Goal: Task Accomplishment & Management: Use online tool/utility

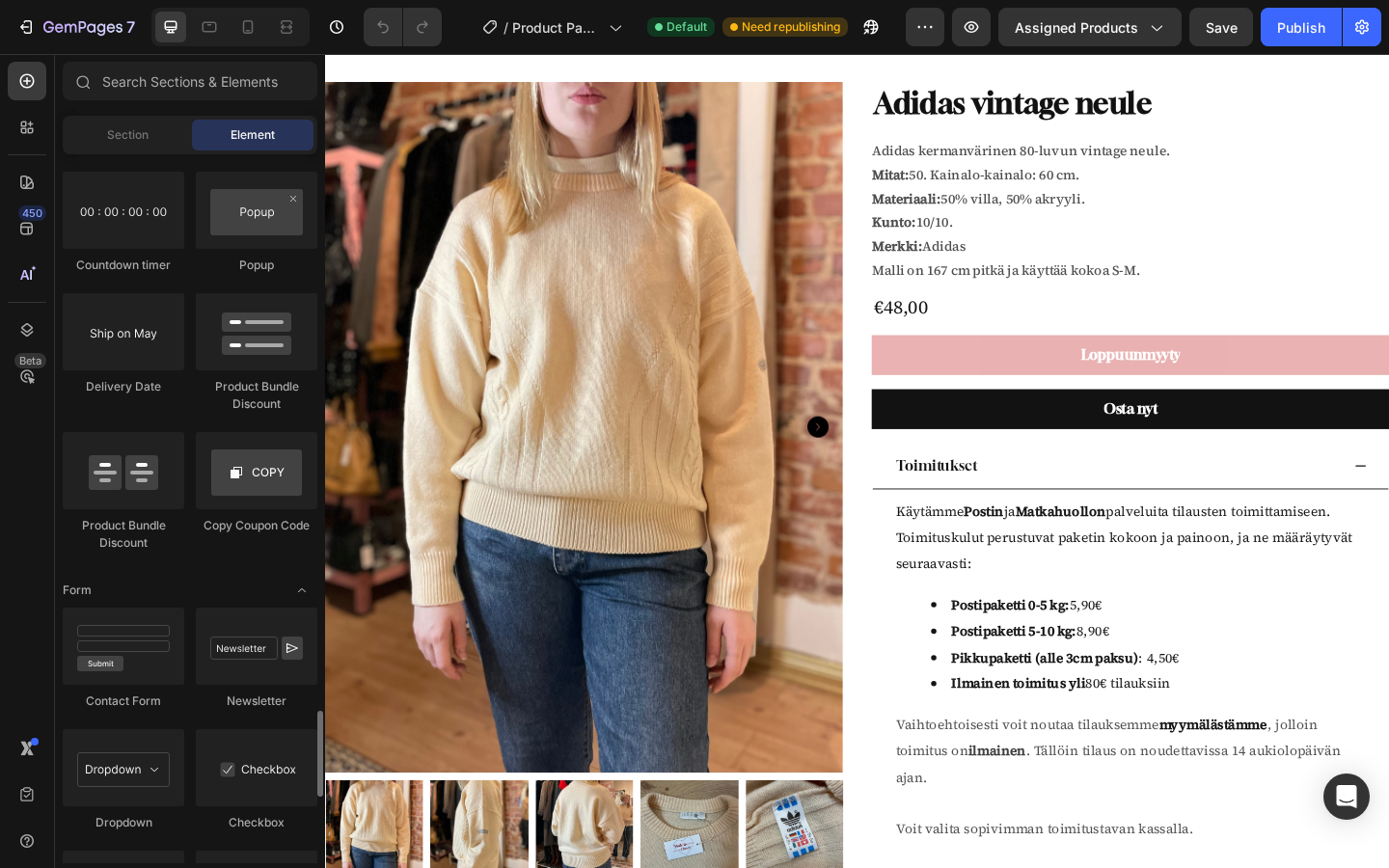
scroll to position [5131, 0]
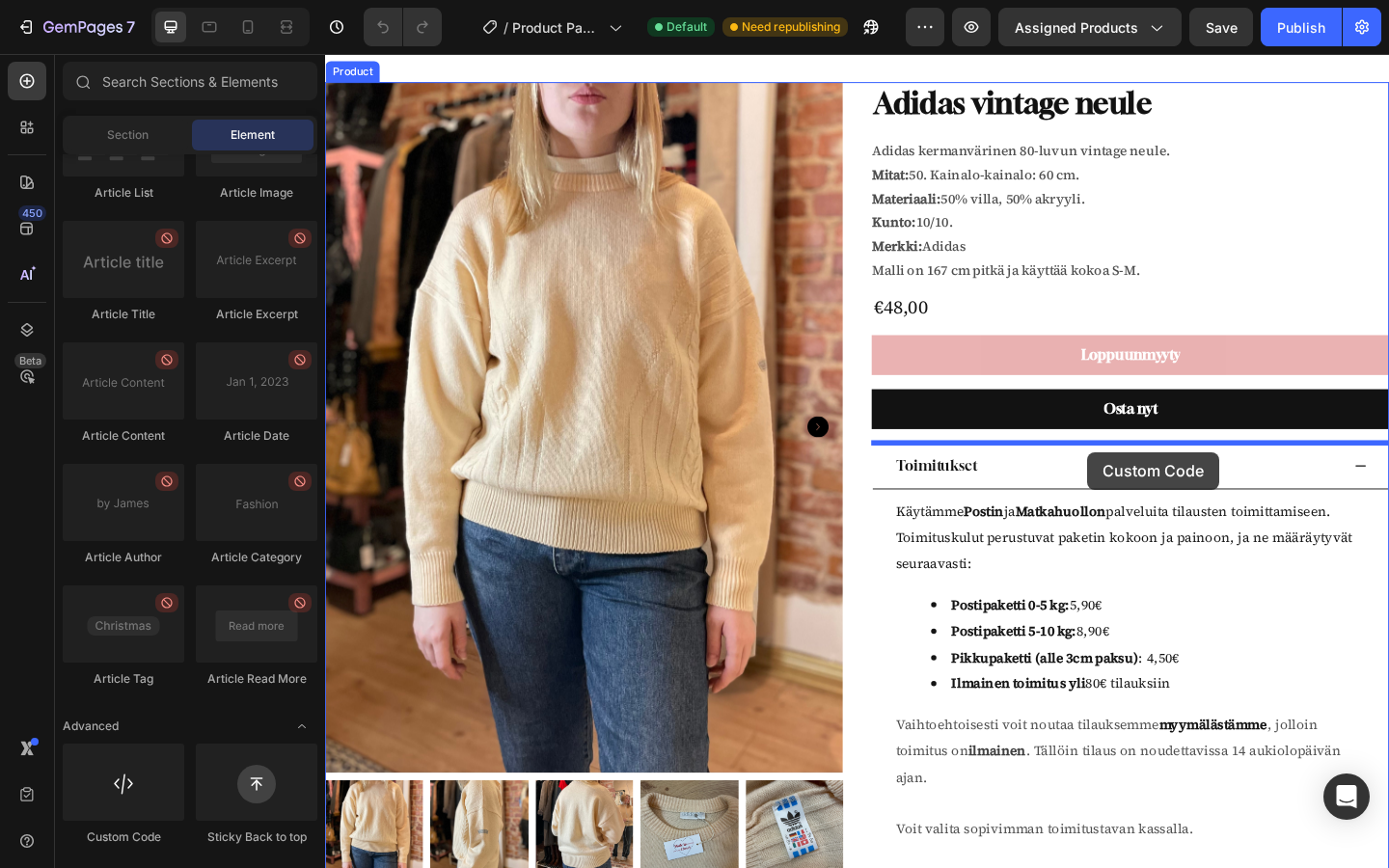
drag, startPoint x: 430, startPoint y: 832, endPoint x: 1154, endPoint y: 487, distance: 802.0
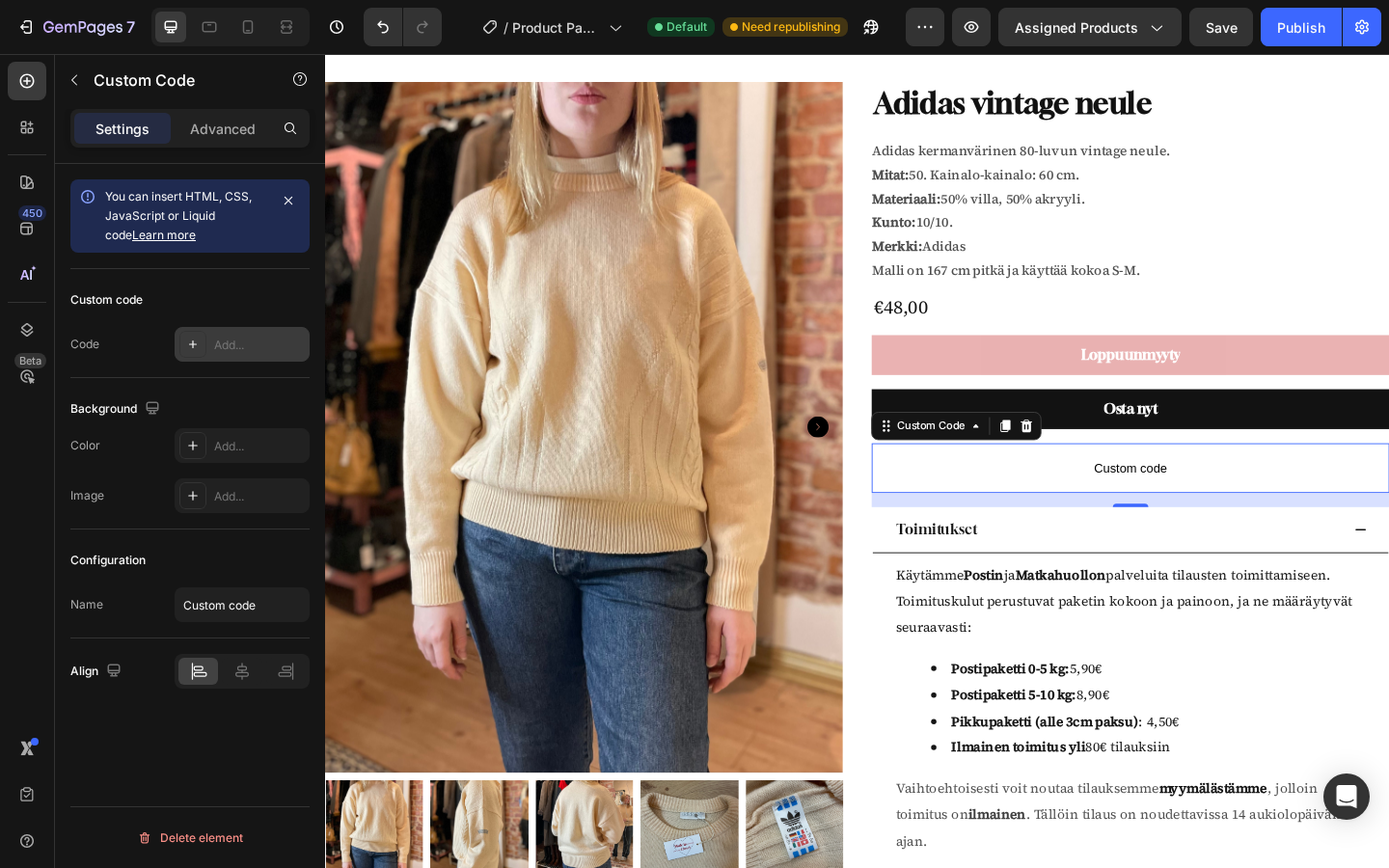
click at [203, 353] on div at bounding box center [192, 344] width 27 height 27
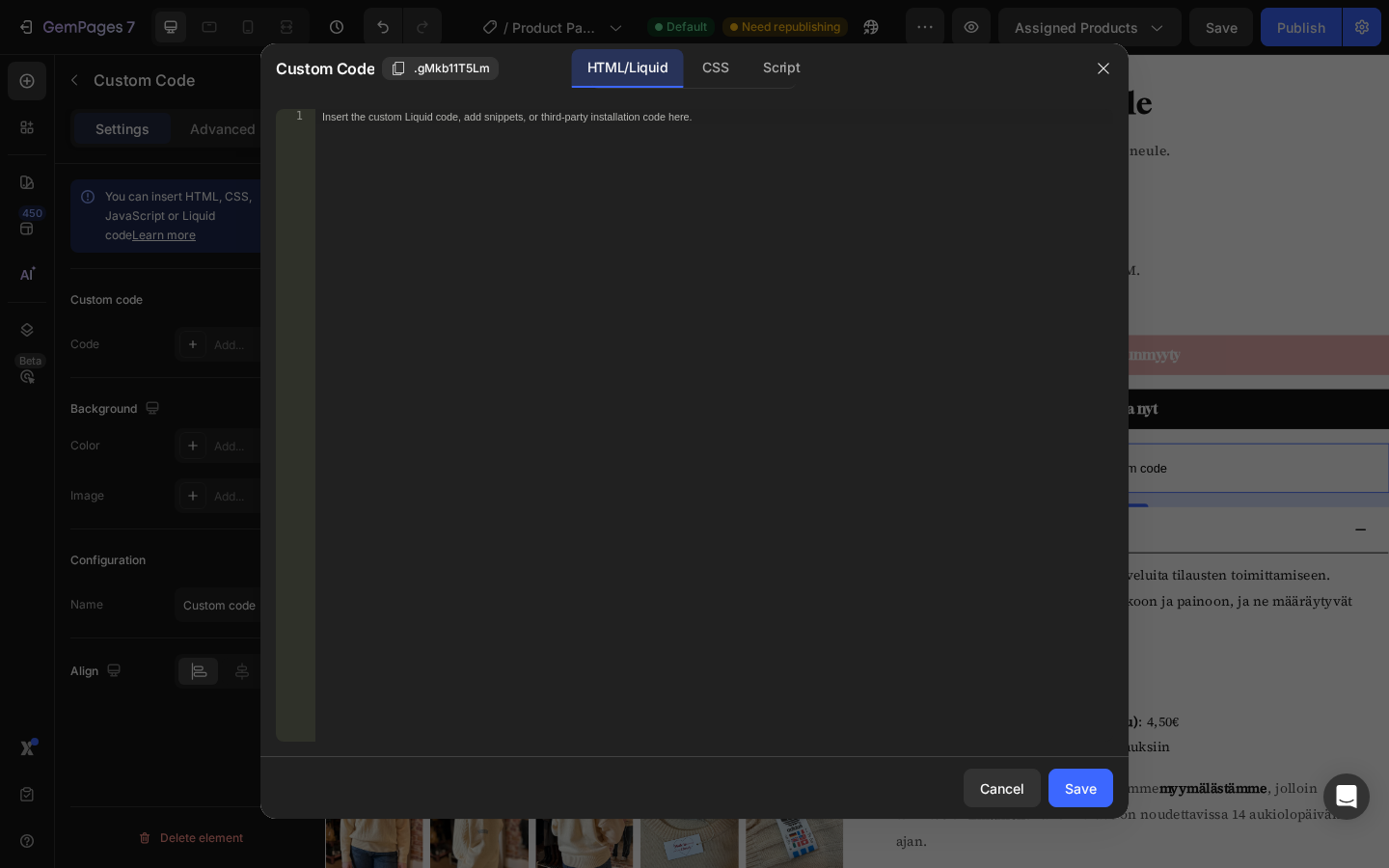
click at [543, 155] on div "Insert the custom Liquid code, add snippets, or third-party installation code h…" at bounding box center [714, 440] width 799 height 663
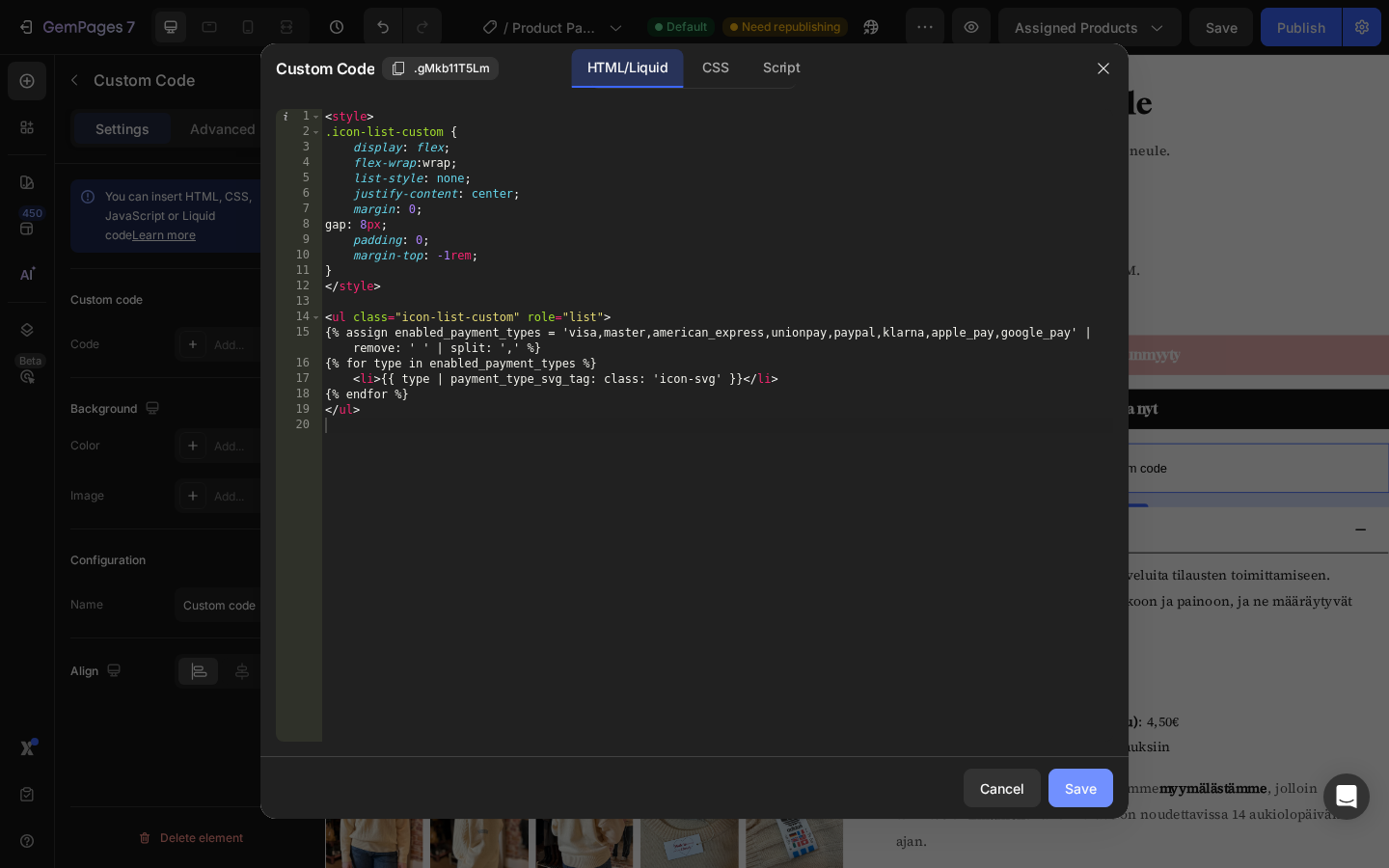
click at [1075, 798] on button "Save" at bounding box center [1080, 787] width 65 height 38
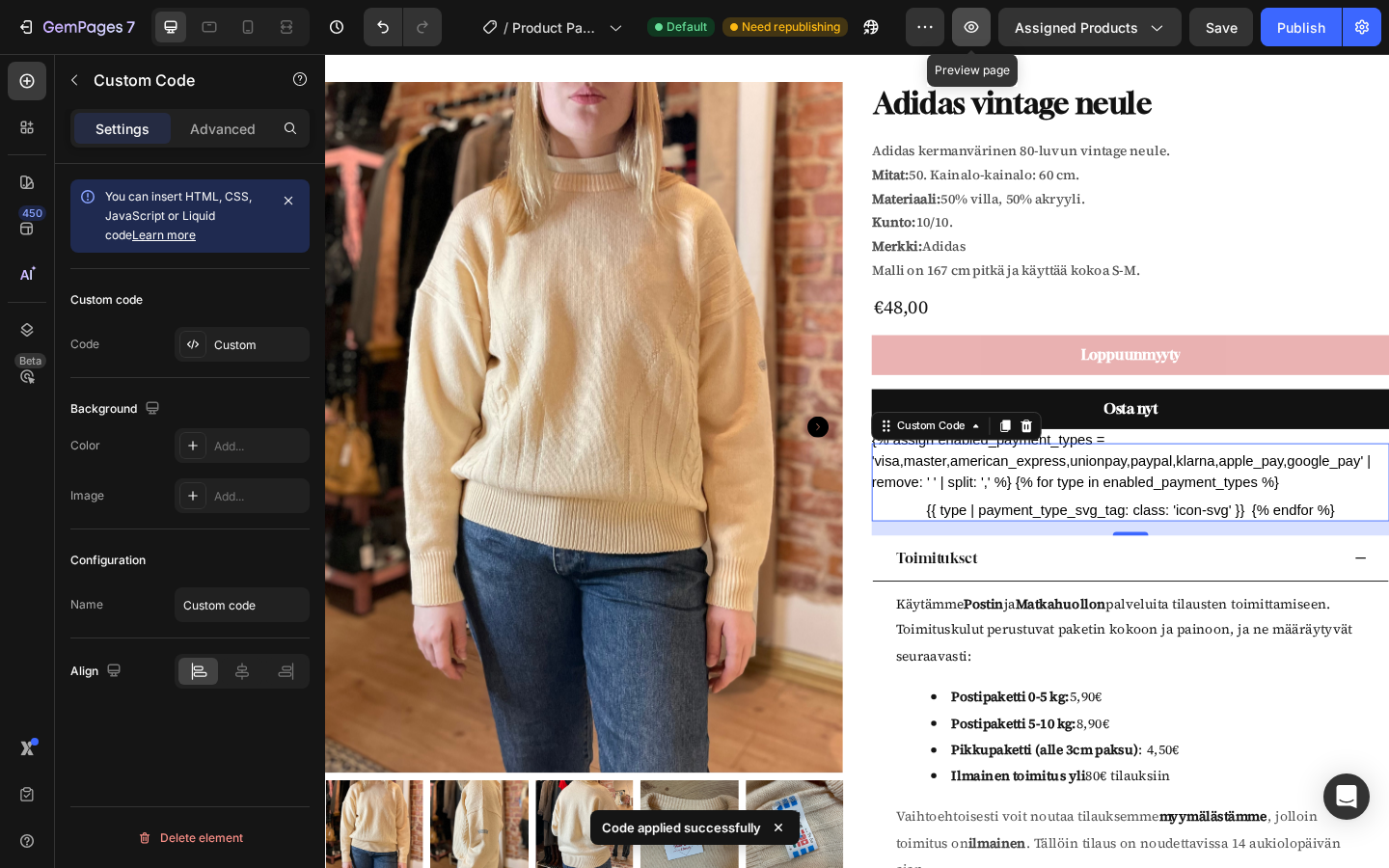
click at [969, 27] on icon "button" at bounding box center [971, 28] width 20 height 20
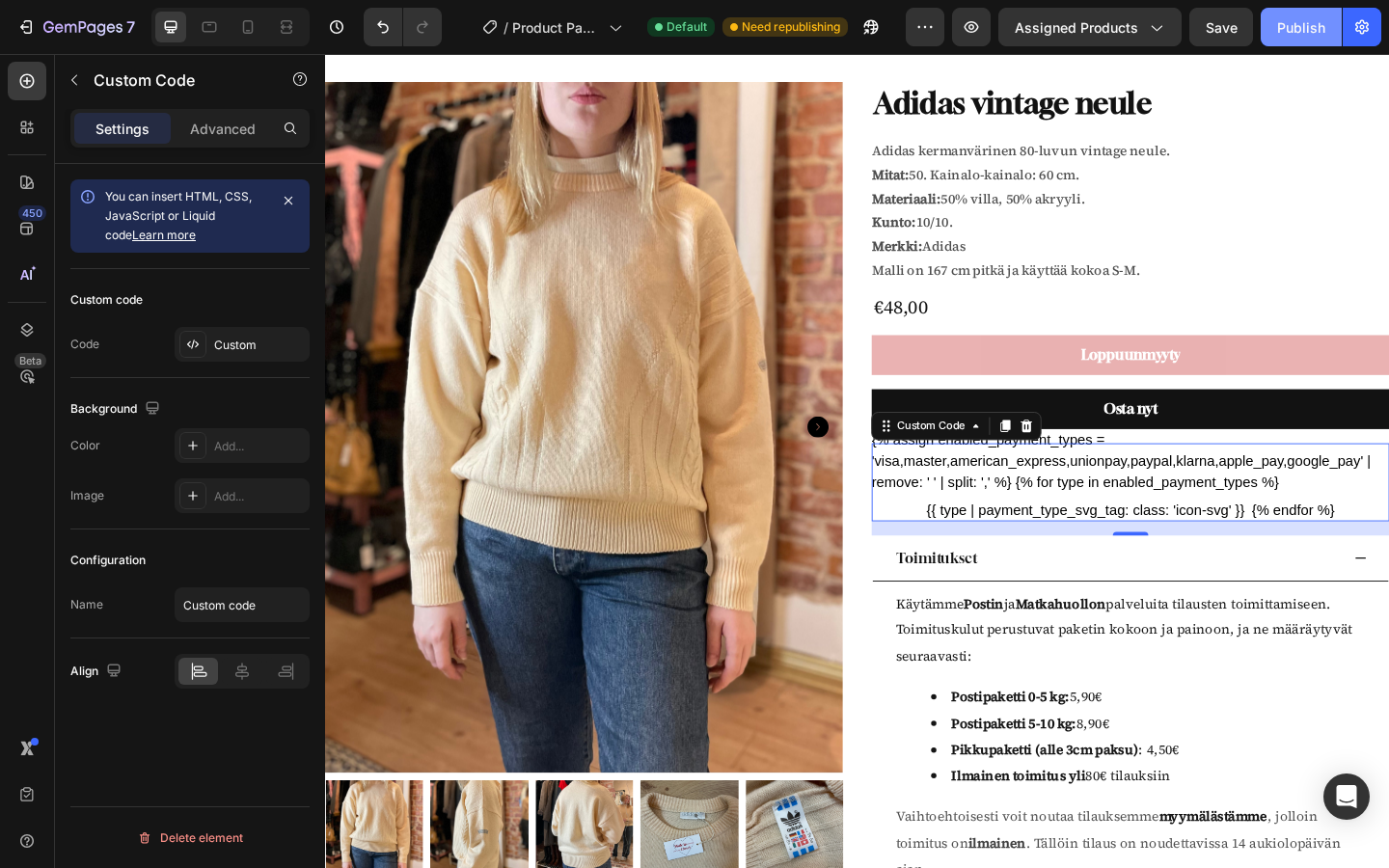
click at [1298, 15] on button "Publish" at bounding box center [1301, 27] width 81 height 38
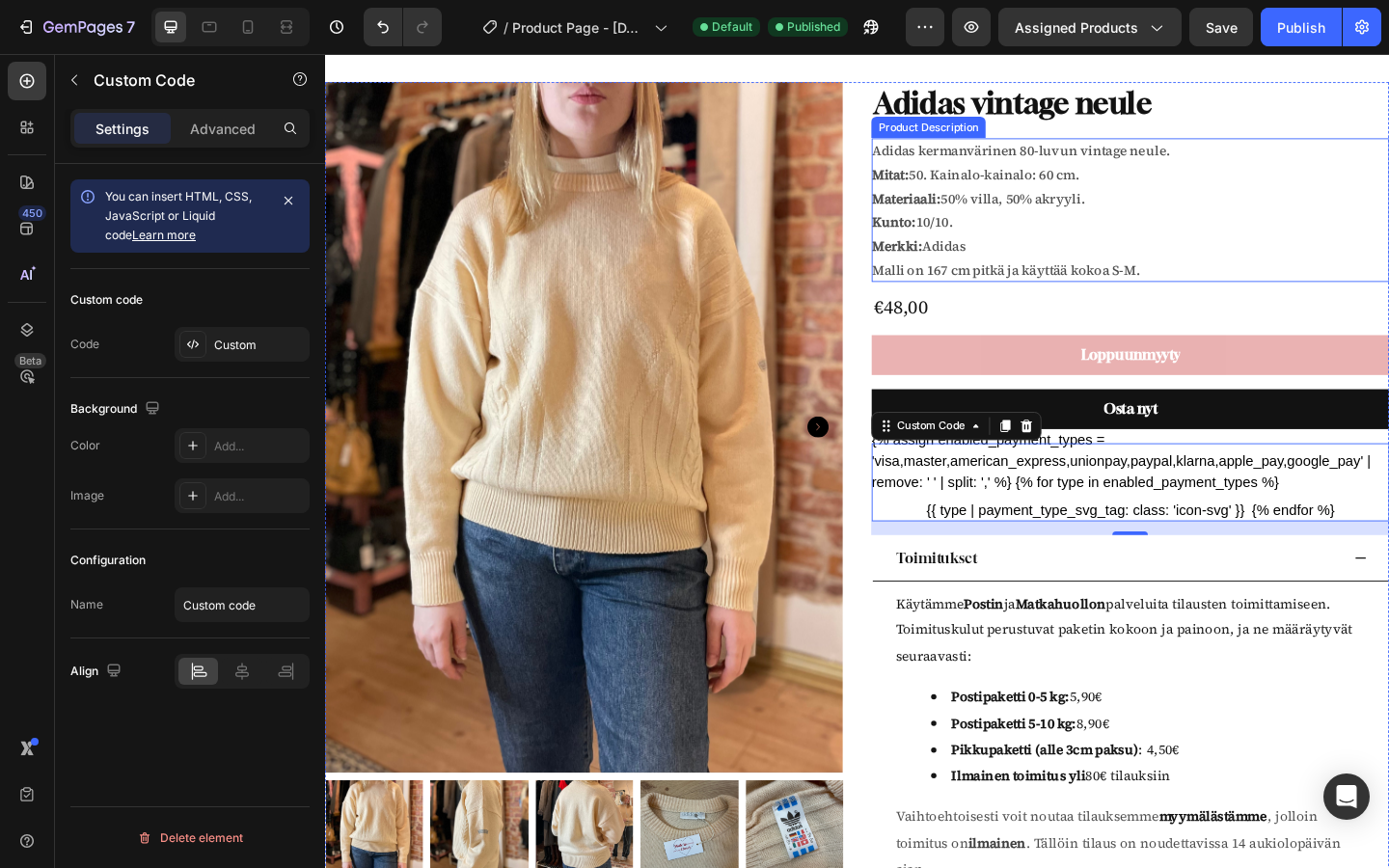
click at [975, 286] on p "Malli on 167 cm pitkä ja käyttää kokoa S-M." at bounding box center [1065, 289] width 292 height 21
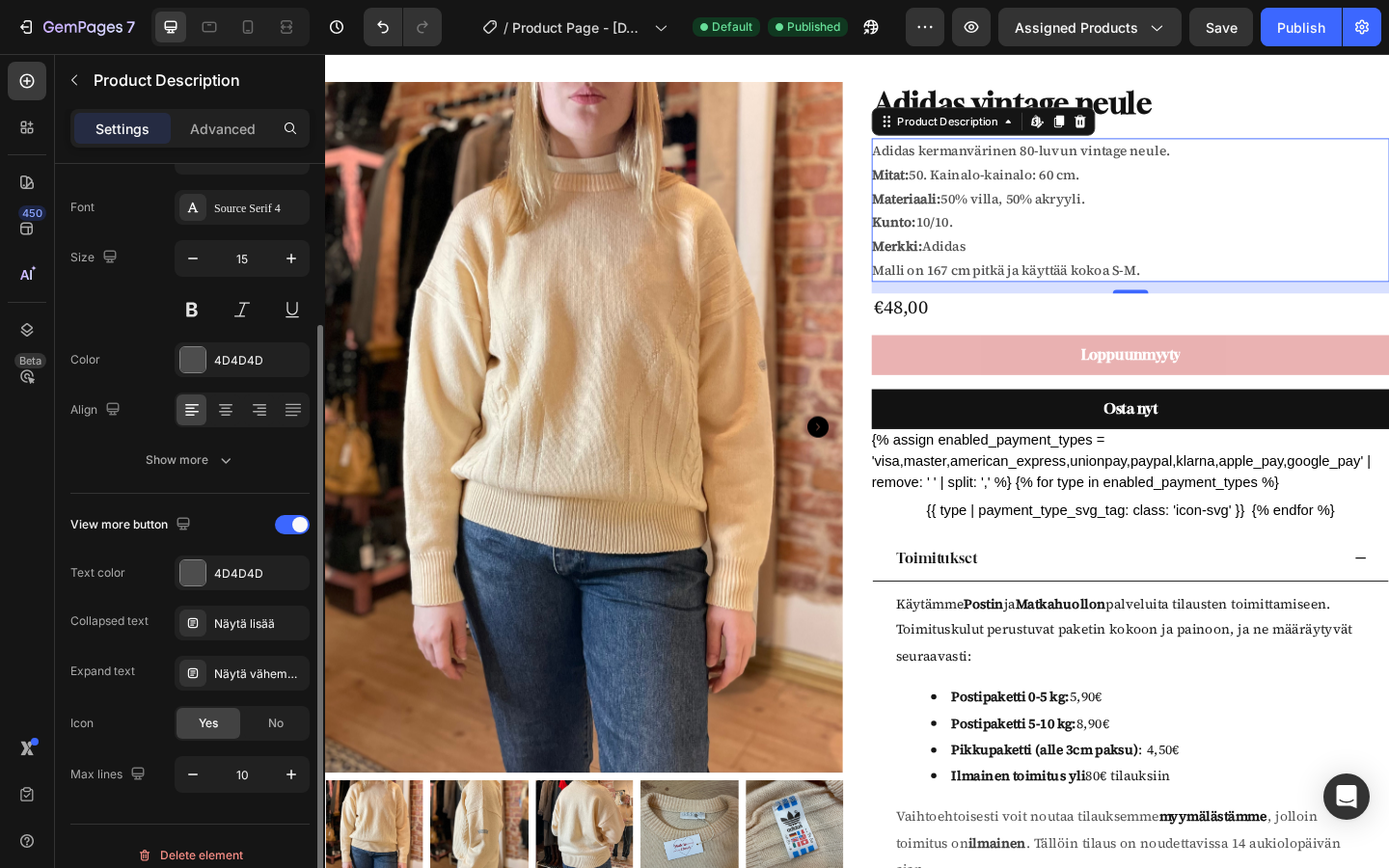
scroll to position [207, 0]
click at [216, 629] on div "Näytä lisää" at bounding box center [259, 623] width 91 height 18
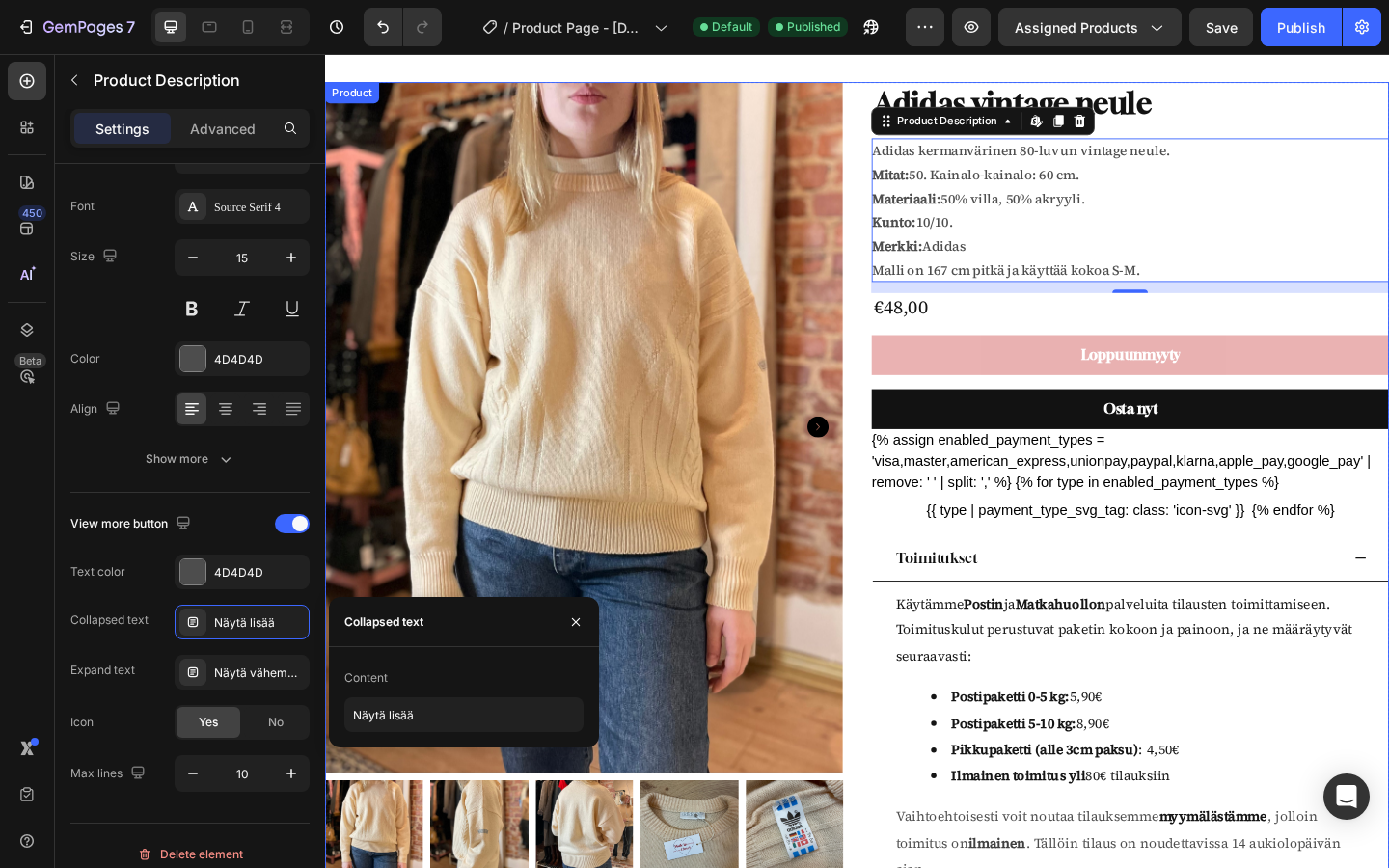
click at [1300, 671] on span "Käytämme Postin ja Matkahuollon palveluita tilausten toimittamiseen. Toimitusku…" at bounding box center [1194, 680] width 497 height 78
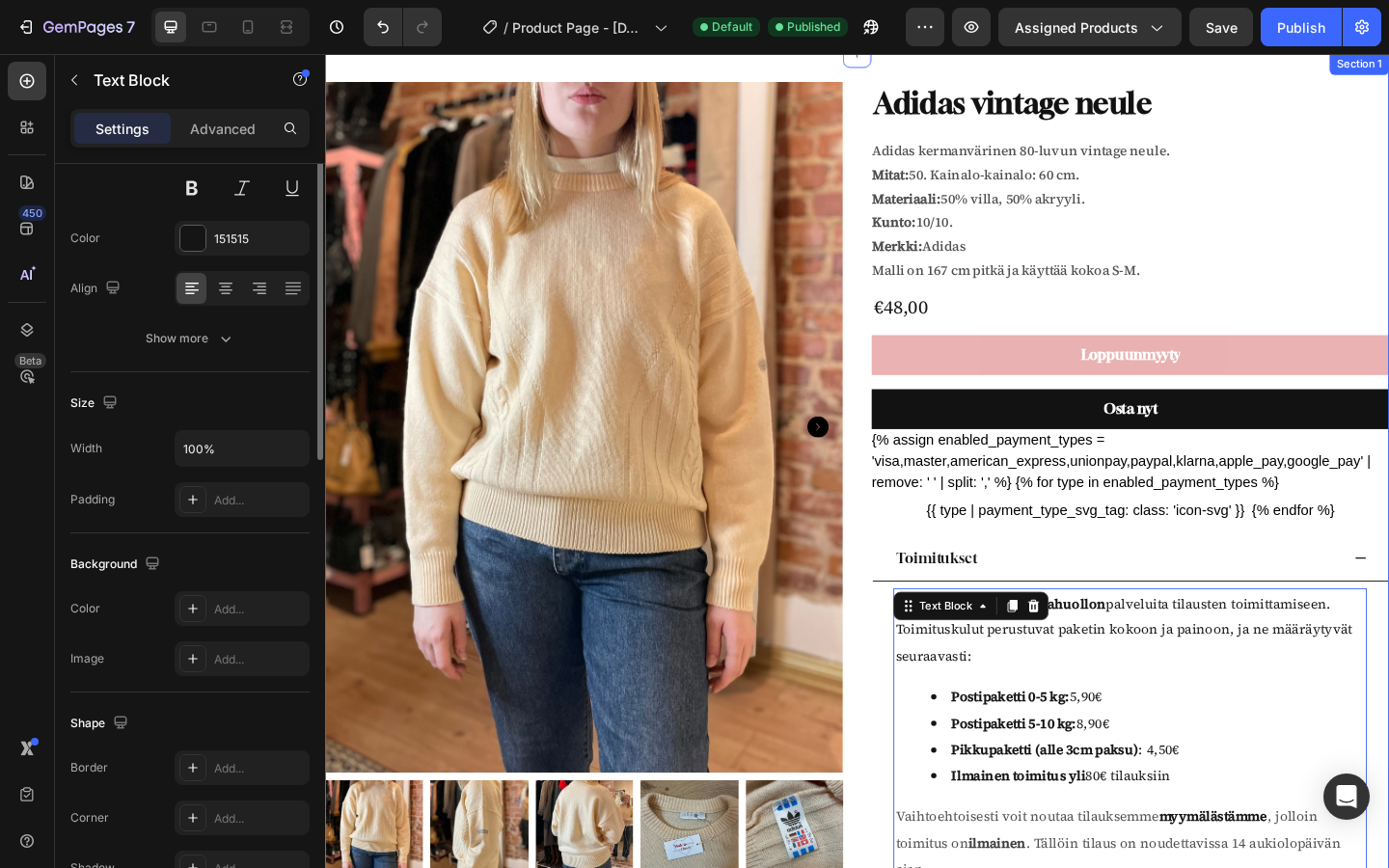
scroll to position [0, 0]
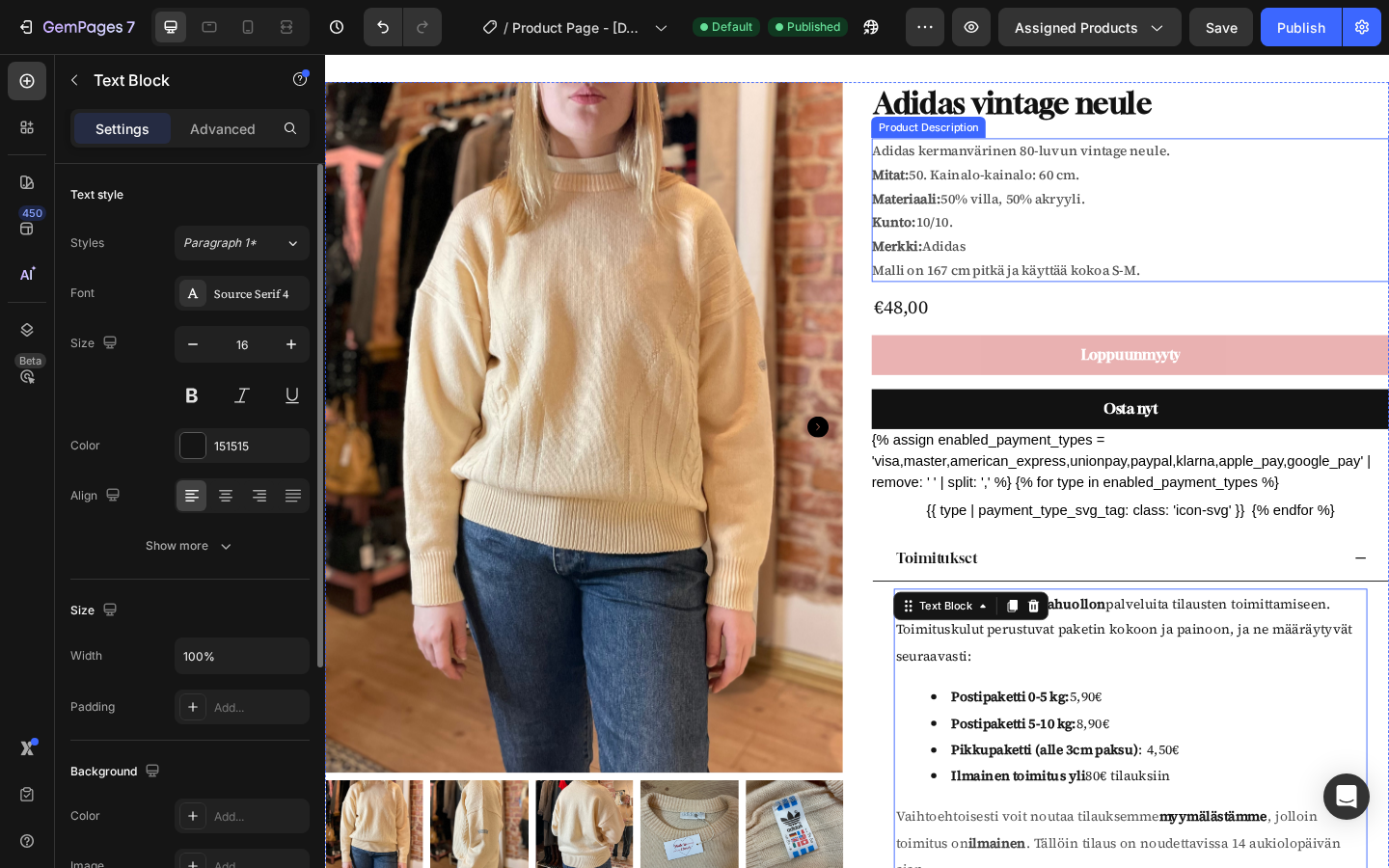
click at [1141, 225] on div "Adidas kermanvärinen 80-luvun vintage neule. Mitat: 50. Kainalo-kainalo: 60 cm.…" at bounding box center [1200, 224] width 563 height 156
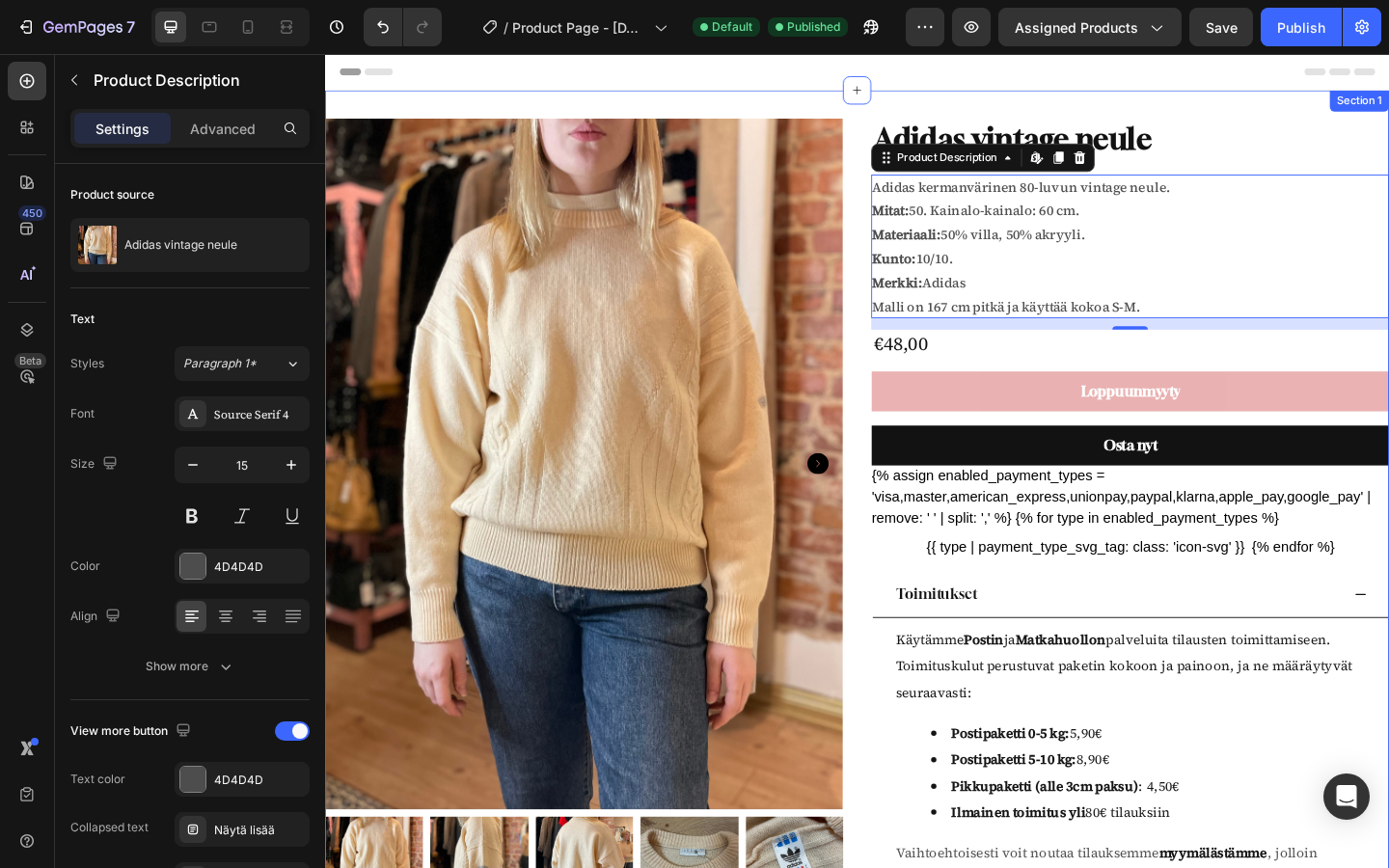
click at [1197, 109] on div "Product Images Adidas vintage neule Product Title Adidas kermanvärinen 80-luvun…" at bounding box center [904, 694] width 1157 height 1200
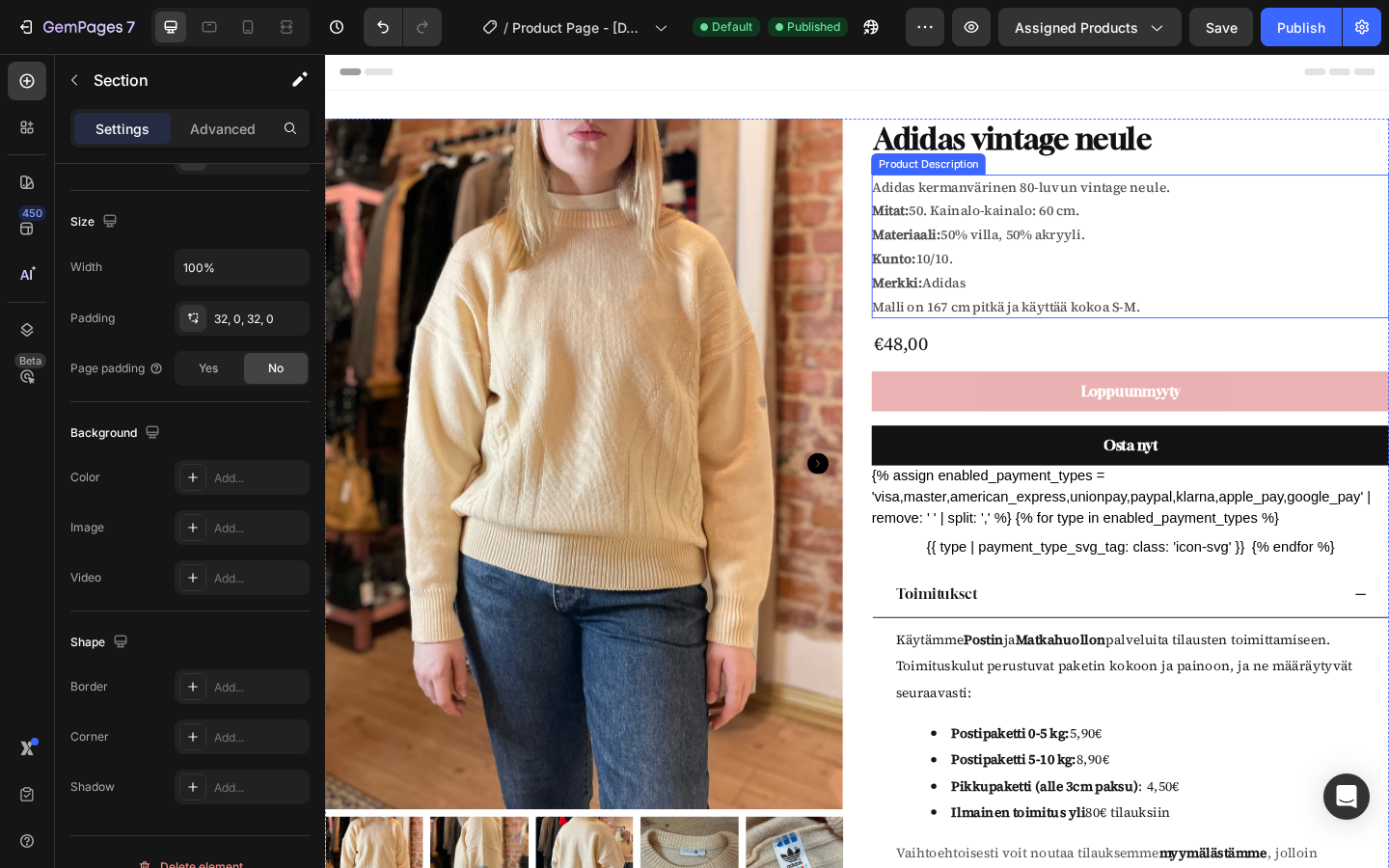
click at [959, 275] on strong "Kunto:" at bounding box center [942, 276] width 48 height 21
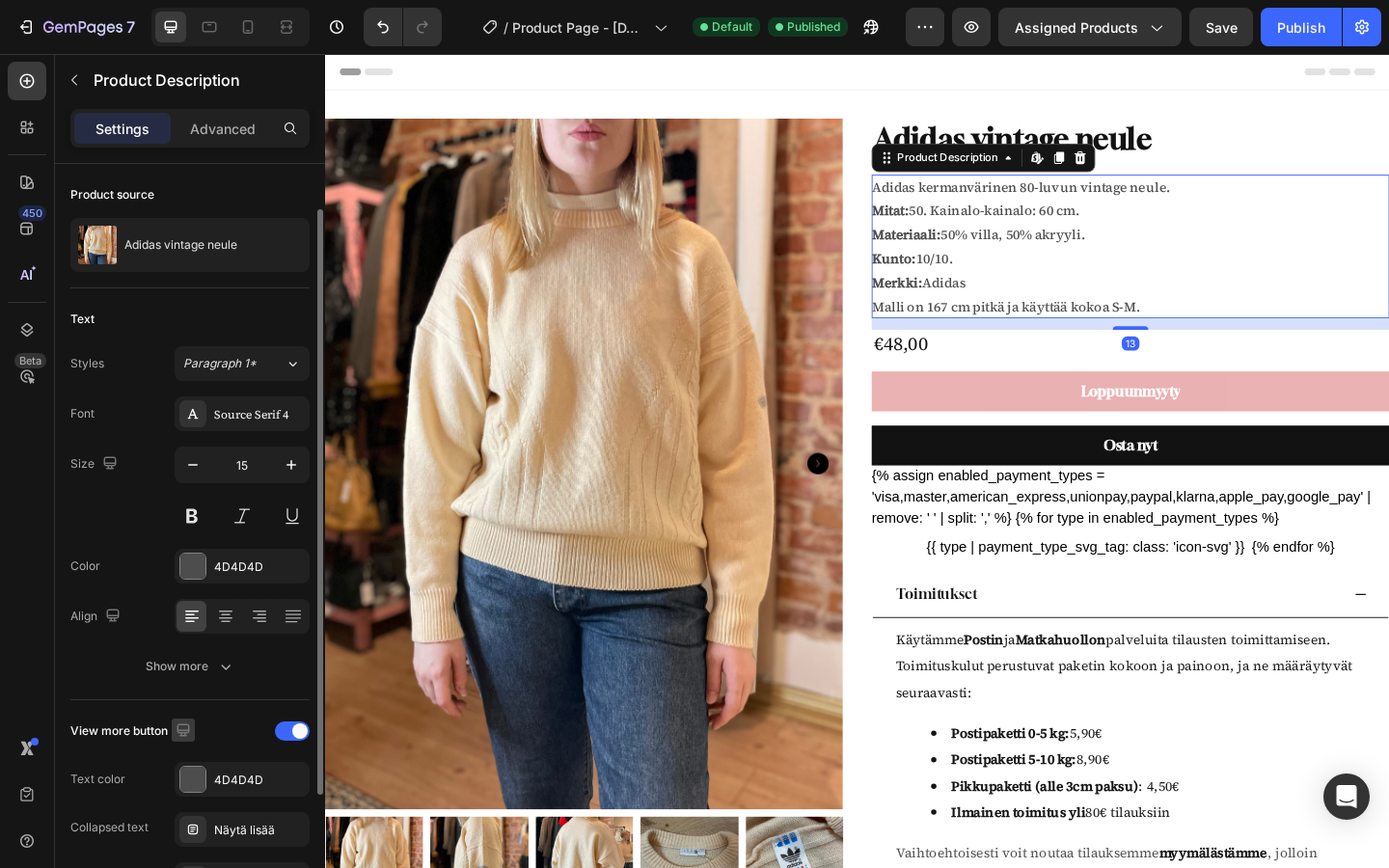
scroll to position [224, 0]
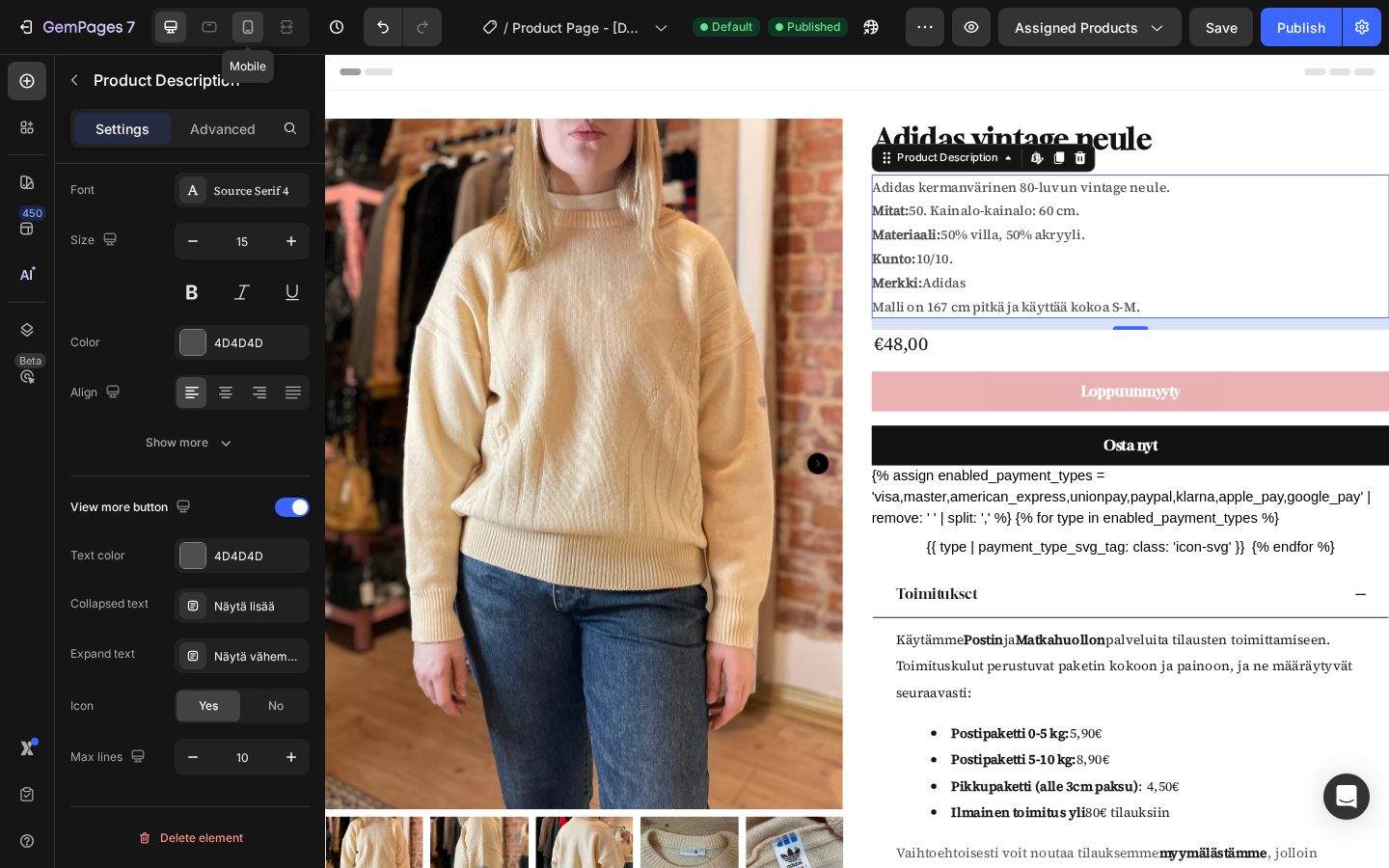
click at [253, 33] on icon at bounding box center [248, 28] width 20 height 20
type input "14"
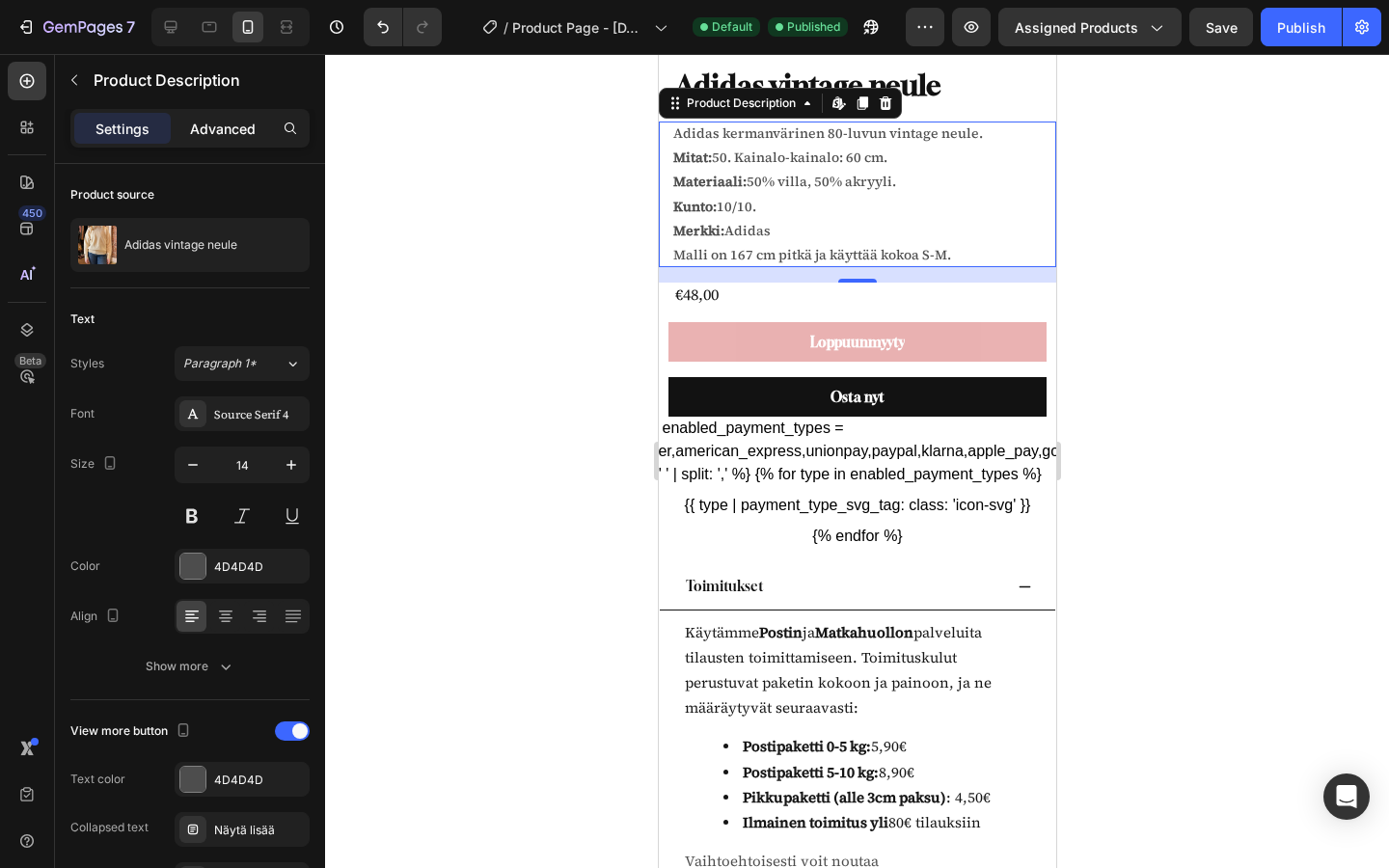
click at [244, 121] on p "Advanced" at bounding box center [223, 128] width 66 height 21
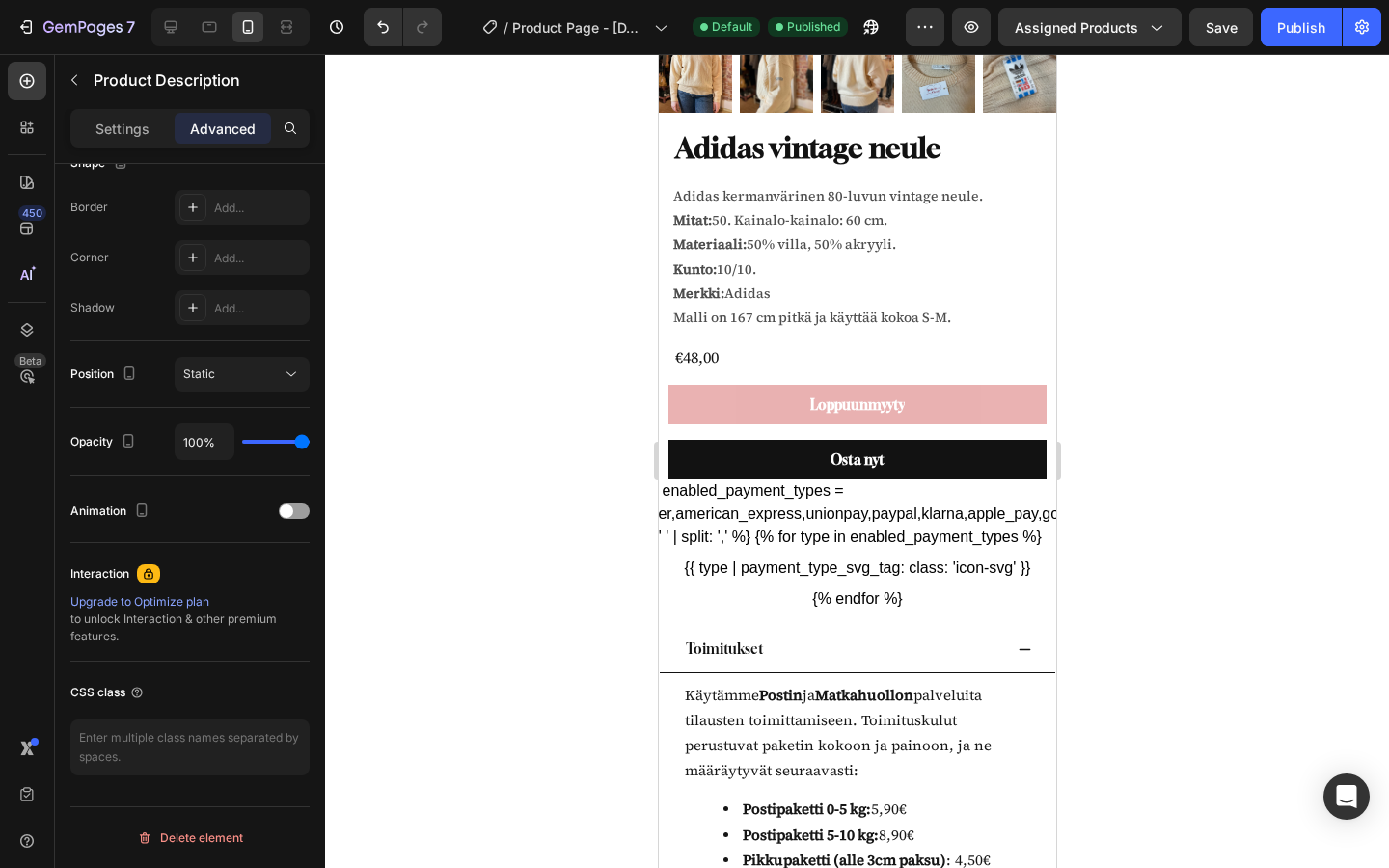
scroll to position [786, 0]
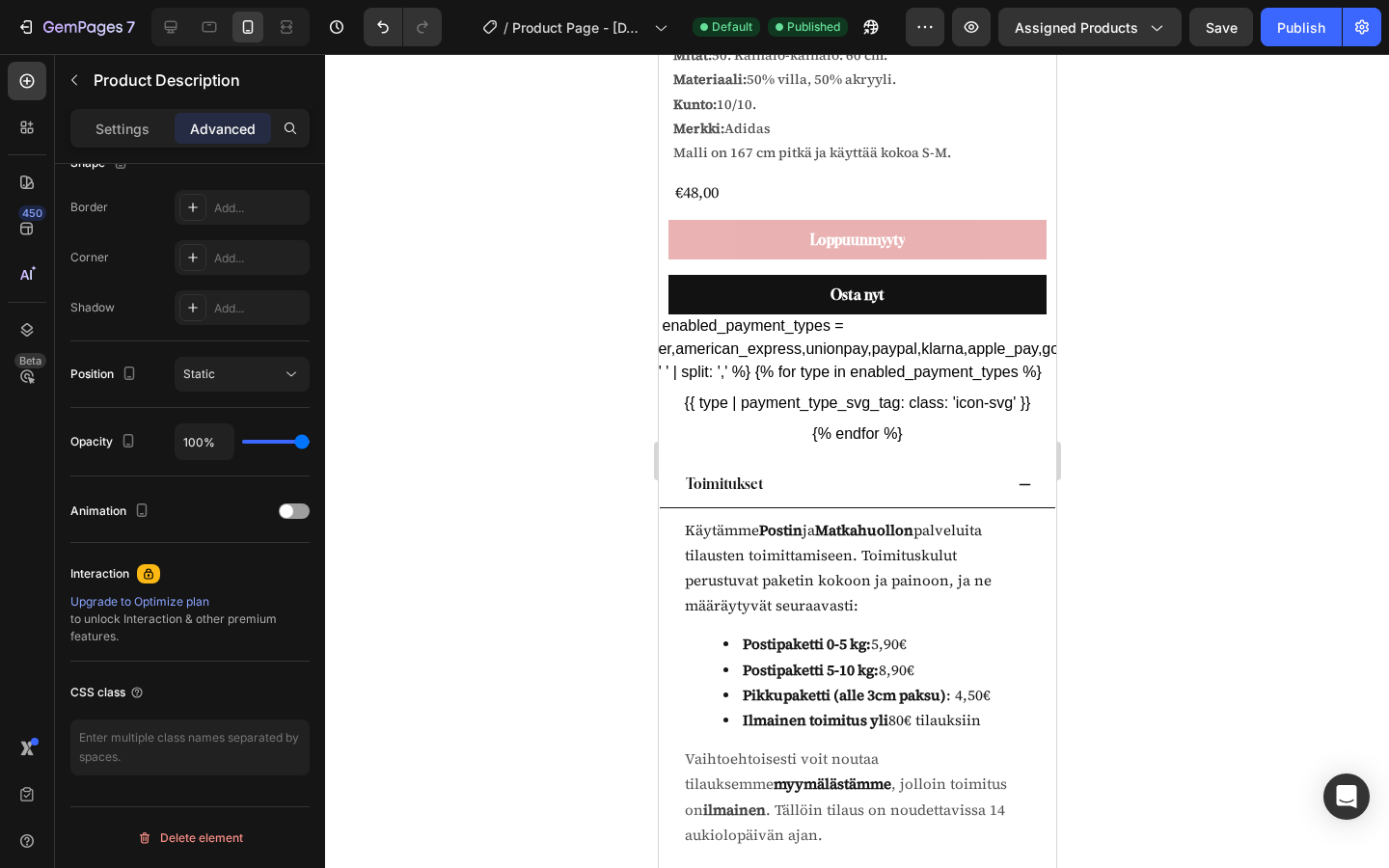
click at [738, 110] on p "Kunto: 10/10." at bounding box center [714, 104] width 83 height 20
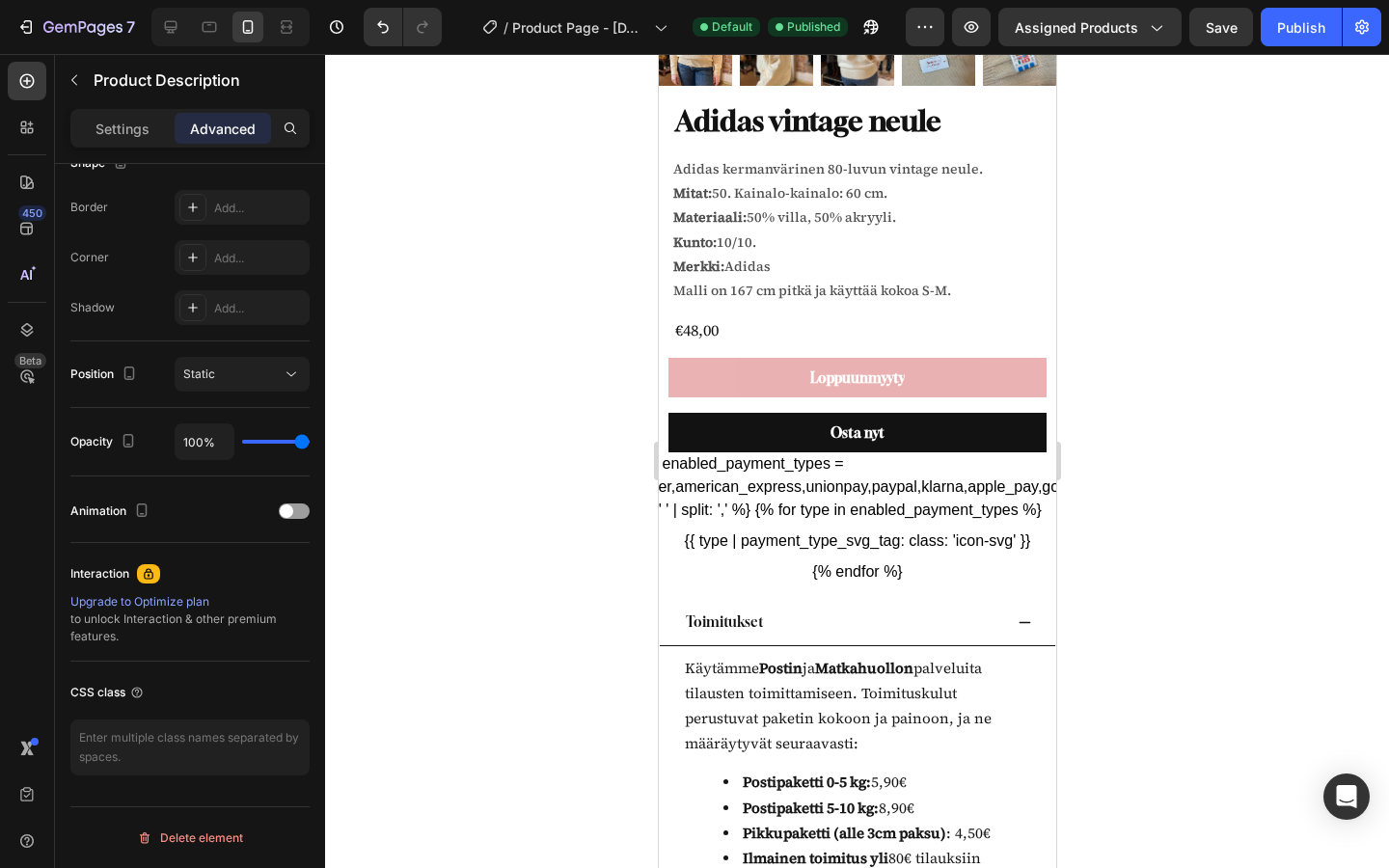
scroll to position [646, 0]
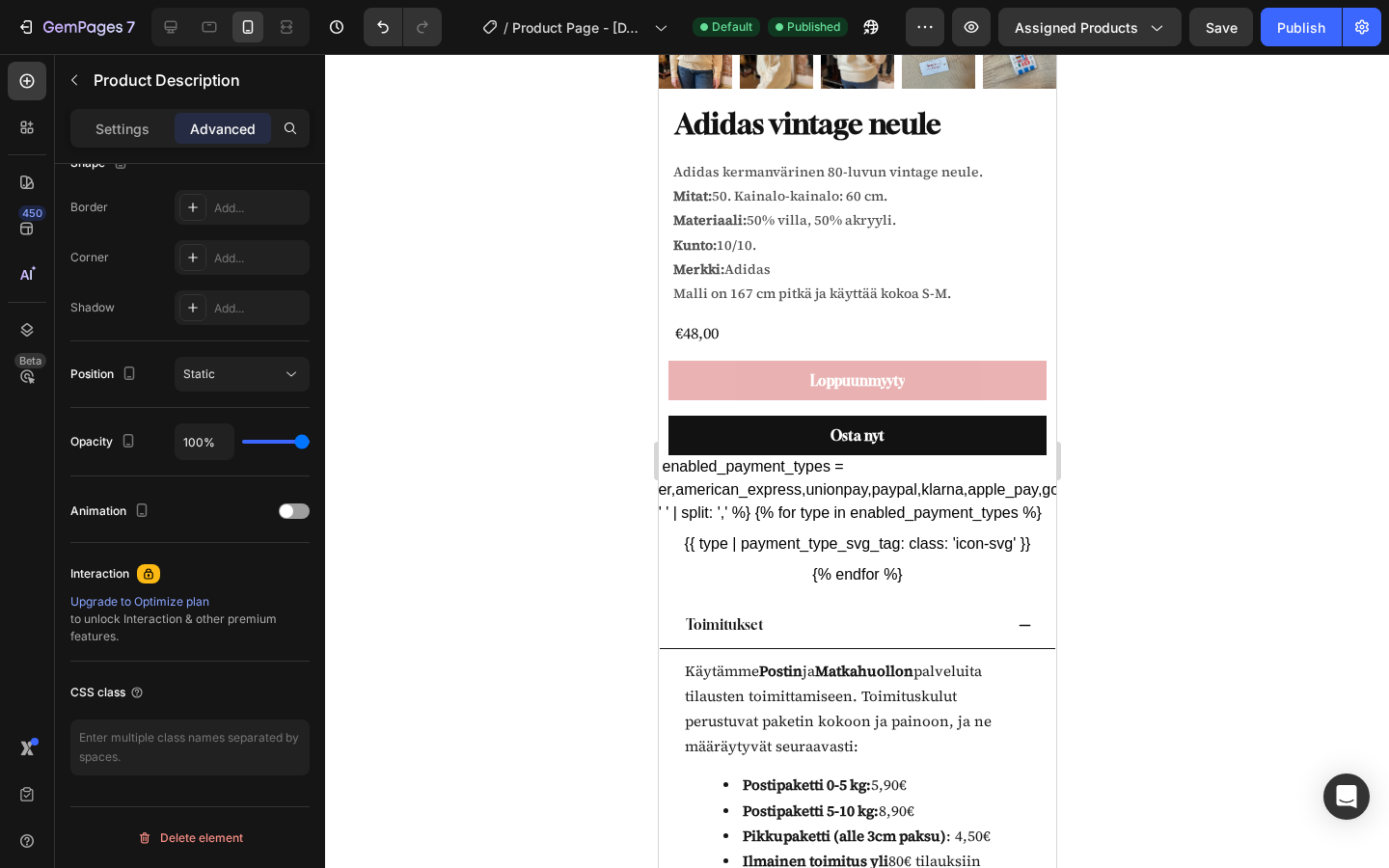
click at [744, 243] on p "Kunto: 10/10." at bounding box center [714, 245] width 83 height 20
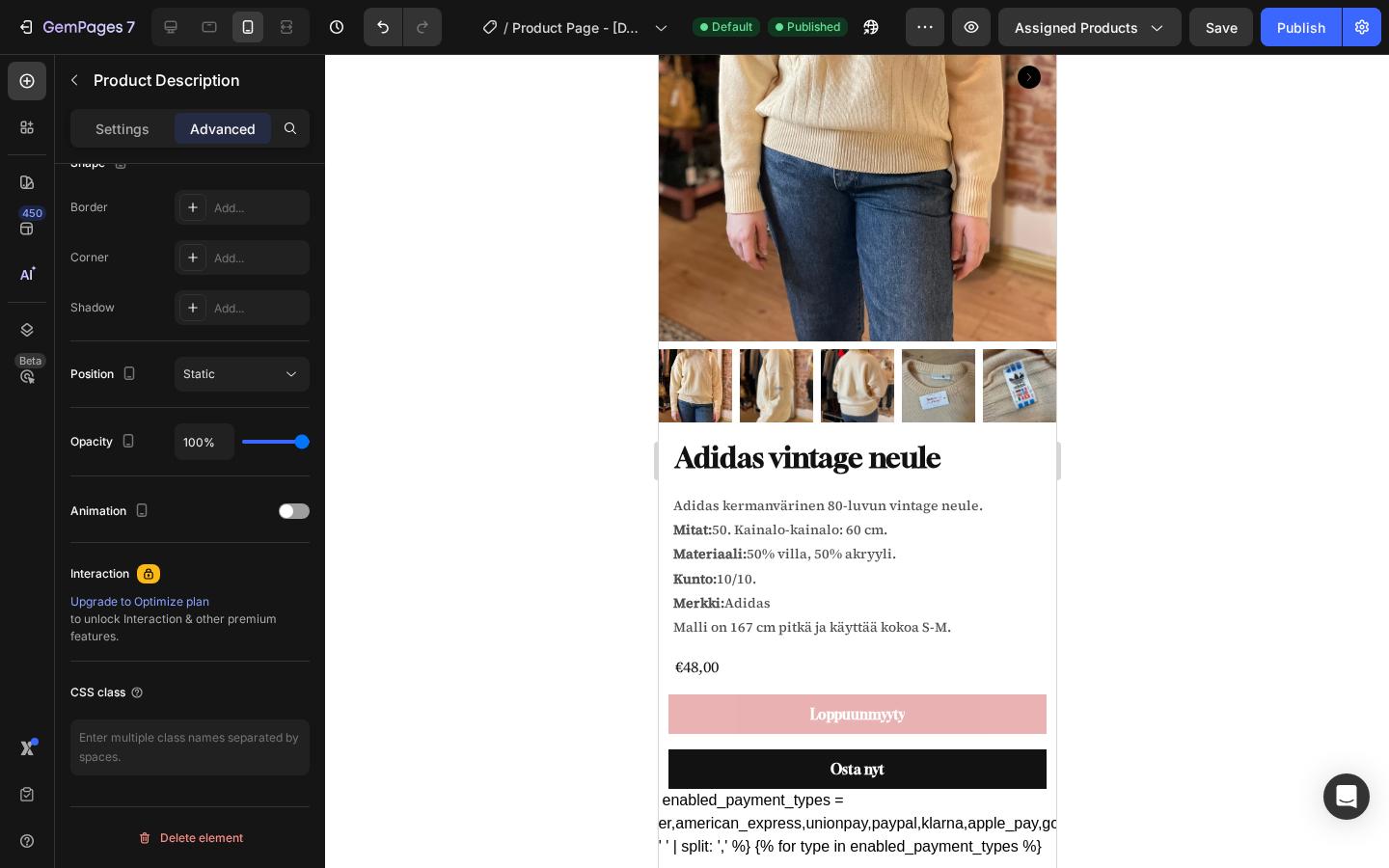
scroll to position [328, 0]
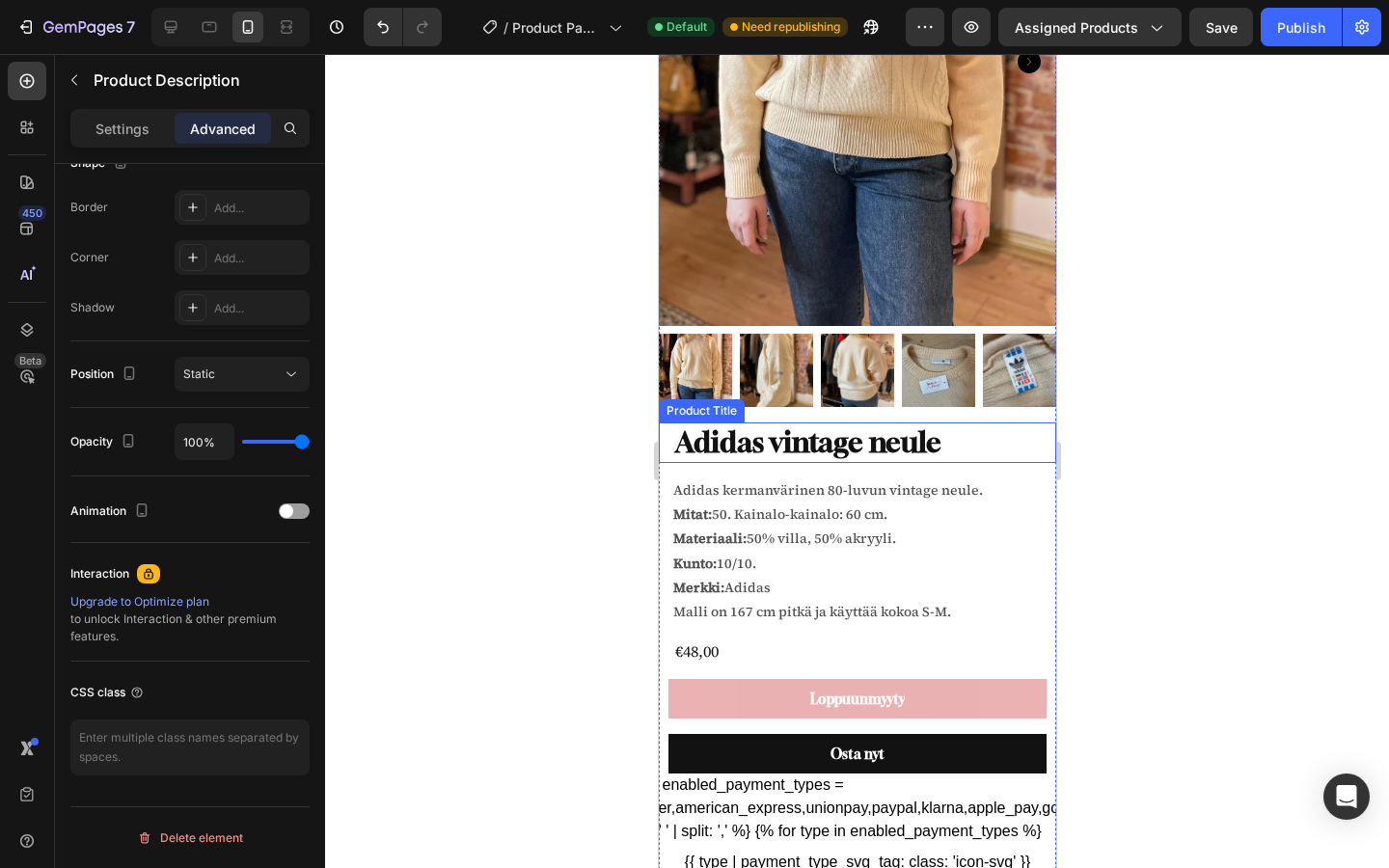
click at [793, 441] on h1 "Adidas vintage neule" at bounding box center [857, 442] width 369 height 40
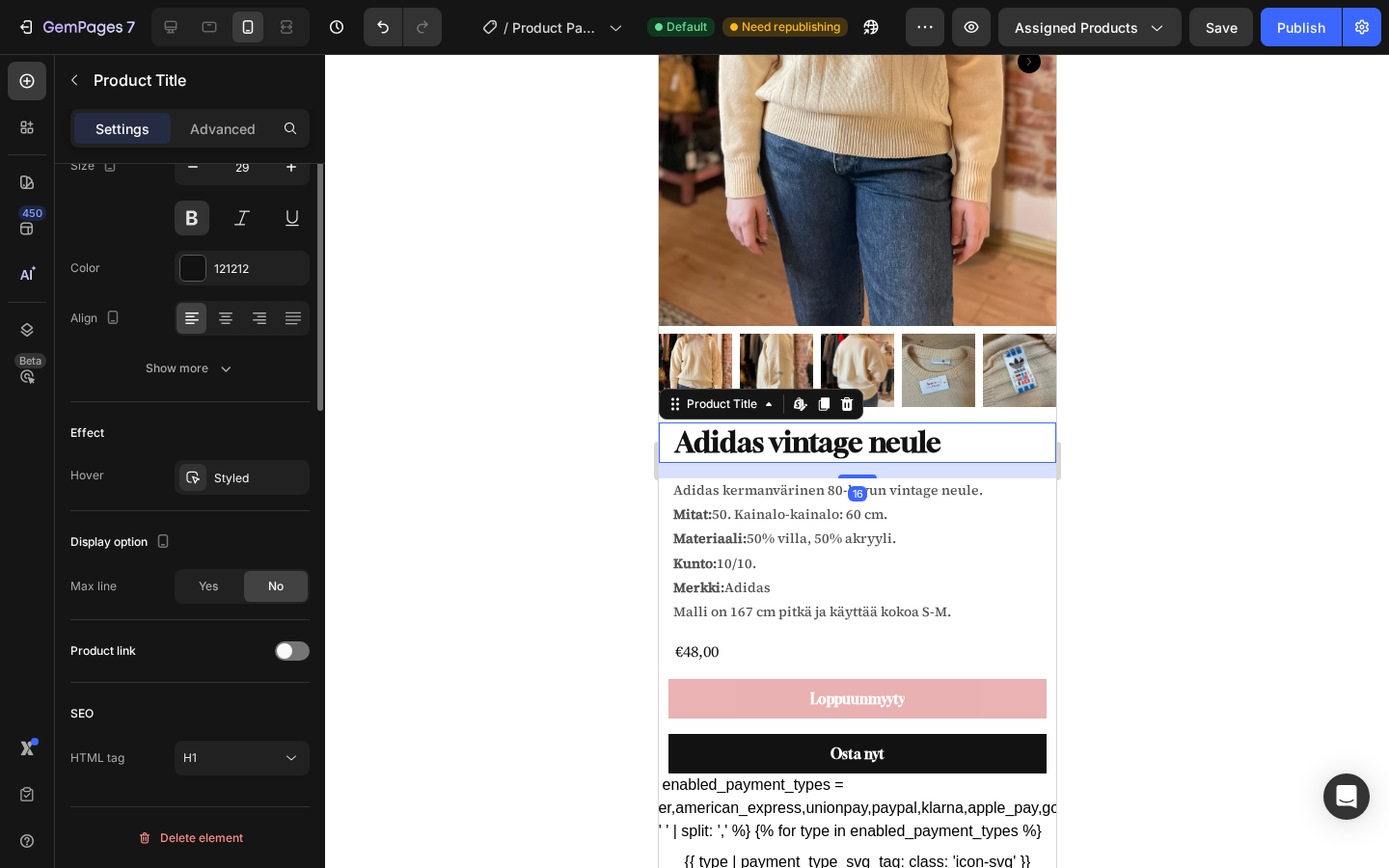
scroll to position [0, 0]
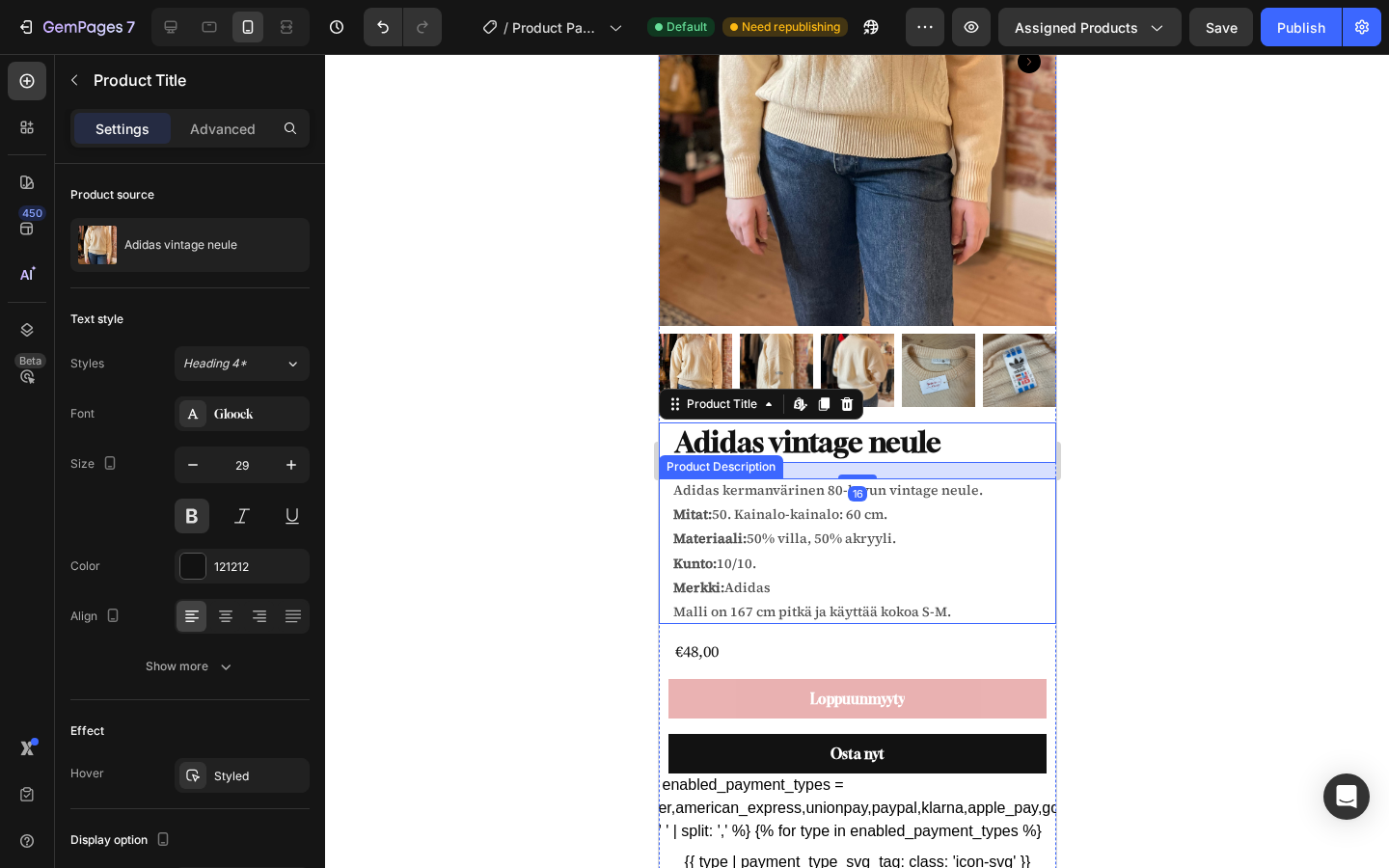
click at [757, 504] on p "Mitat: 50. Kainalo-kainalo: 60 cm." at bounding box center [779, 514] width 214 height 20
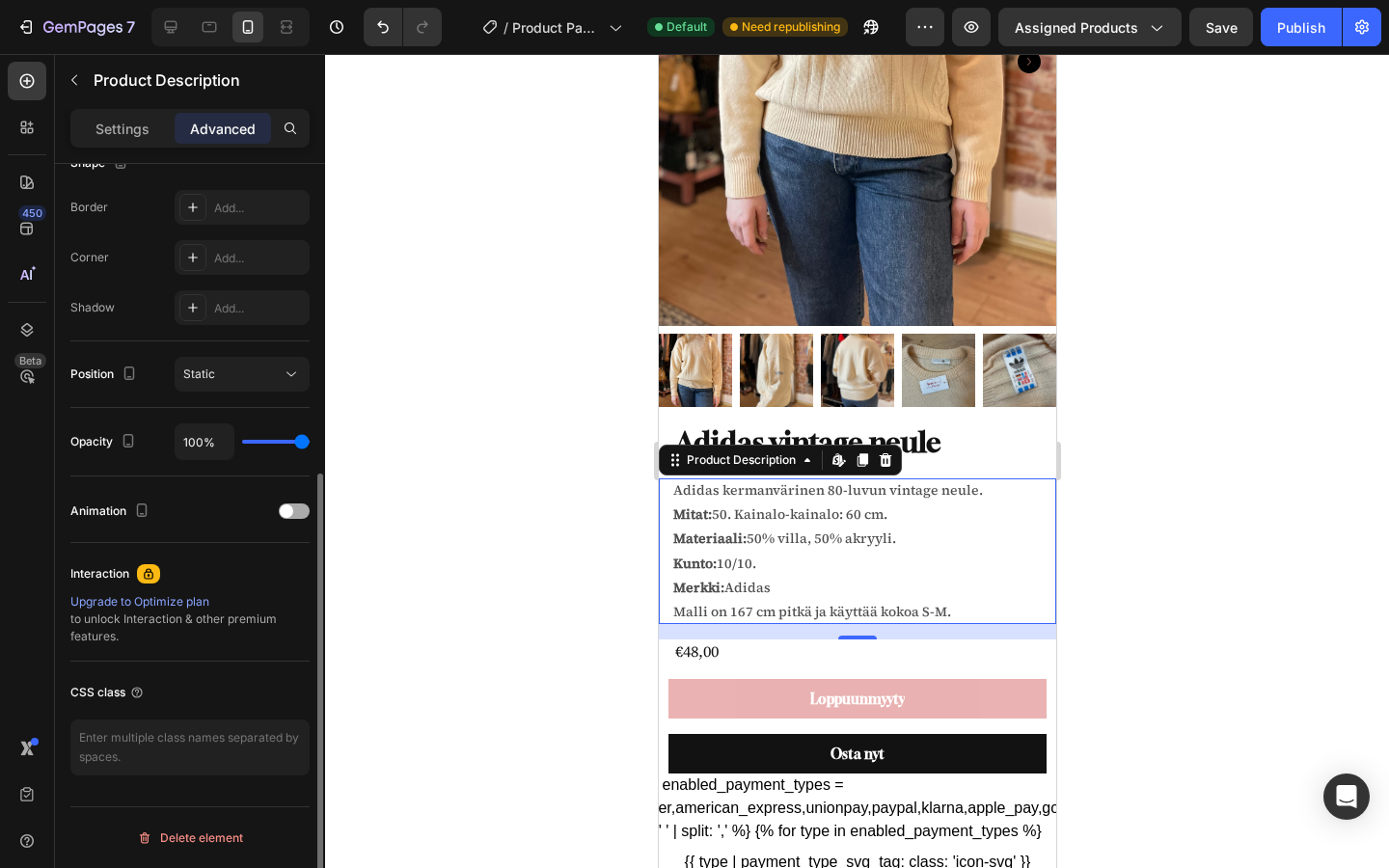
scroll to position [526, 0]
click at [137, 126] on p "Settings" at bounding box center [122, 128] width 54 height 21
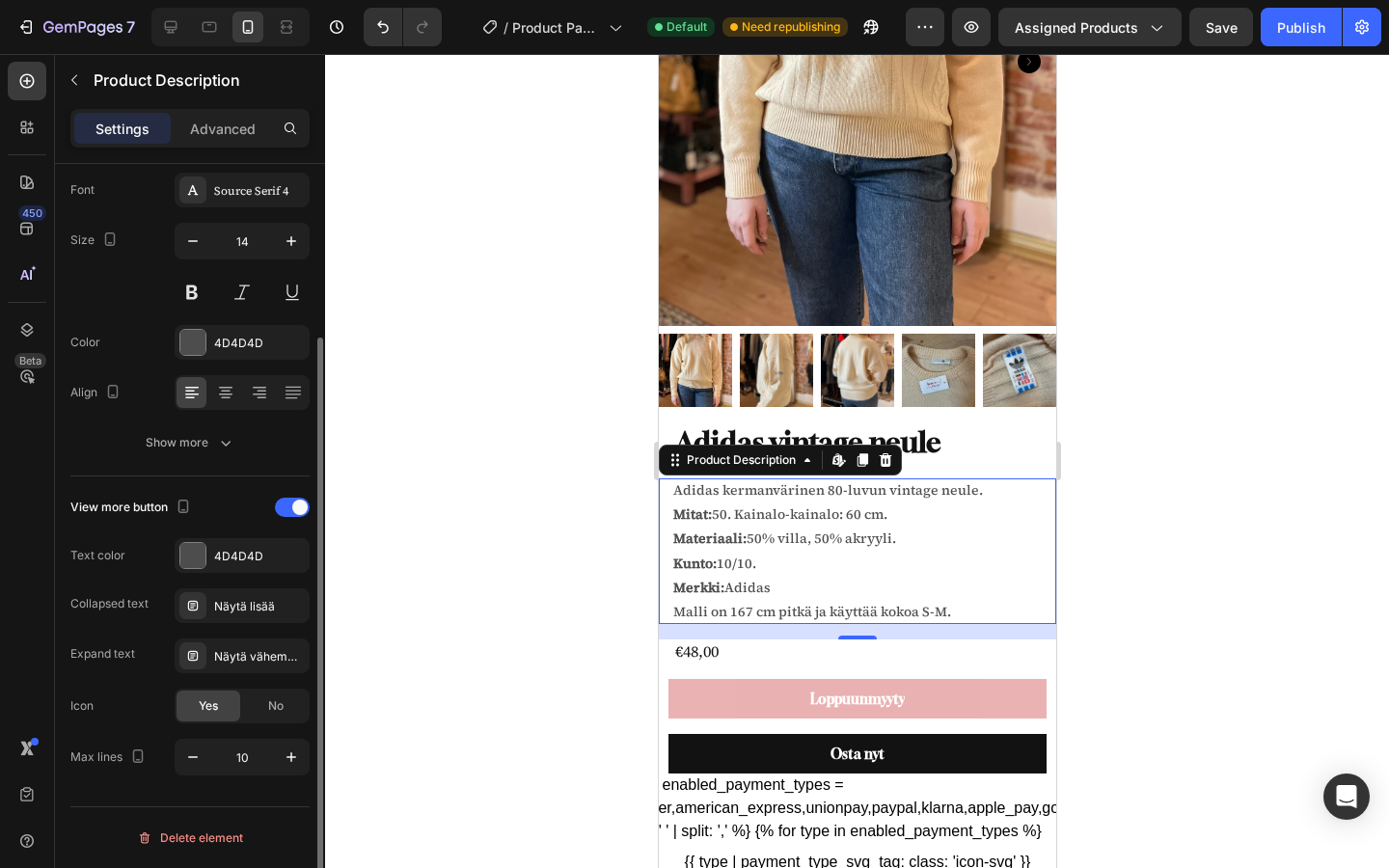
scroll to position [224, 0]
click at [191, 445] on div "Show more" at bounding box center [190, 442] width 90 height 20
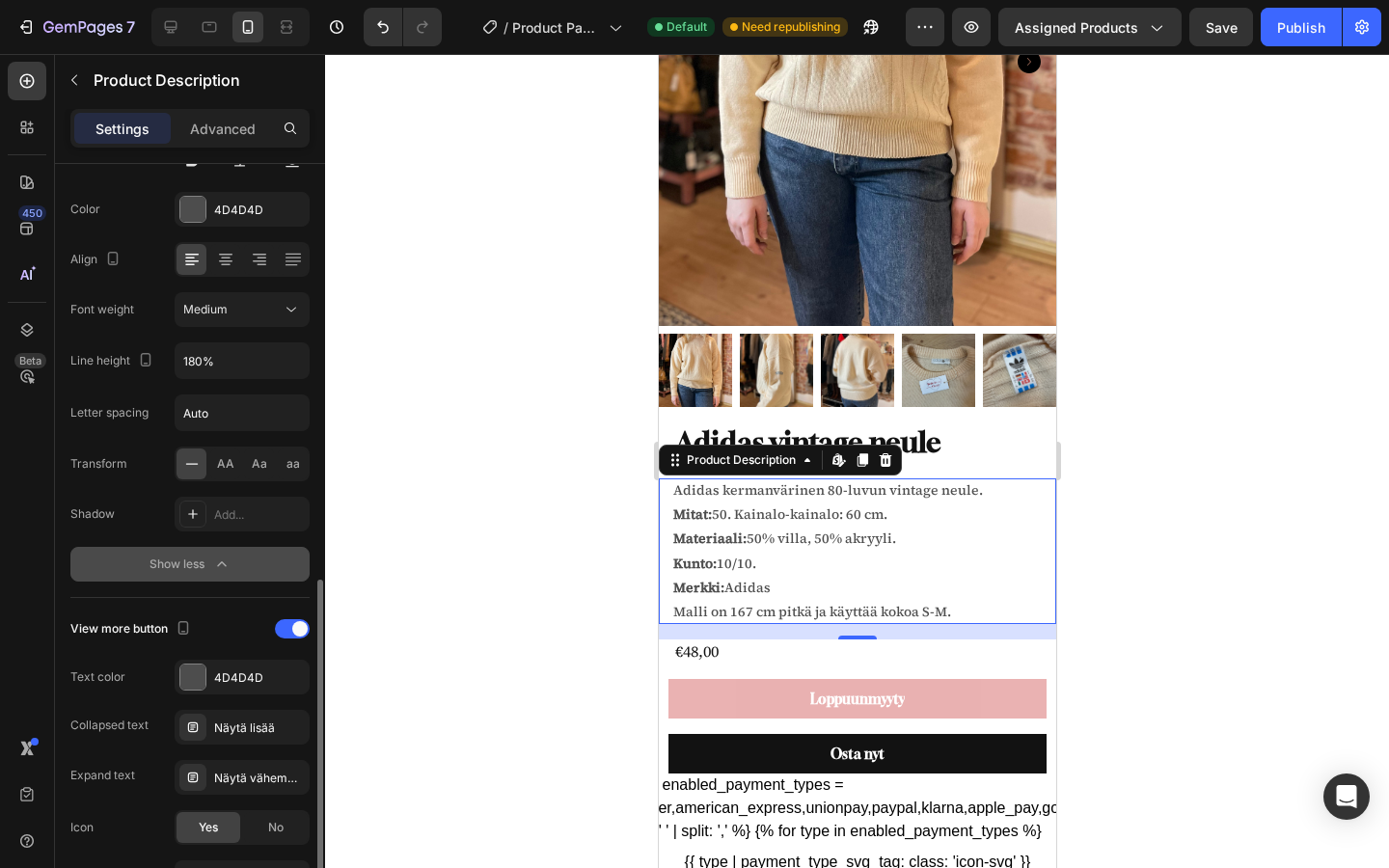
scroll to position [478, 0]
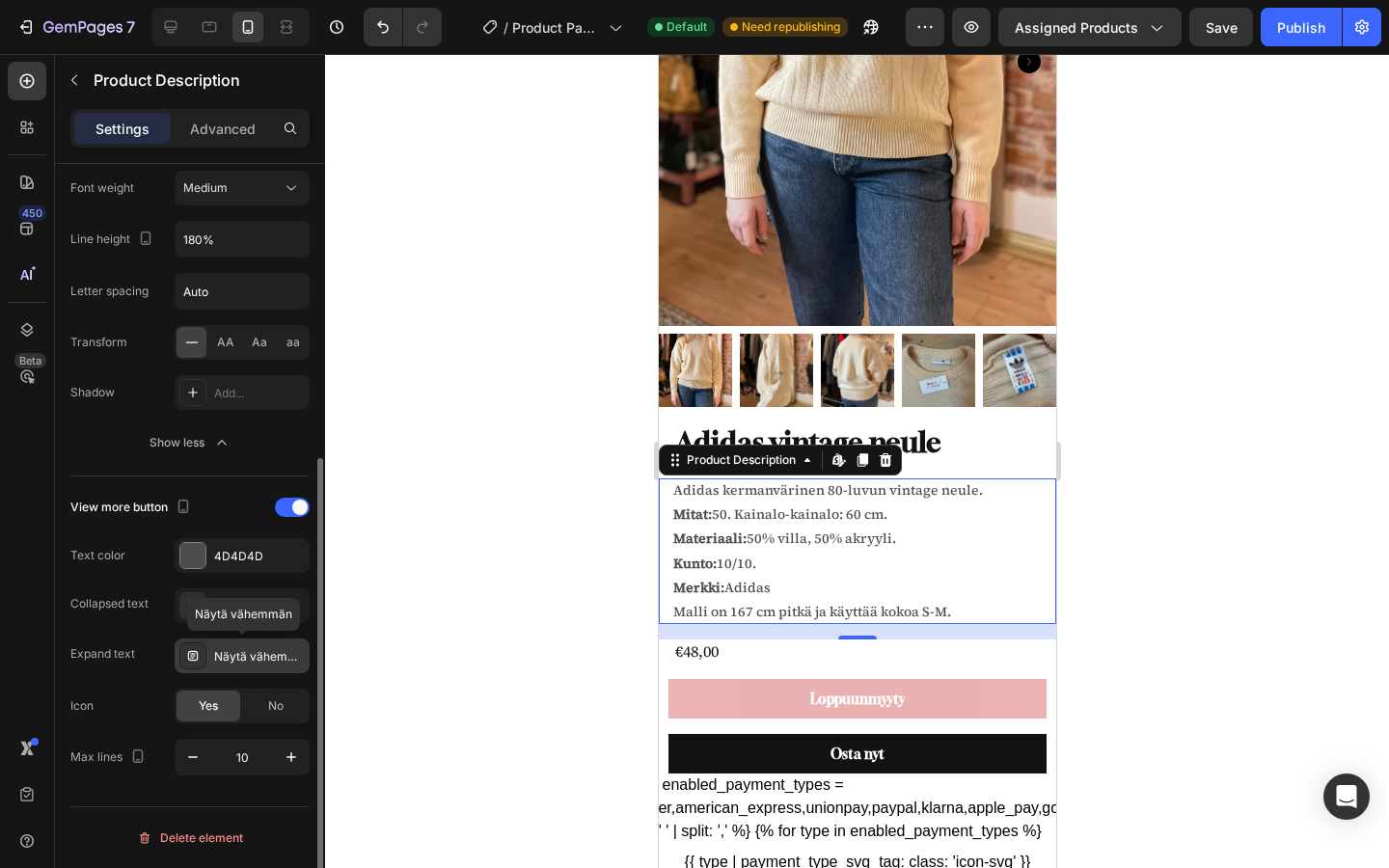
click at [218, 644] on div "Näytä vähemmän" at bounding box center [242, 655] width 135 height 34
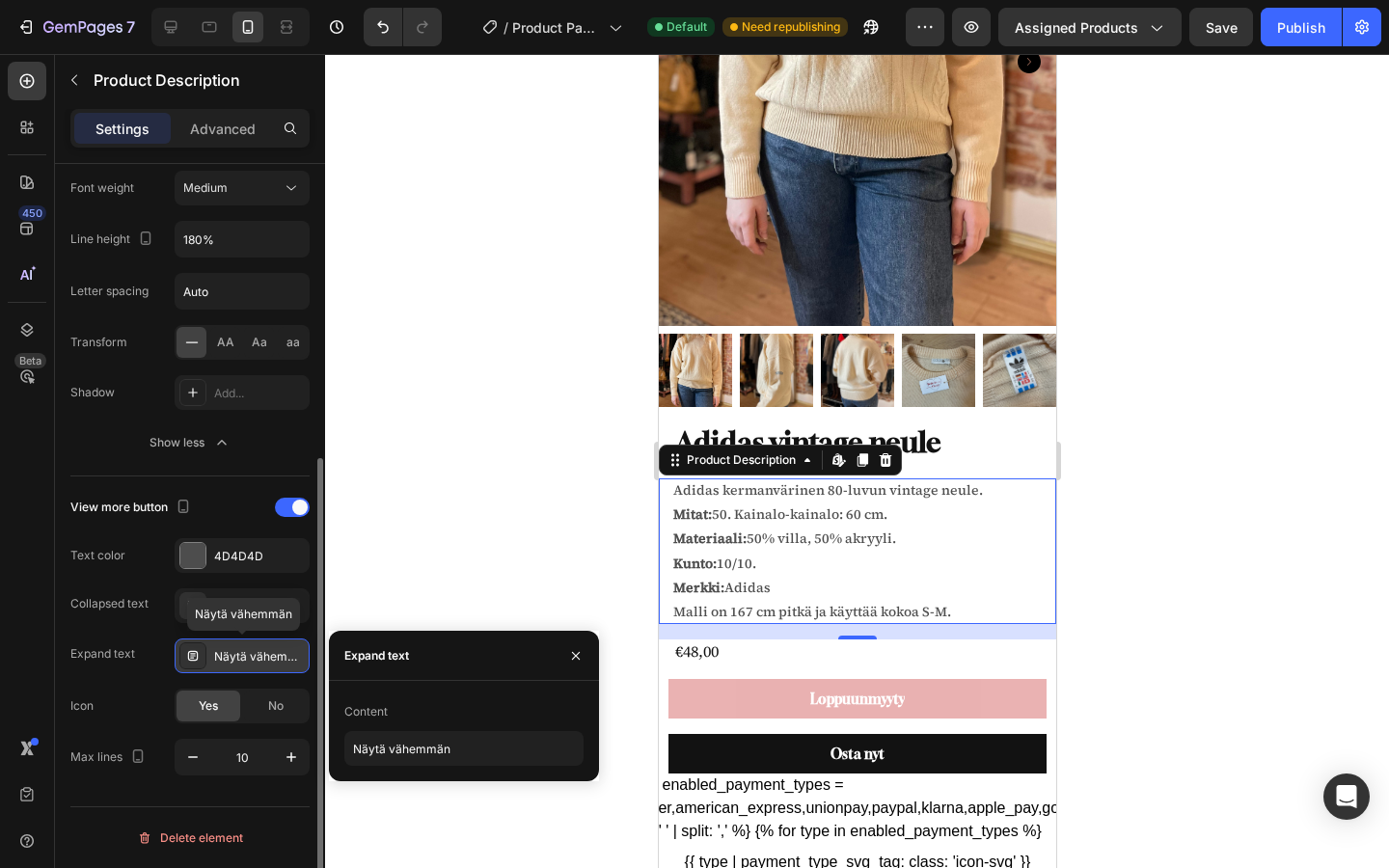
click at [218, 644] on div "Näytä vähemmän" at bounding box center [242, 655] width 135 height 34
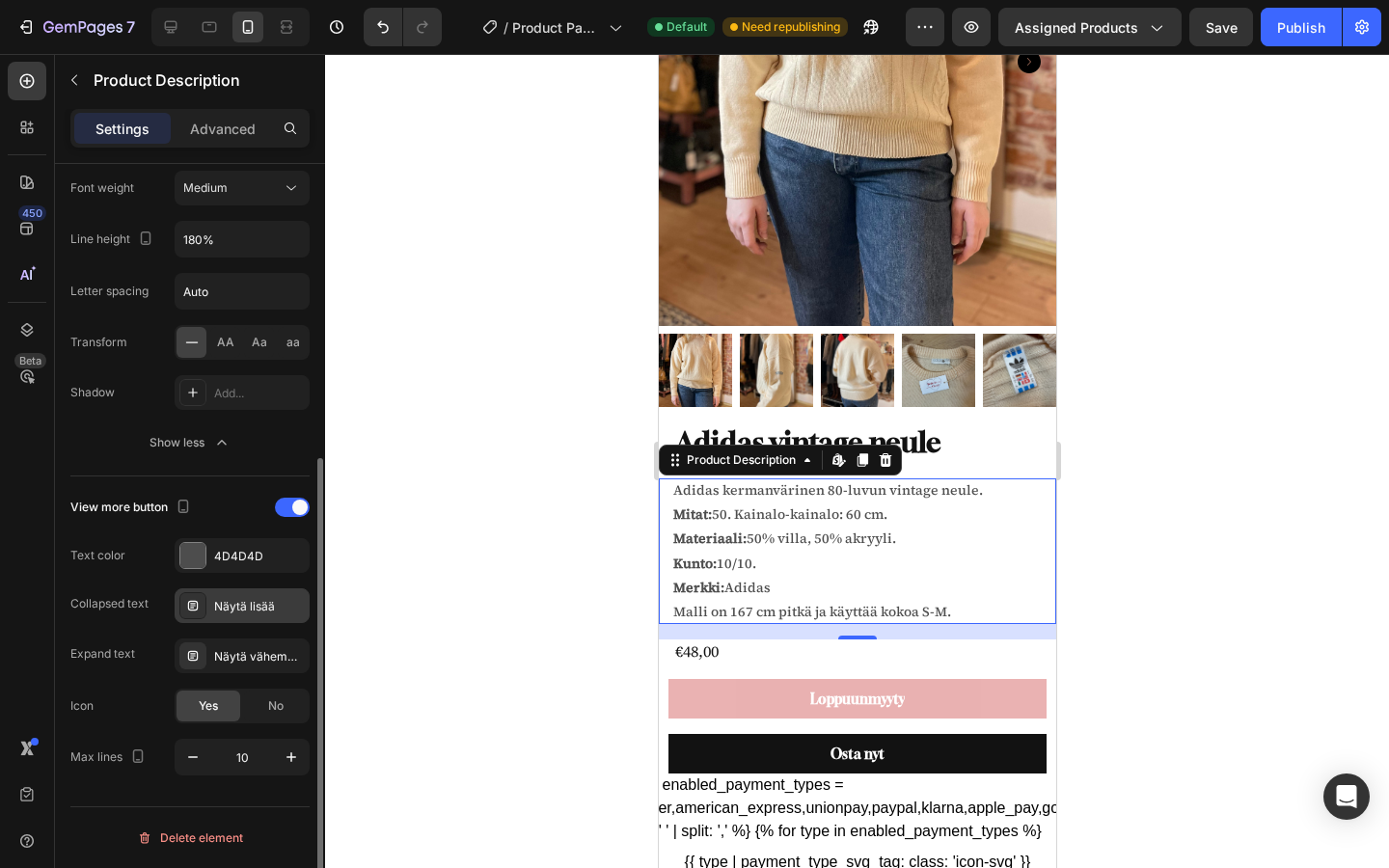
click at [221, 614] on div "Näytä lisää" at bounding box center [259, 607] width 91 height 18
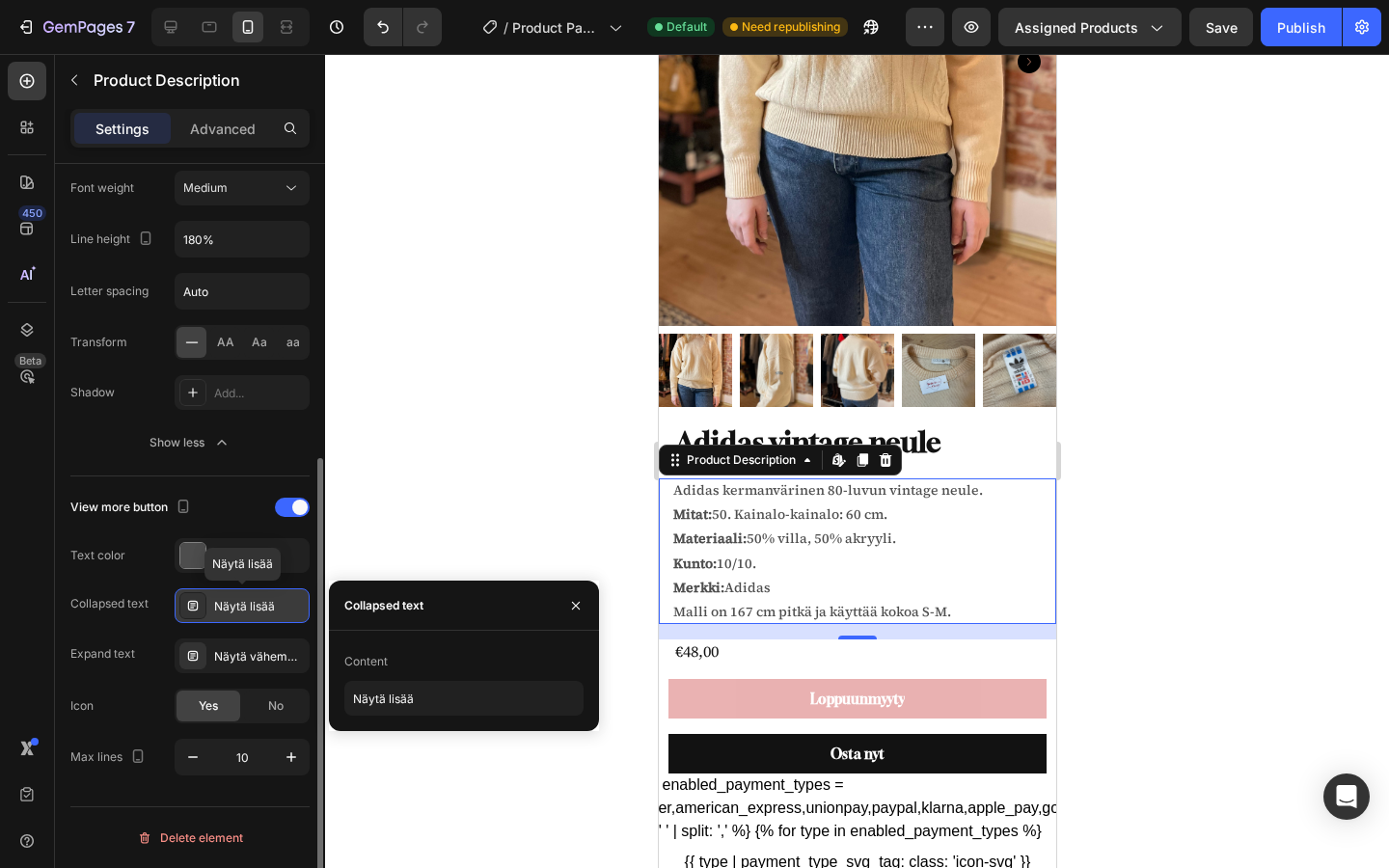
click at [221, 614] on div "Näytä lisää" at bounding box center [259, 607] width 91 height 18
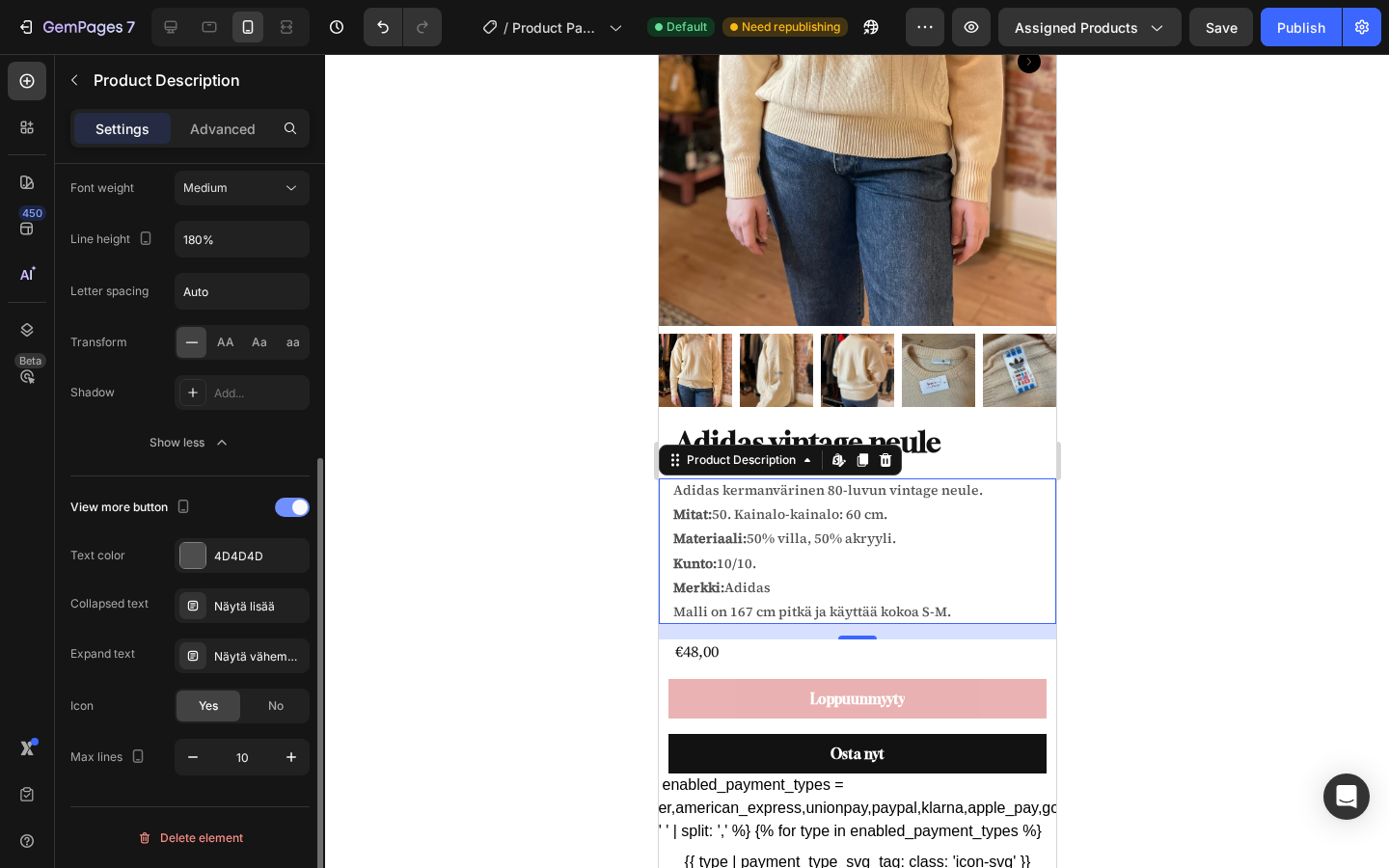
click at [293, 512] on div at bounding box center [292, 507] width 35 height 20
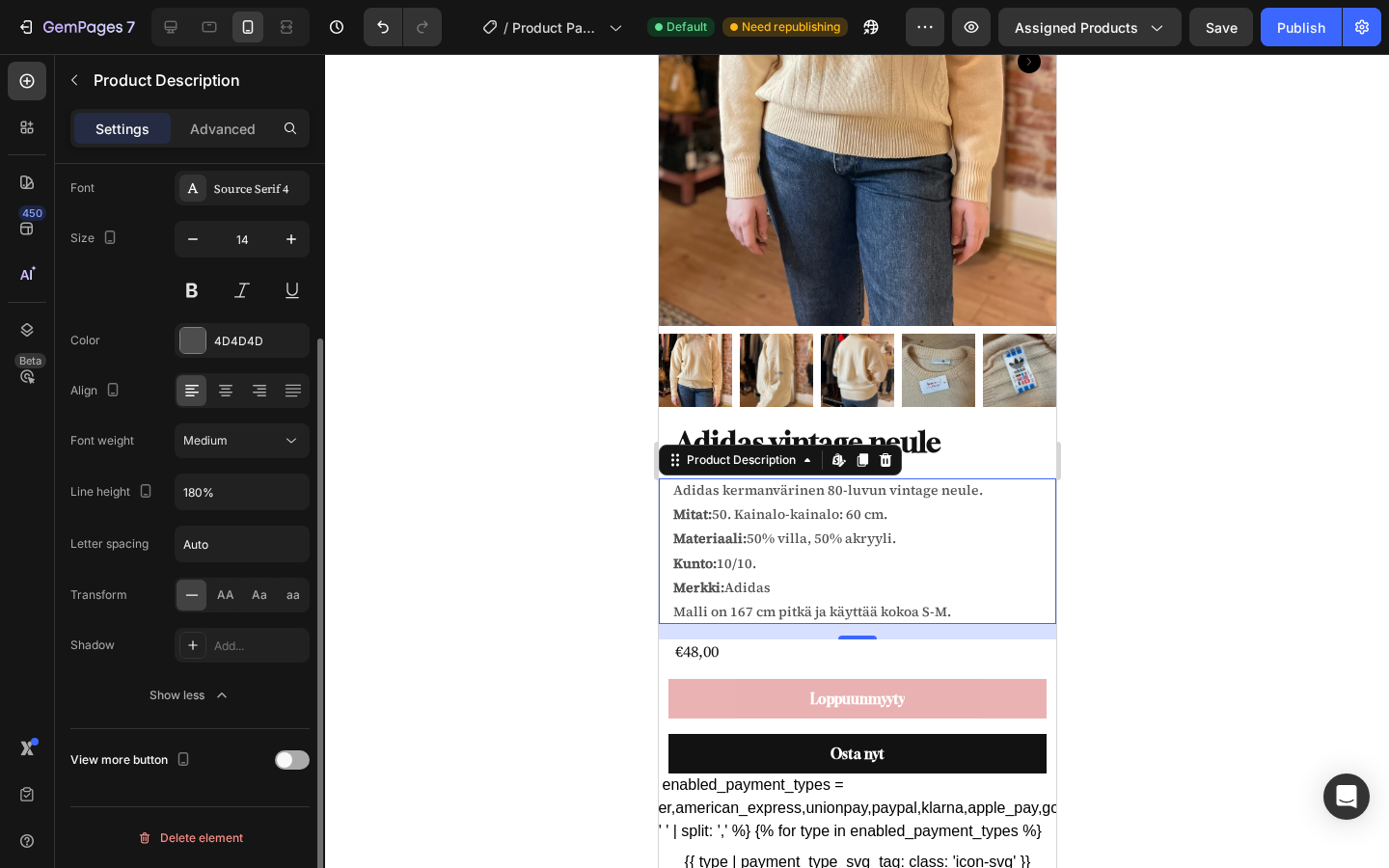
click at [290, 759] on span at bounding box center [285, 760] width 16 height 16
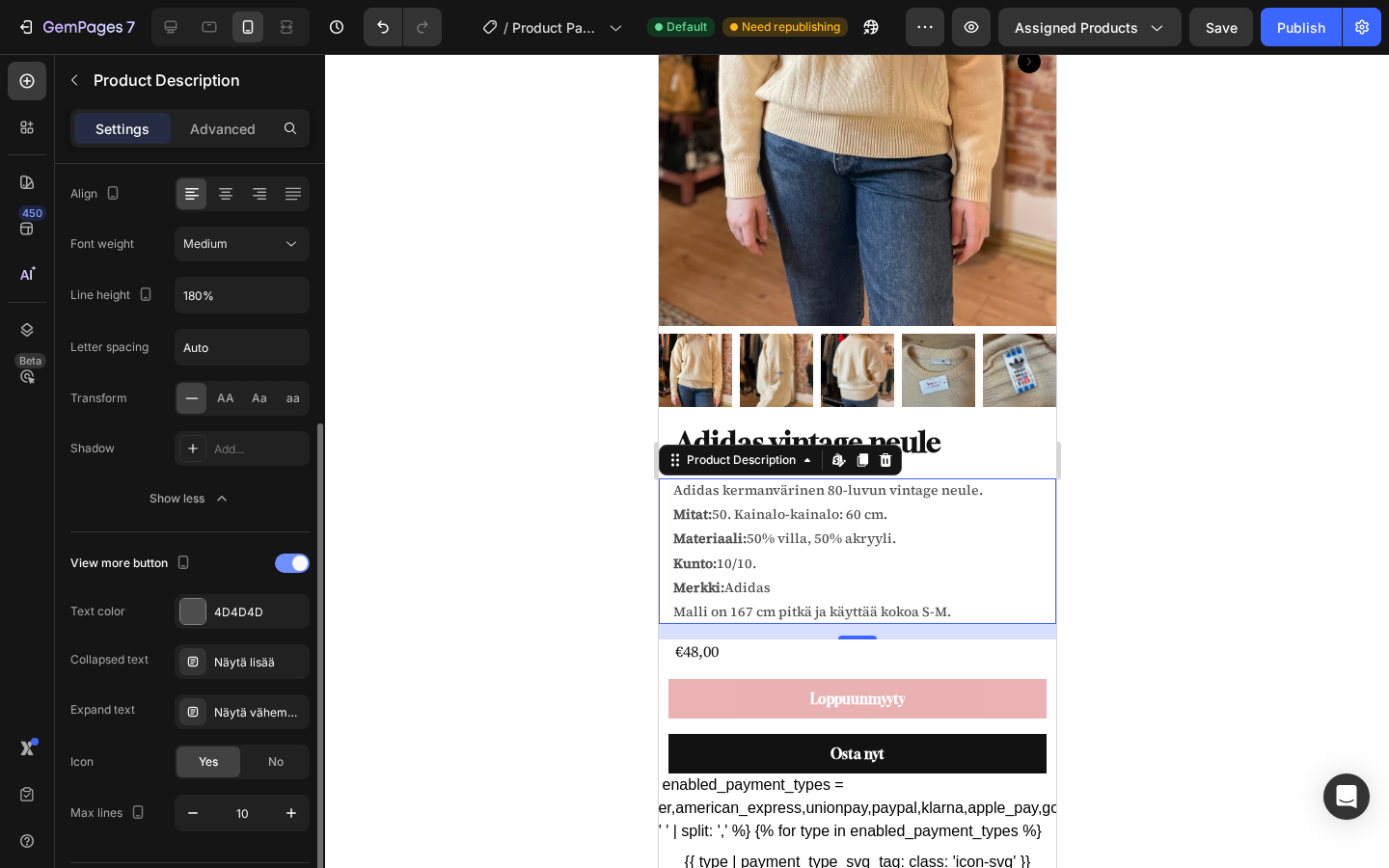
scroll to position [478, 0]
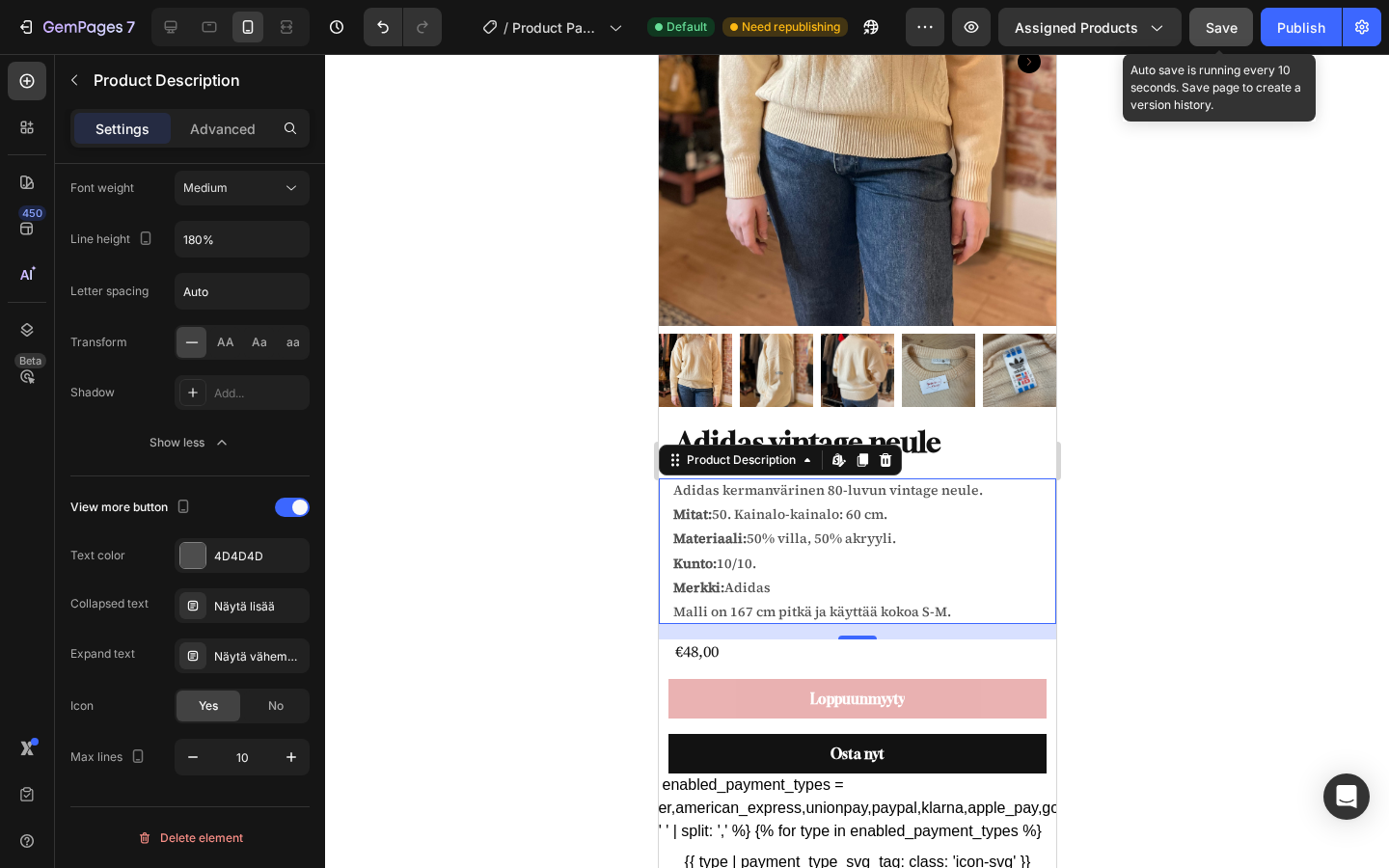
click at [1215, 36] on button "Save" at bounding box center [1220, 27] width 64 height 38
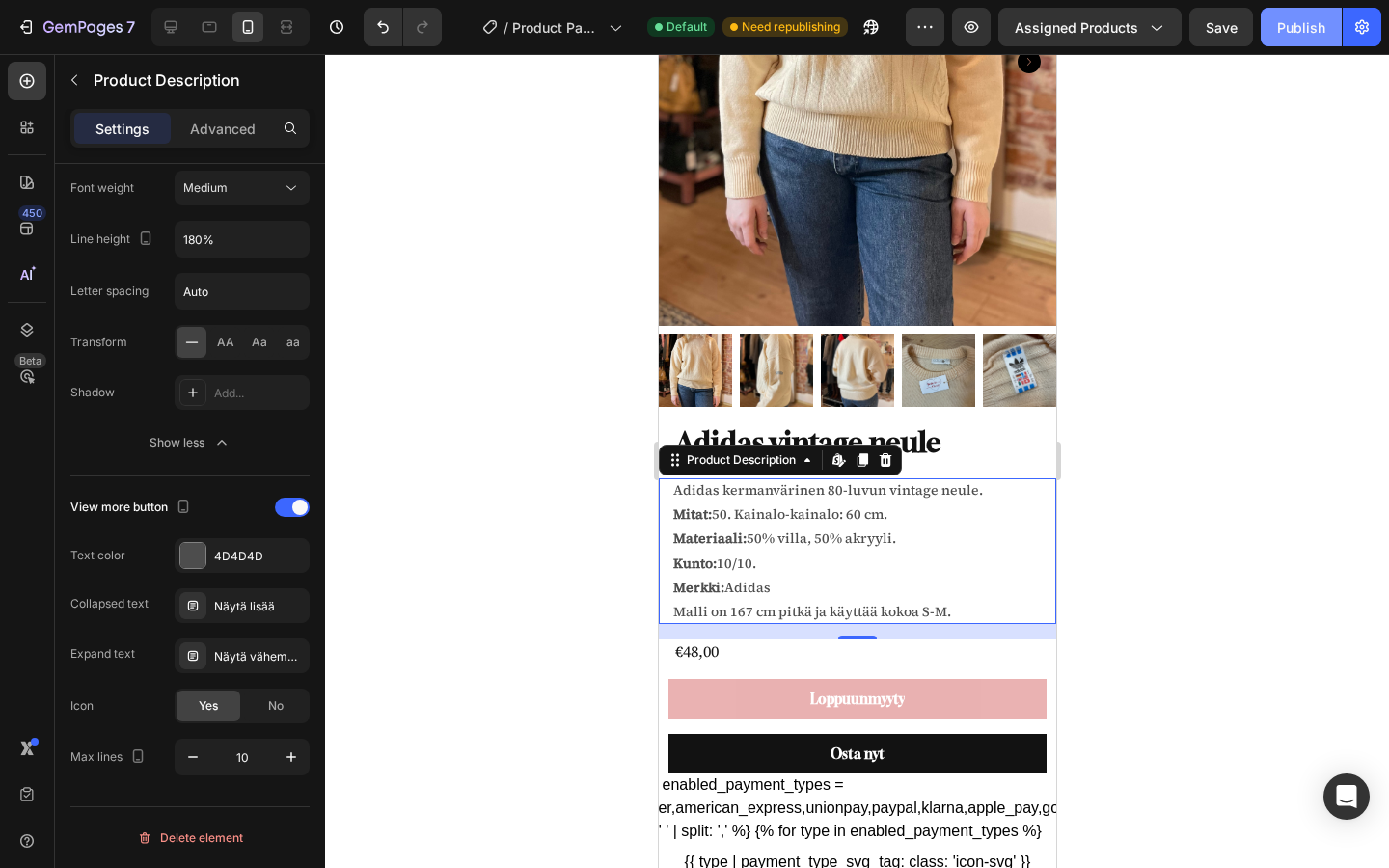
click at [1306, 31] on div "Publish" at bounding box center [1300, 28] width 48 height 21
click at [174, 22] on icon at bounding box center [171, 28] width 13 height 13
type input "15"
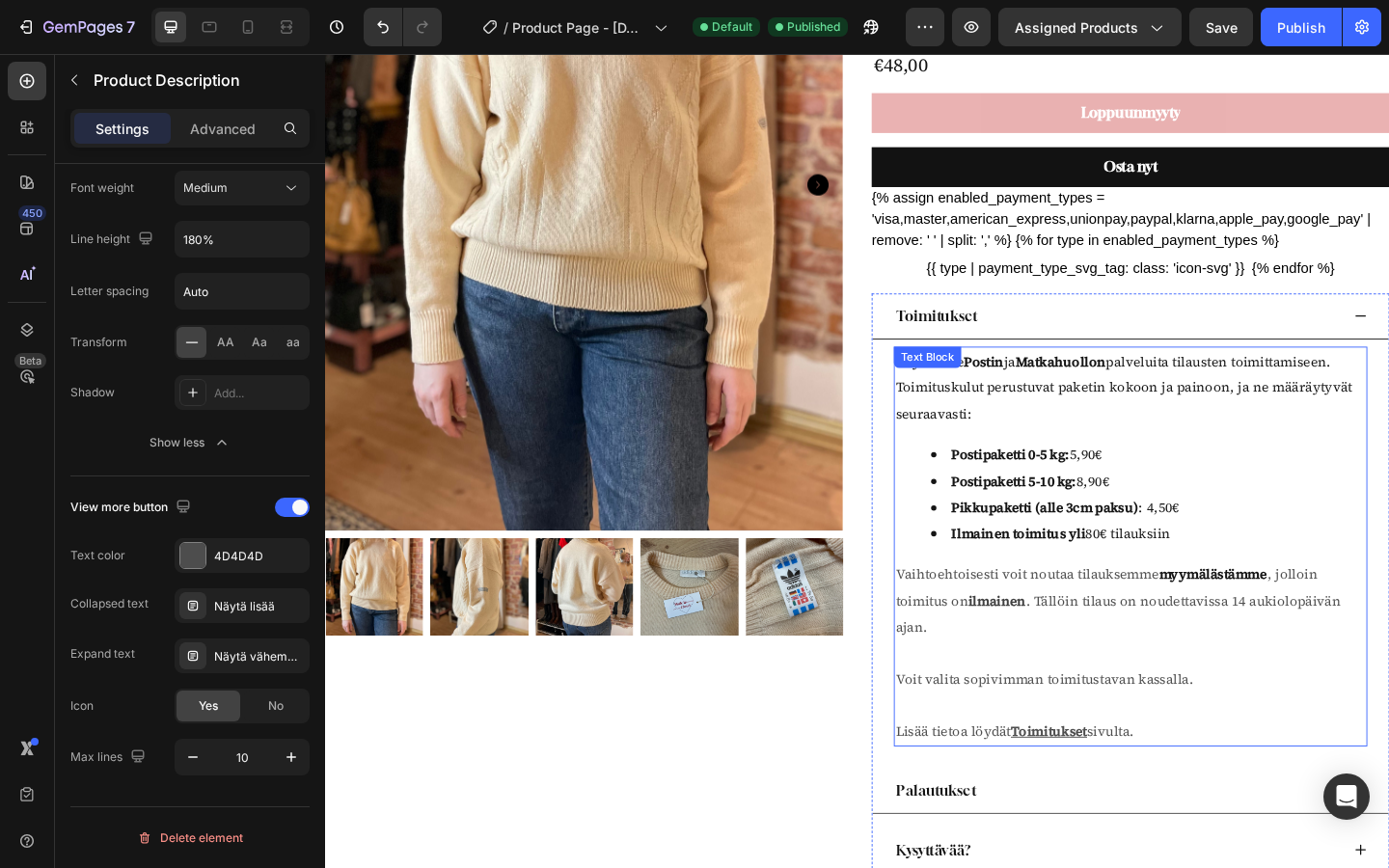
scroll to position [310, 0]
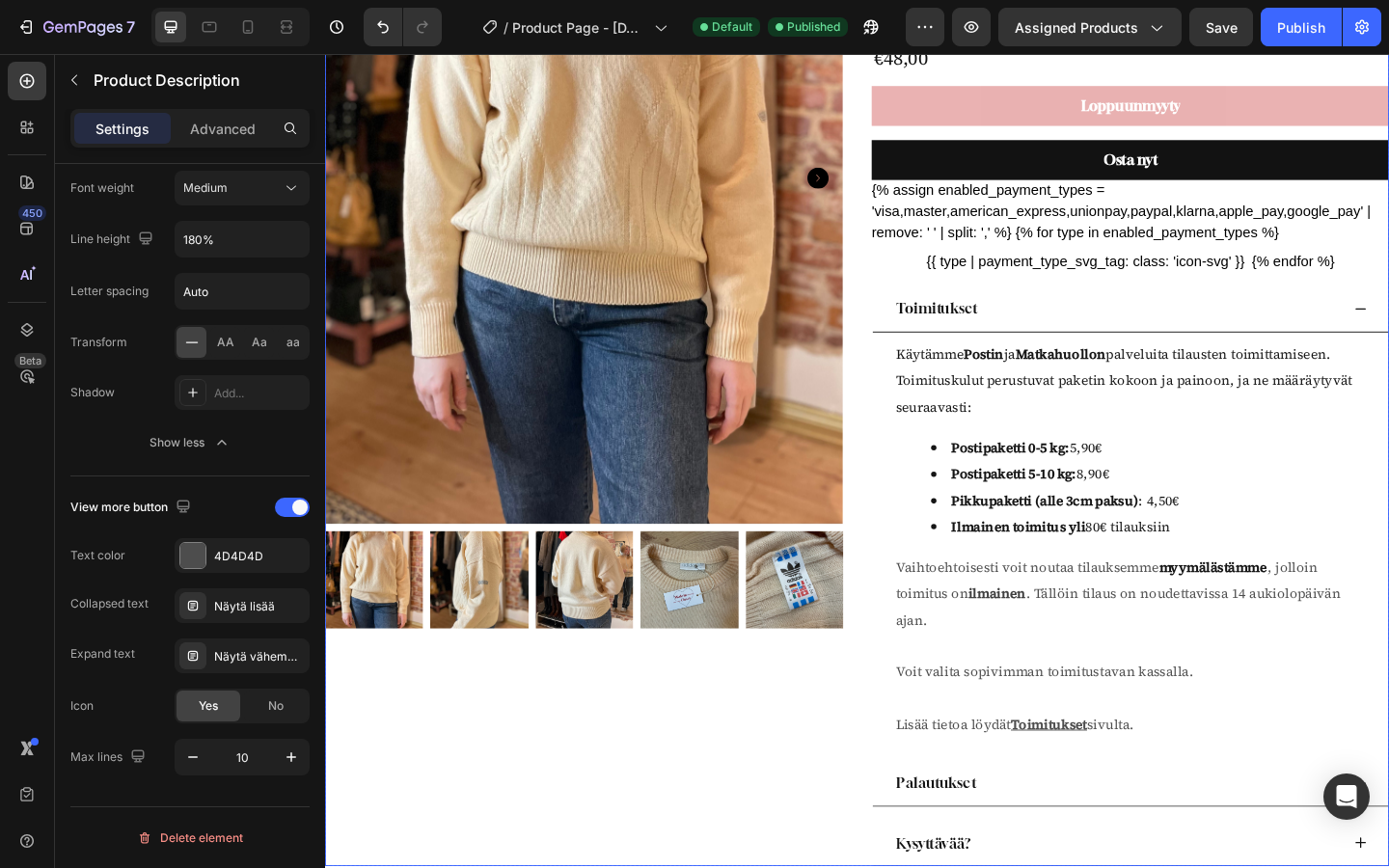
click at [1158, 242] on ul "{% assign enabled_payment_types = 'visa,master,american_express,unionpay,paypal…" at bounding box center [1200, 241] width 563 height 100
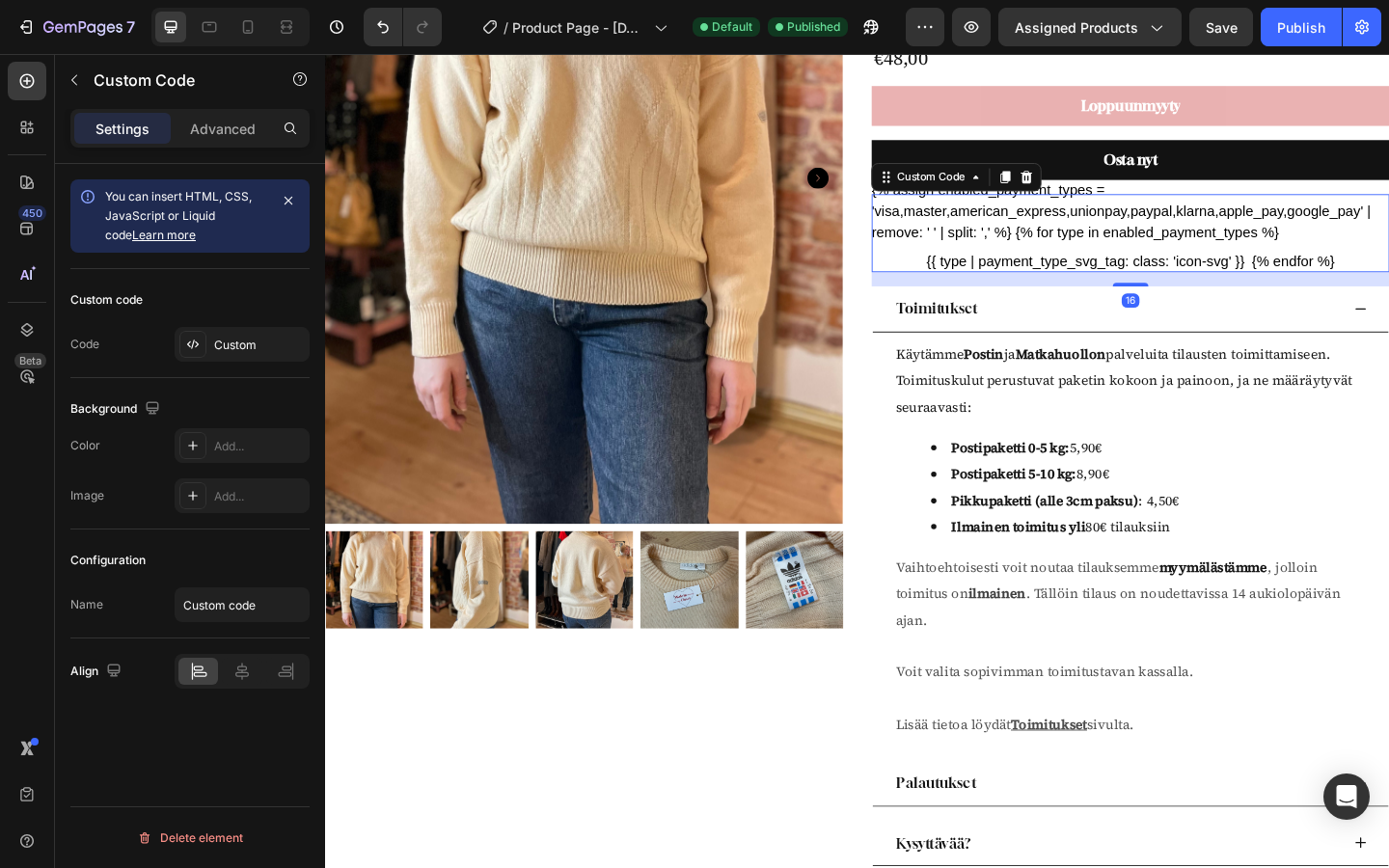
scroll to position [0, 0]
click at [1158, 242] on ul "{% assign enabled_payment_types = 'visa,master,american_express,unionpay,paypal…" at bounding box center [1200, 241] width 563 height 100
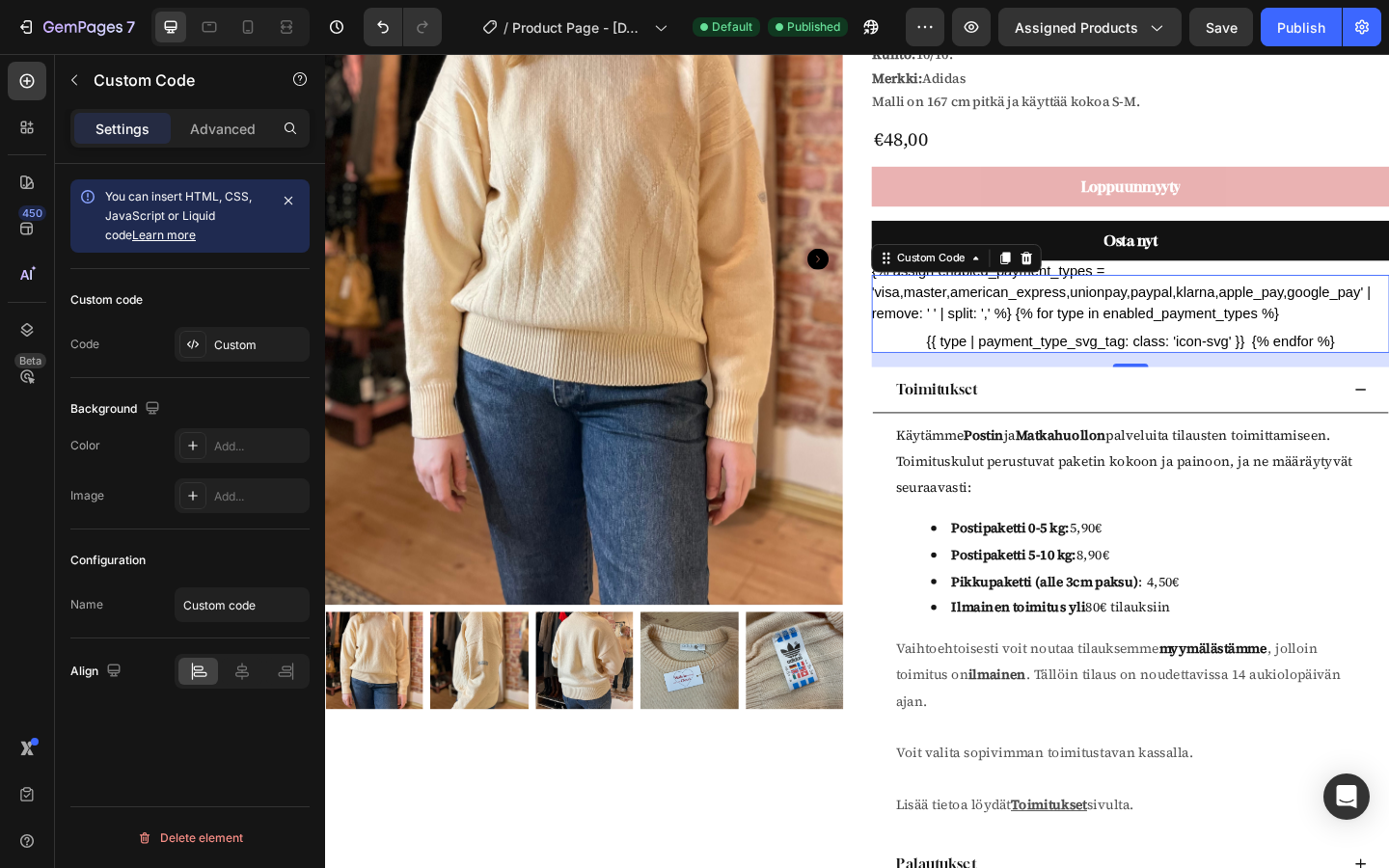
scroll to position [222, 0]
click at [1091, 273] on icon at bounding box center [1088, 277] width 13 height 14
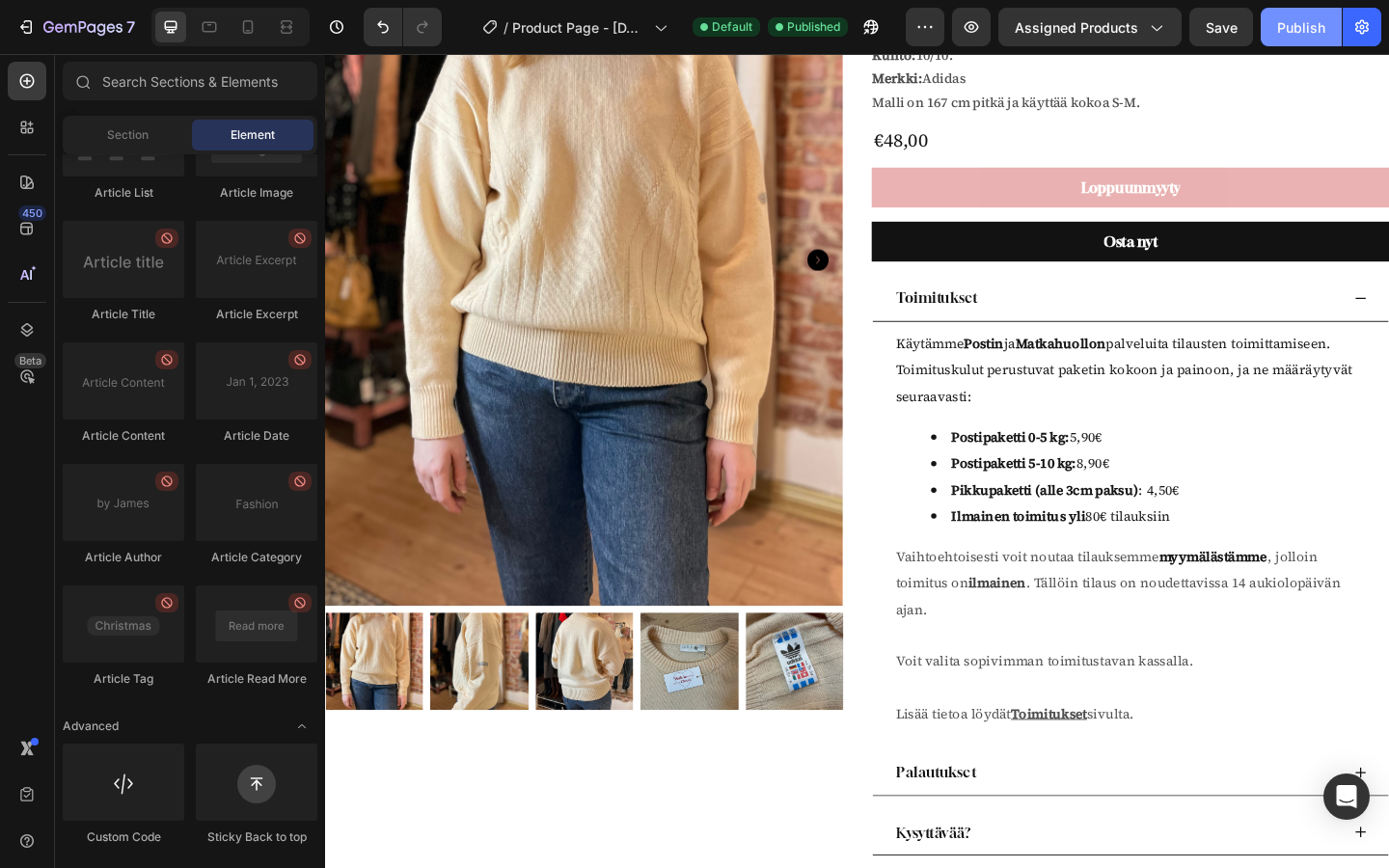
click at [1314, 26] on div "Publish" at bounding box center [1300, 28] width 48 height 21
click at [381, 23] on icon "Undo/Redo" at bounding box center [383, 28] width 20 height 20
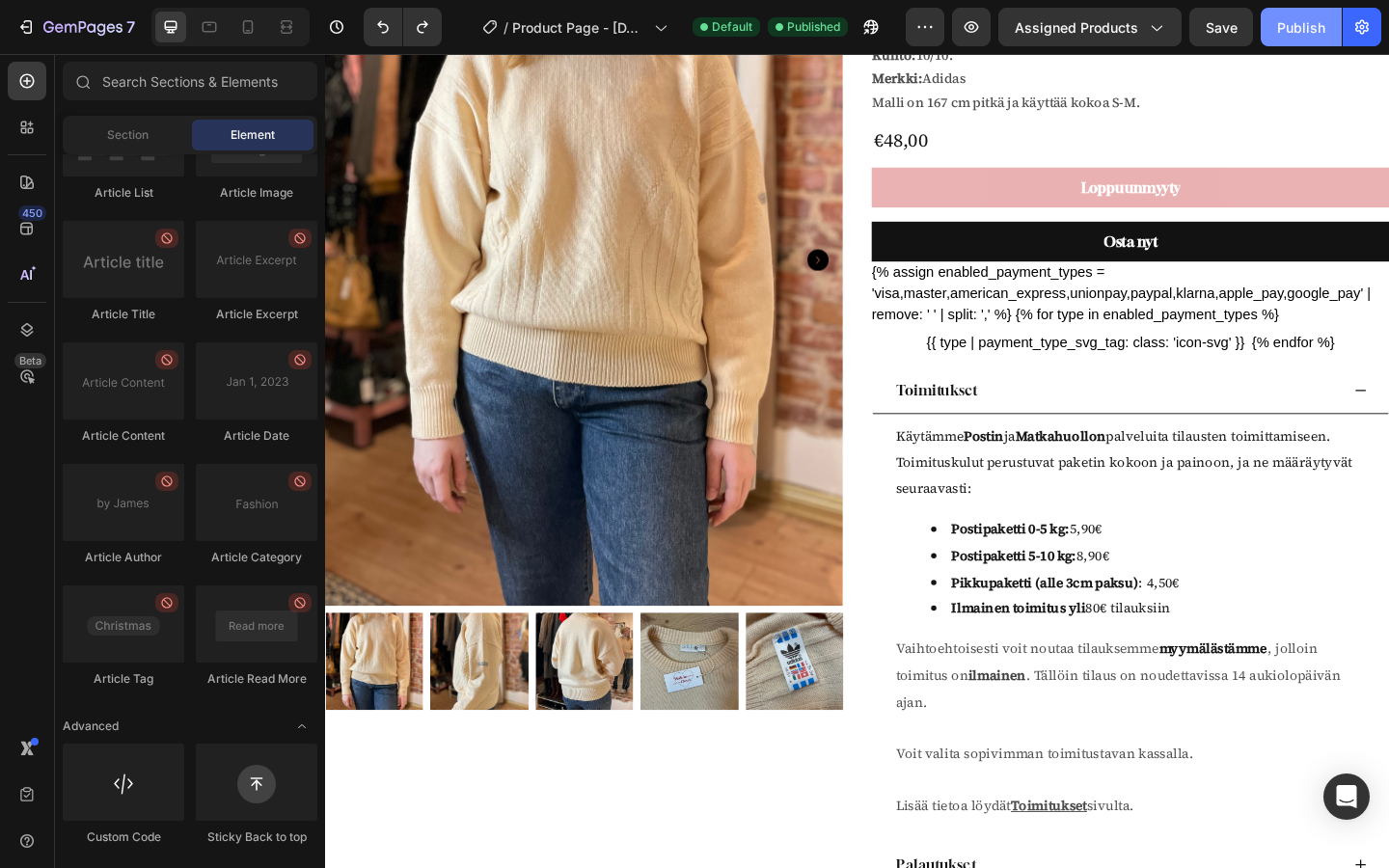
click at [1288, 23] on div "Publish" at bounding box center [1300, 28] width 48 height 21
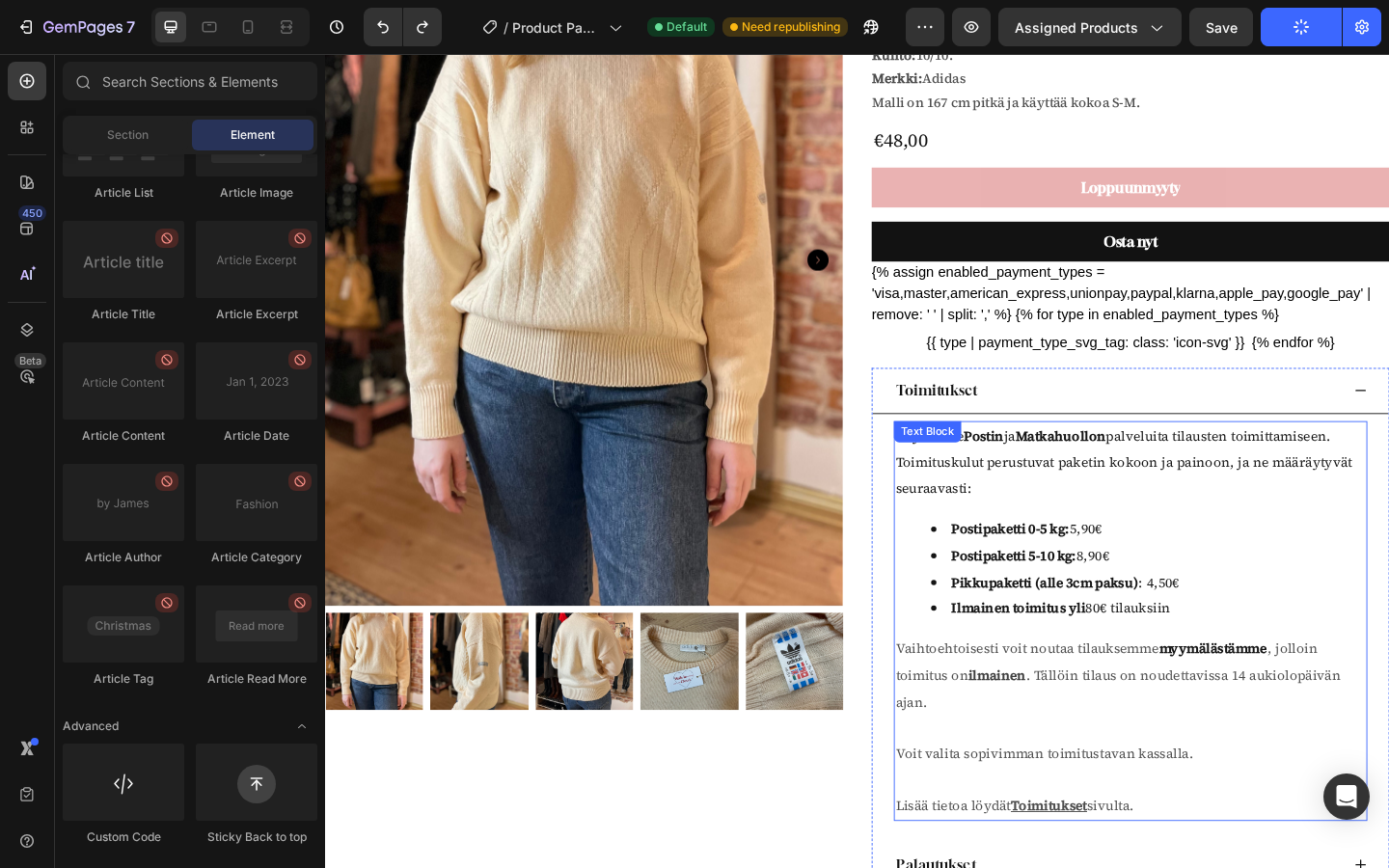
scroll to position [0, 0]
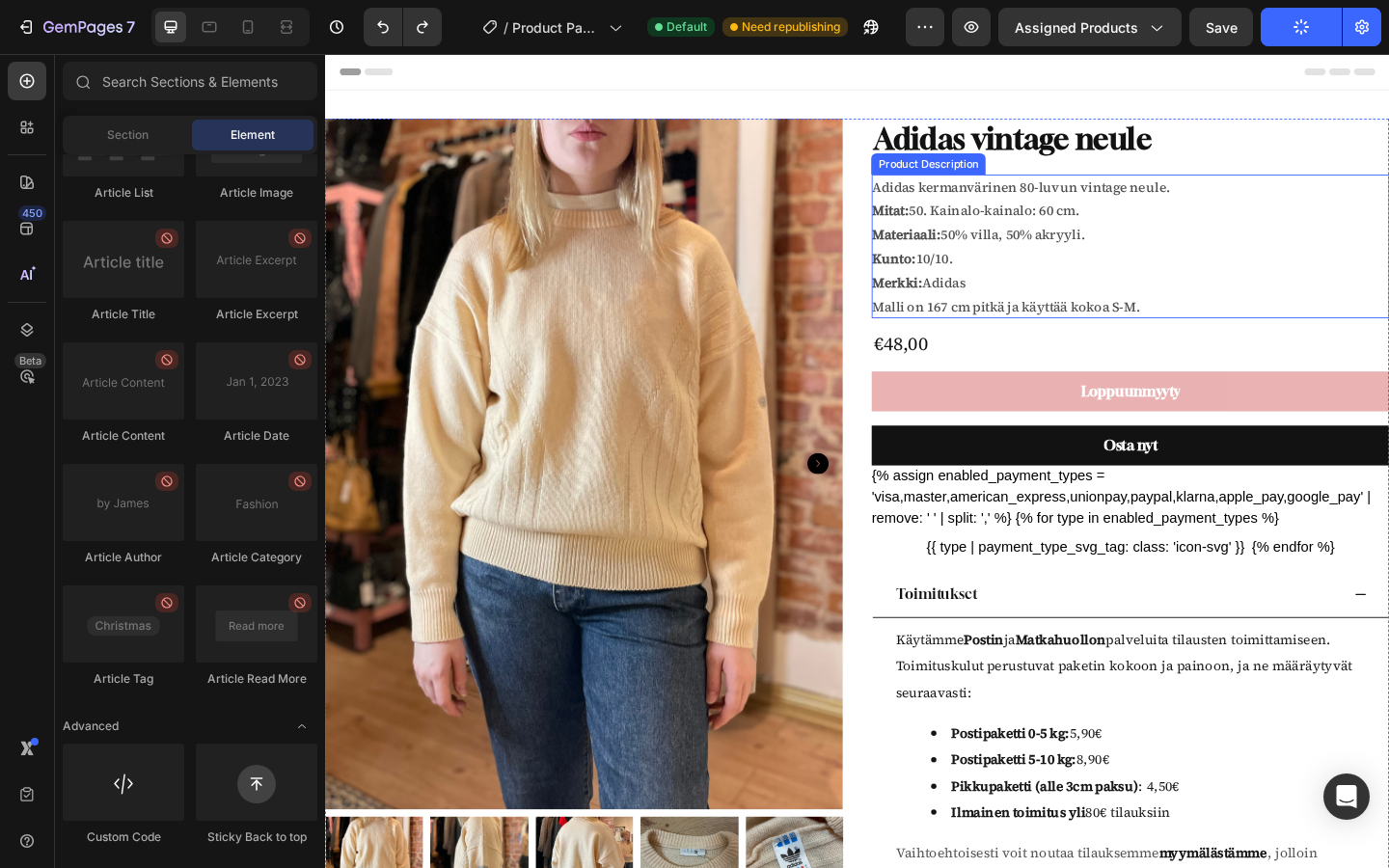
click at [1055, 289] on div "Adidas kermanvärinen 80-luvun vintage neule. Mitat: 50. Kainalo-kainalo: 60 cm.…" at bounding box center [1200, 263] width 563 height 156
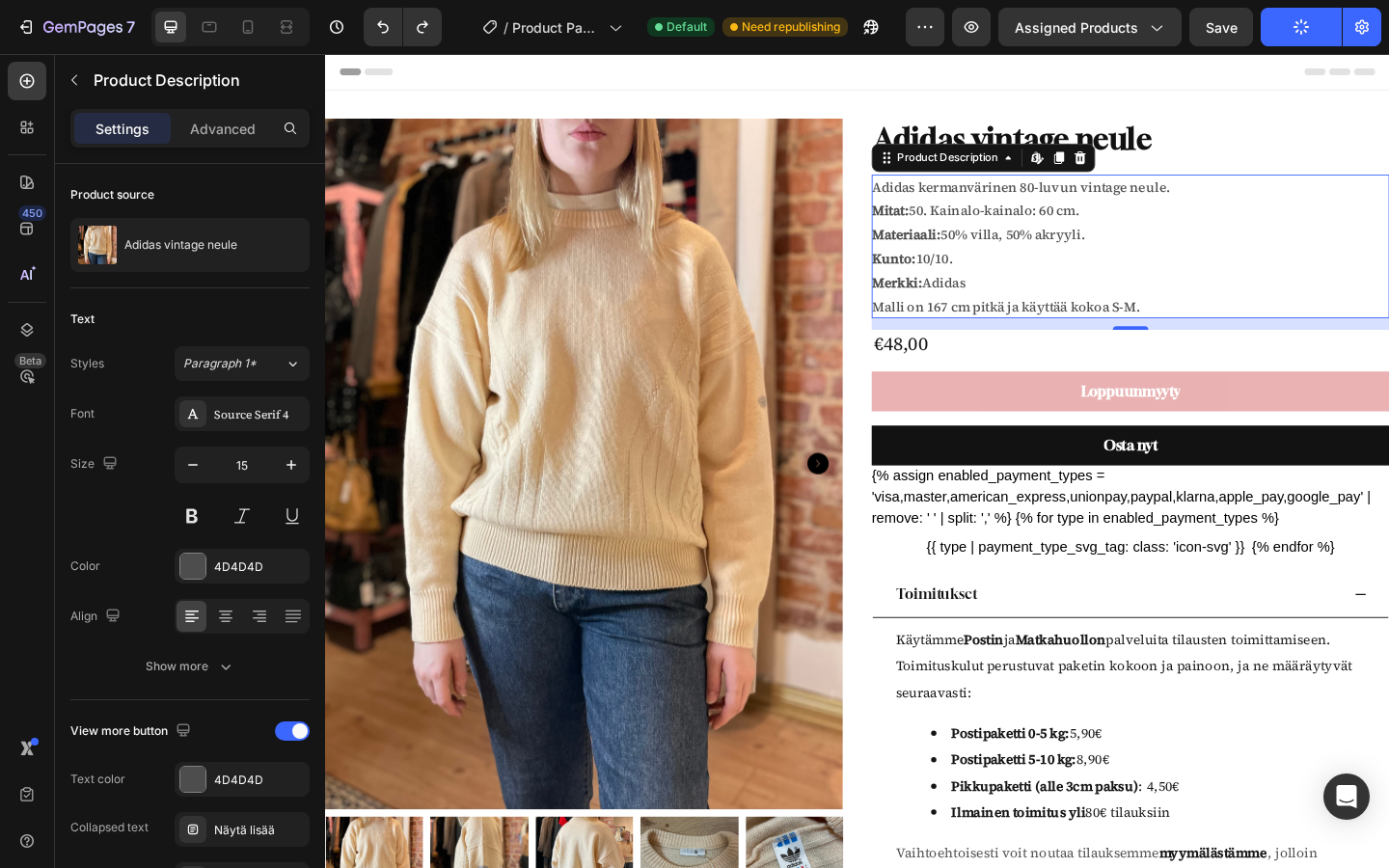
click at [969, 245] on strong "Materiaali:" at bounding box center [956, 250] width 75 height 21
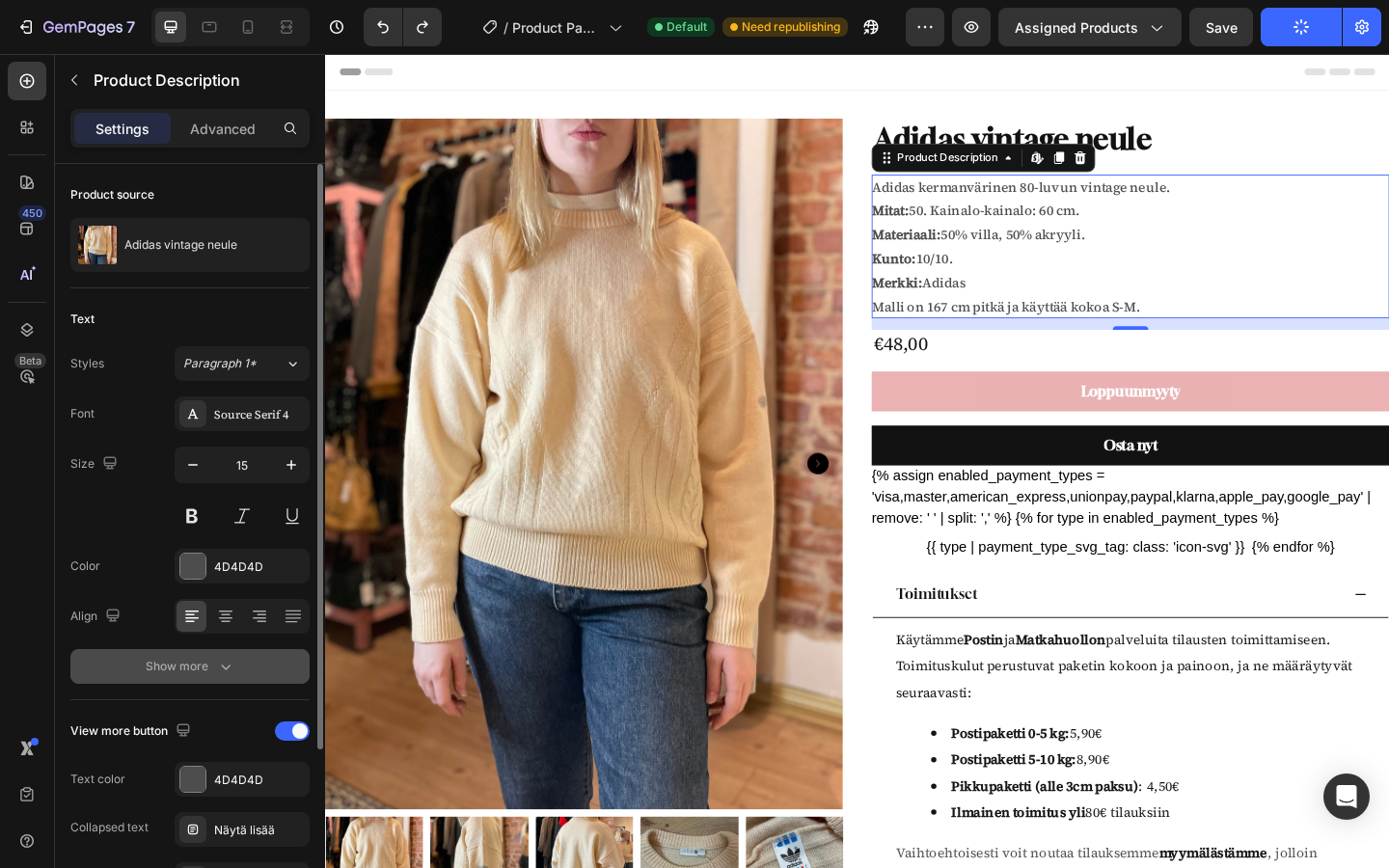
scroll to position [224, 0]
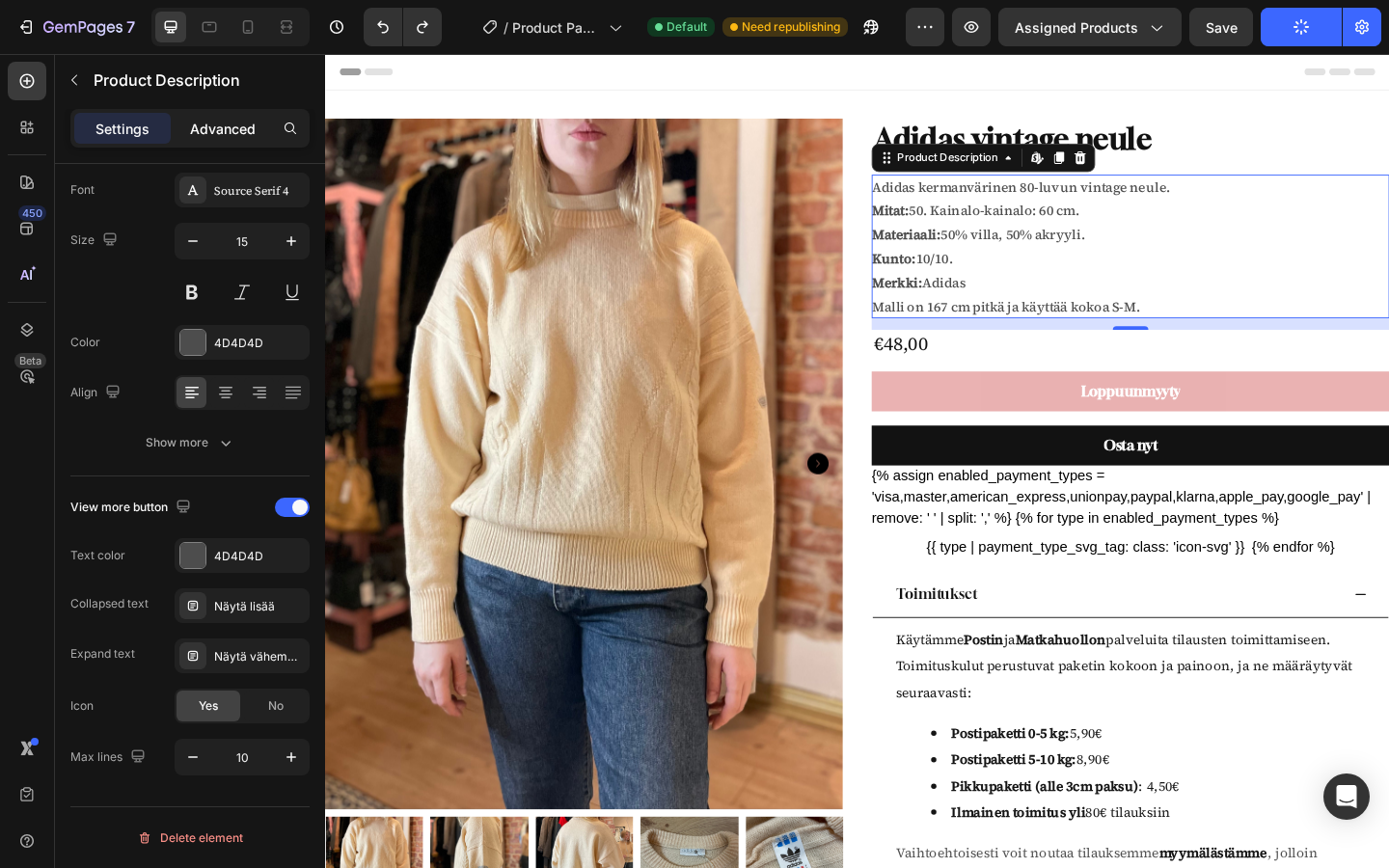
click at [242, 143] on div "Advanced" at bounding box center [223, 127] width 97 height 31
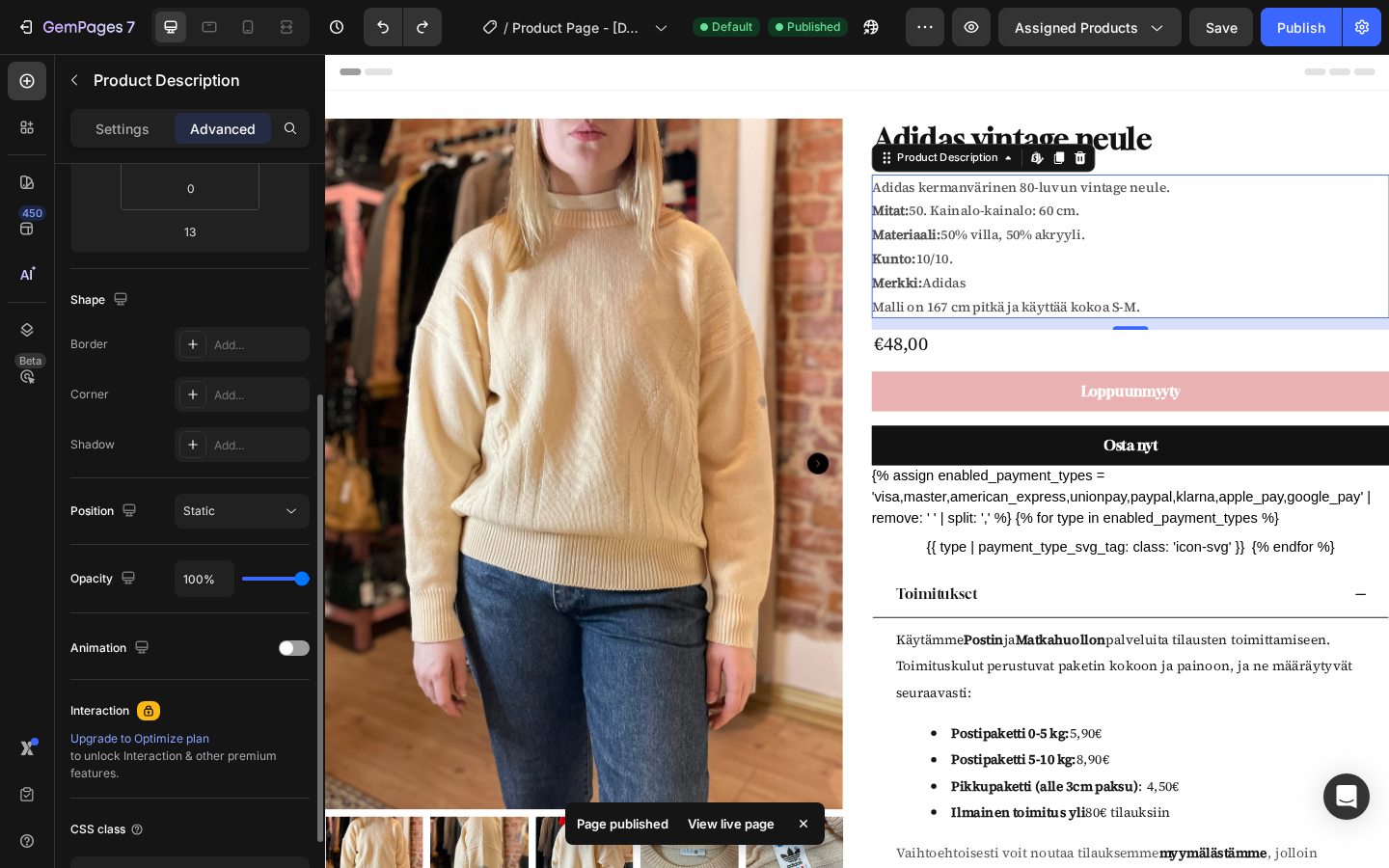
scroll to position [527, 0]
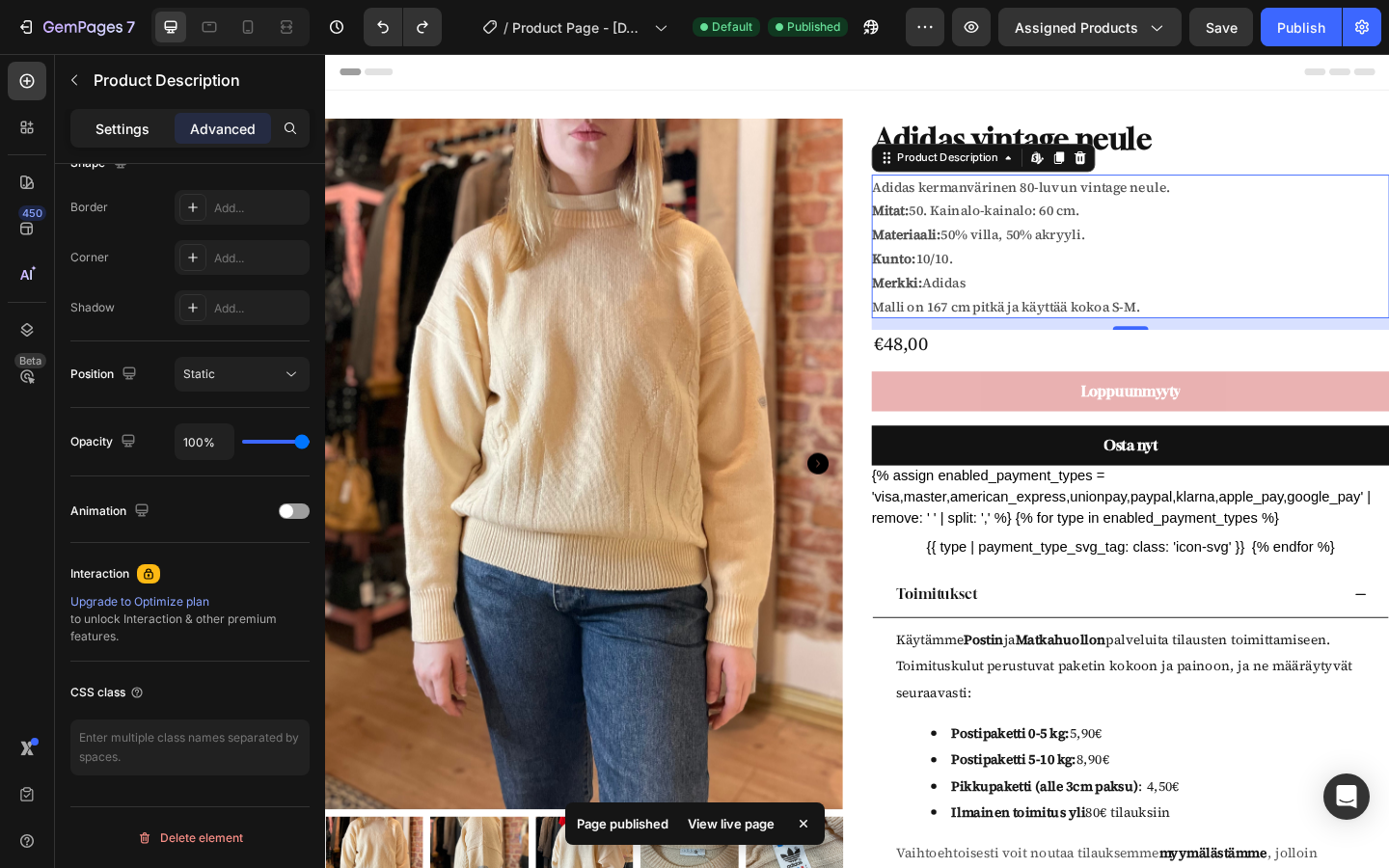
click at [127, 122] on p "Settings" at bounding box center [122, 128] width 54 height 21
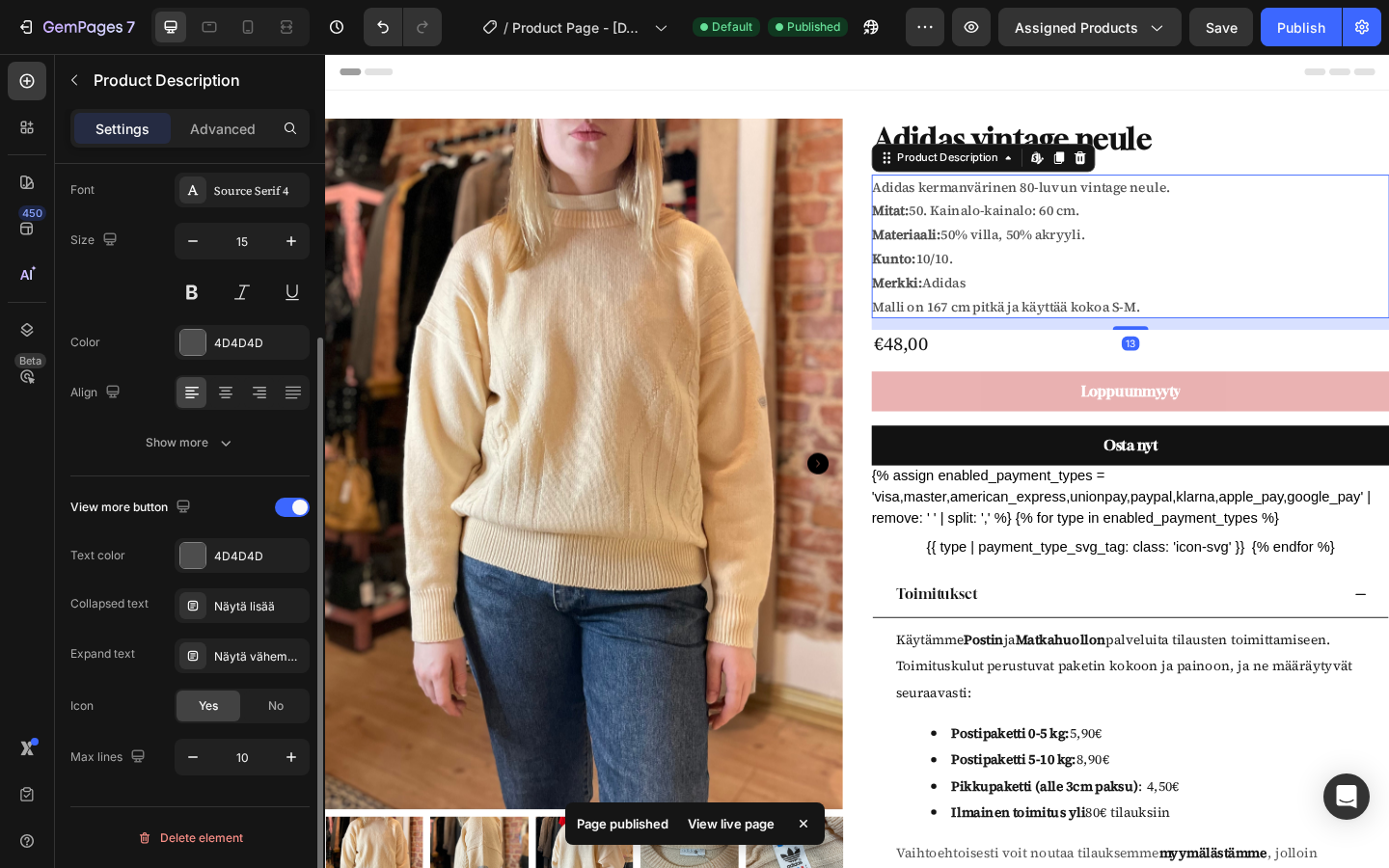
scroll to position [224, 0]
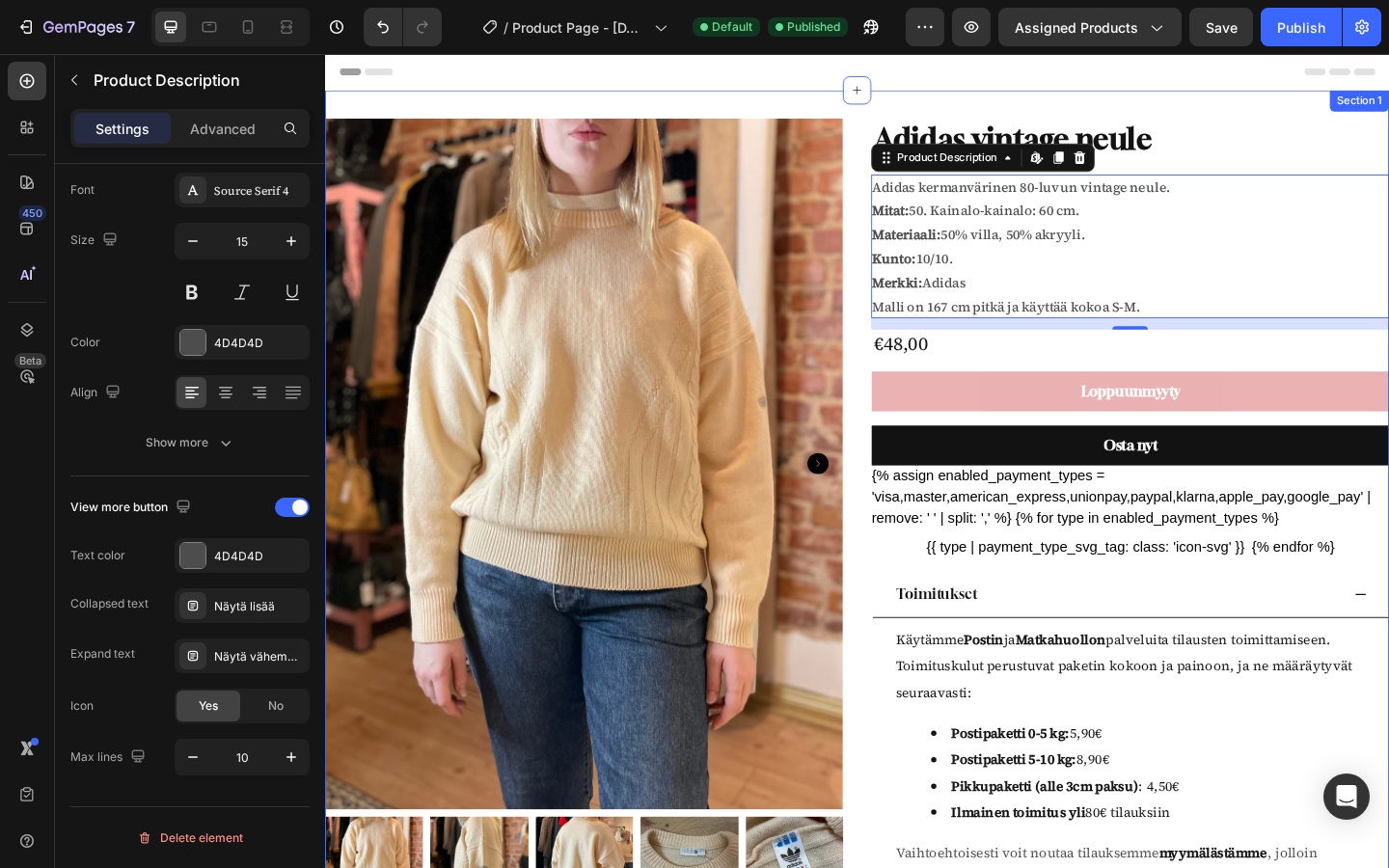
click at [1057, 106] on div "Product Images Adidas vintage neule Product Title Adidas kermanvärinen 80-luvun…" at bounding box center [904, 694] width 1157 height 1200
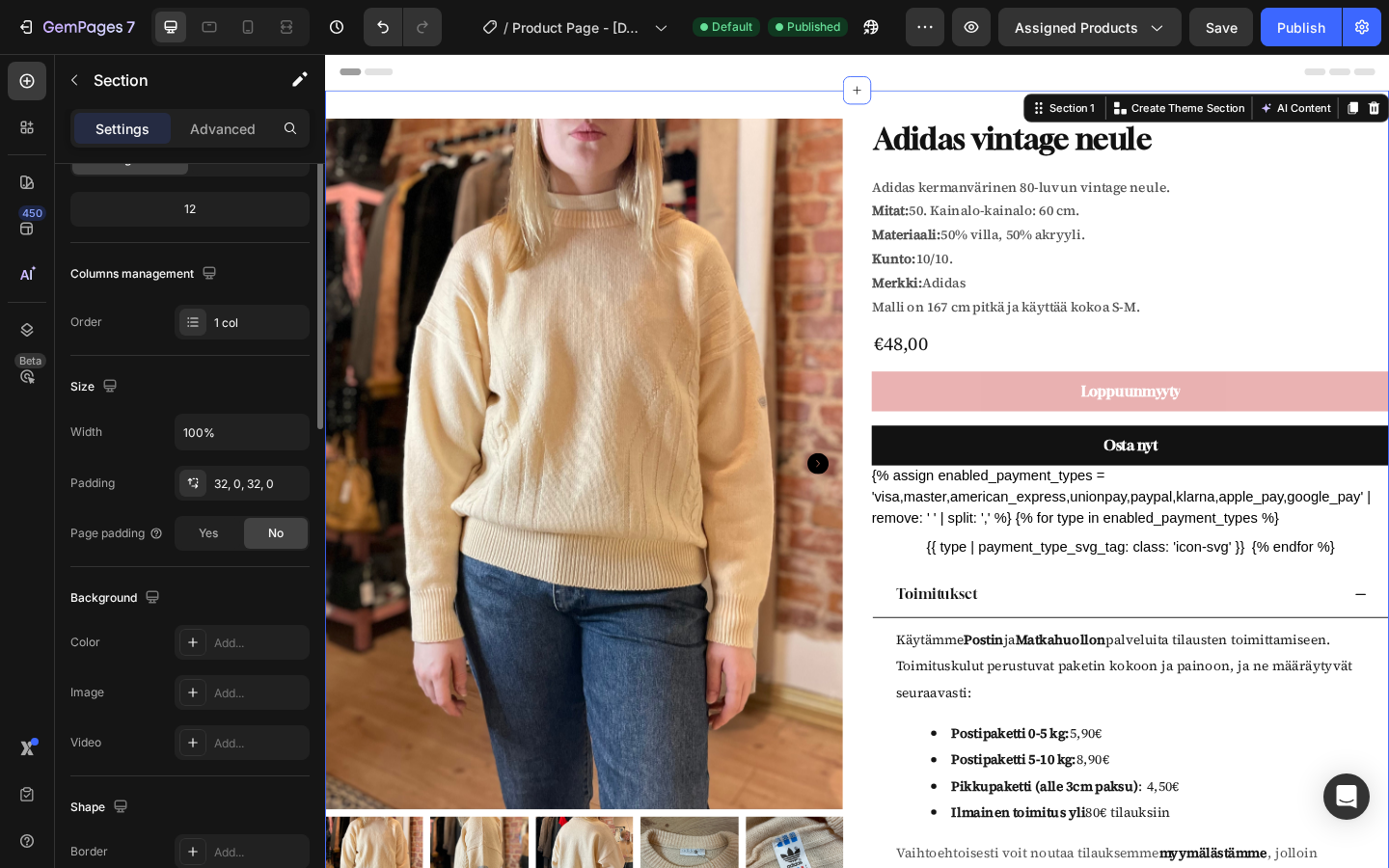
scroll to position [0, 0]
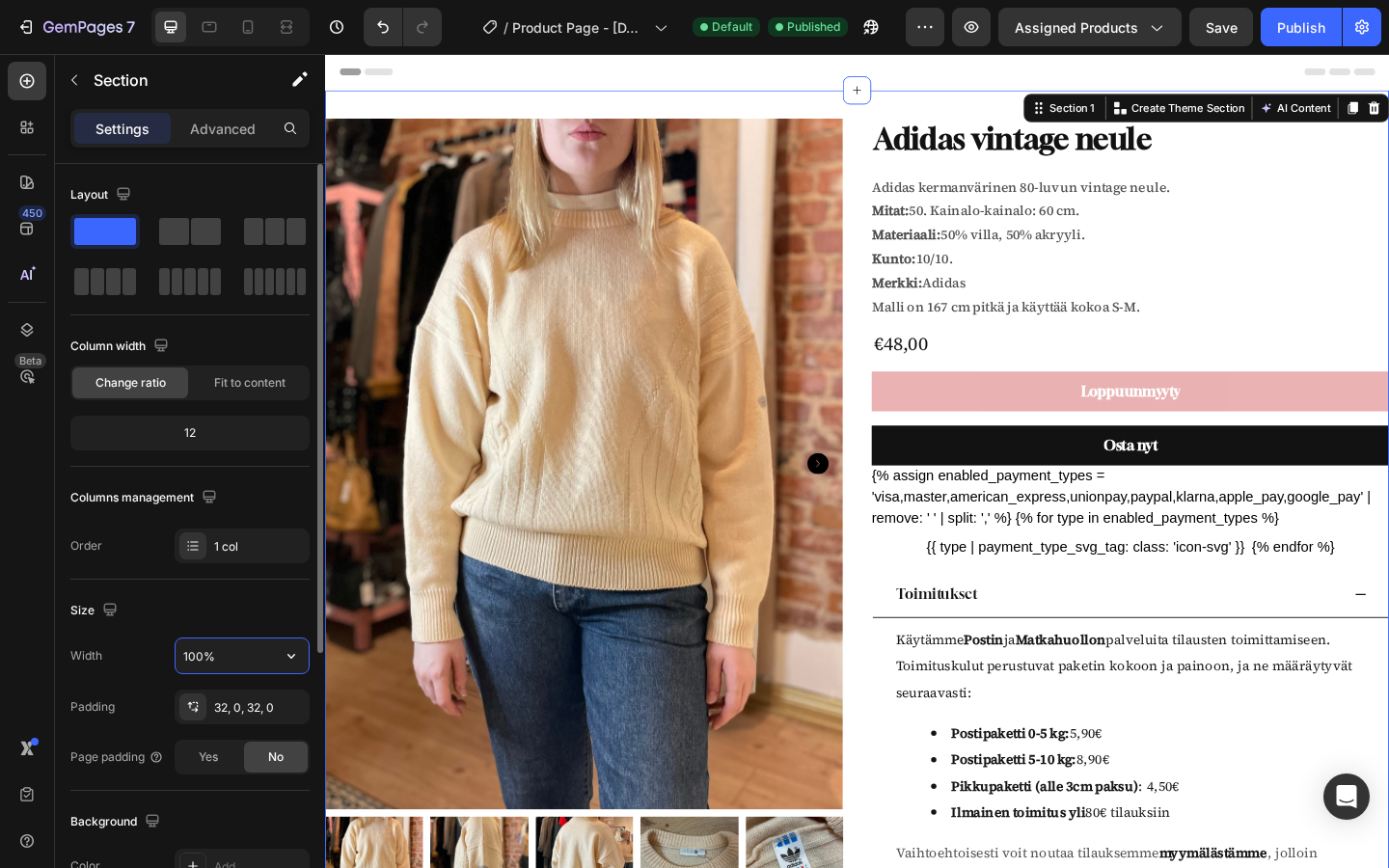
click at [241, 649] on input "100%" at bounding box center [242, 655] width 133 height 34
click at [292, 653] on icon "button" at bounding box center [292, 656] width 20 height 20
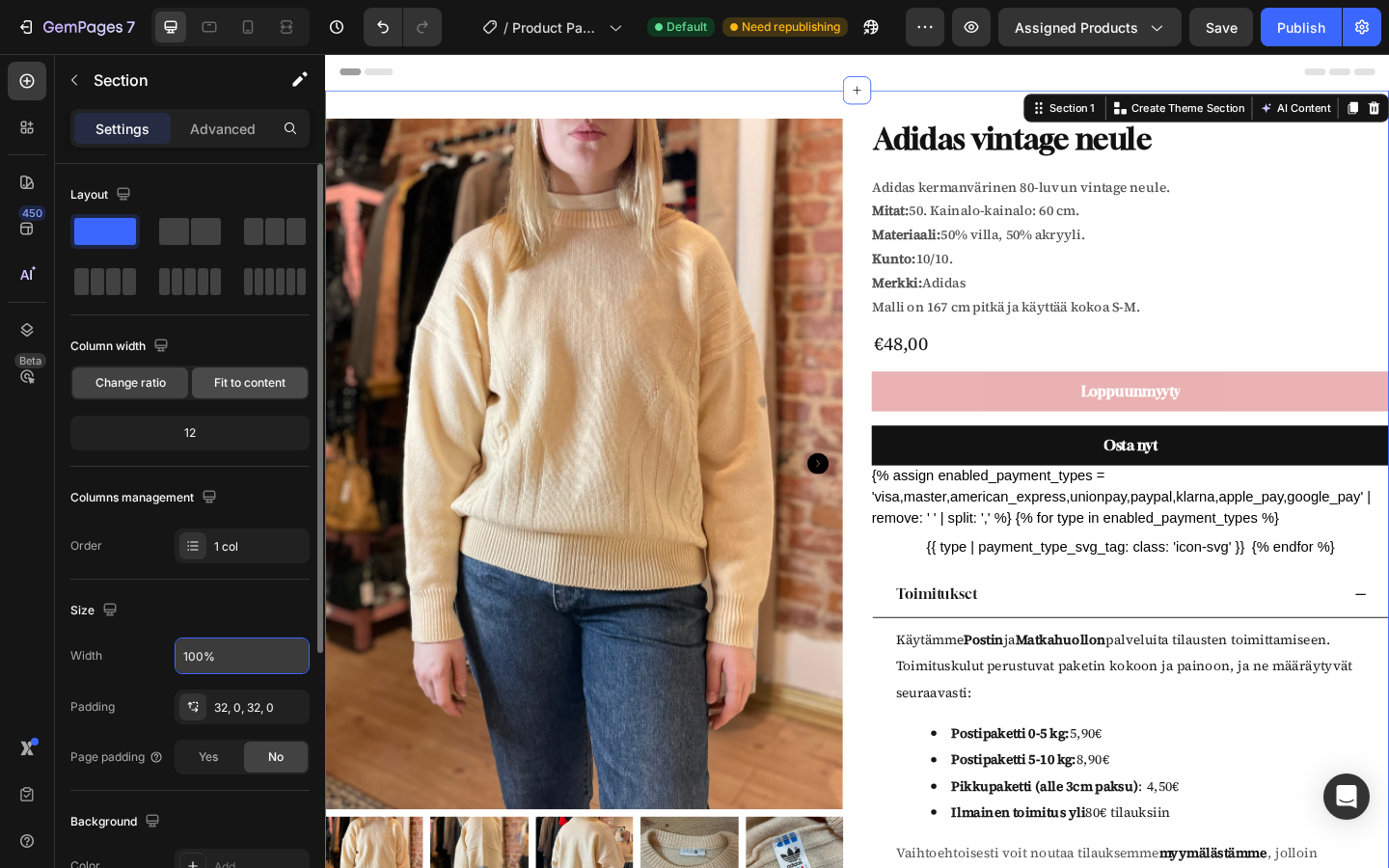
click at [244, 382] on span "Fit to content" at bounding box center [249, 383] width 71 height 18
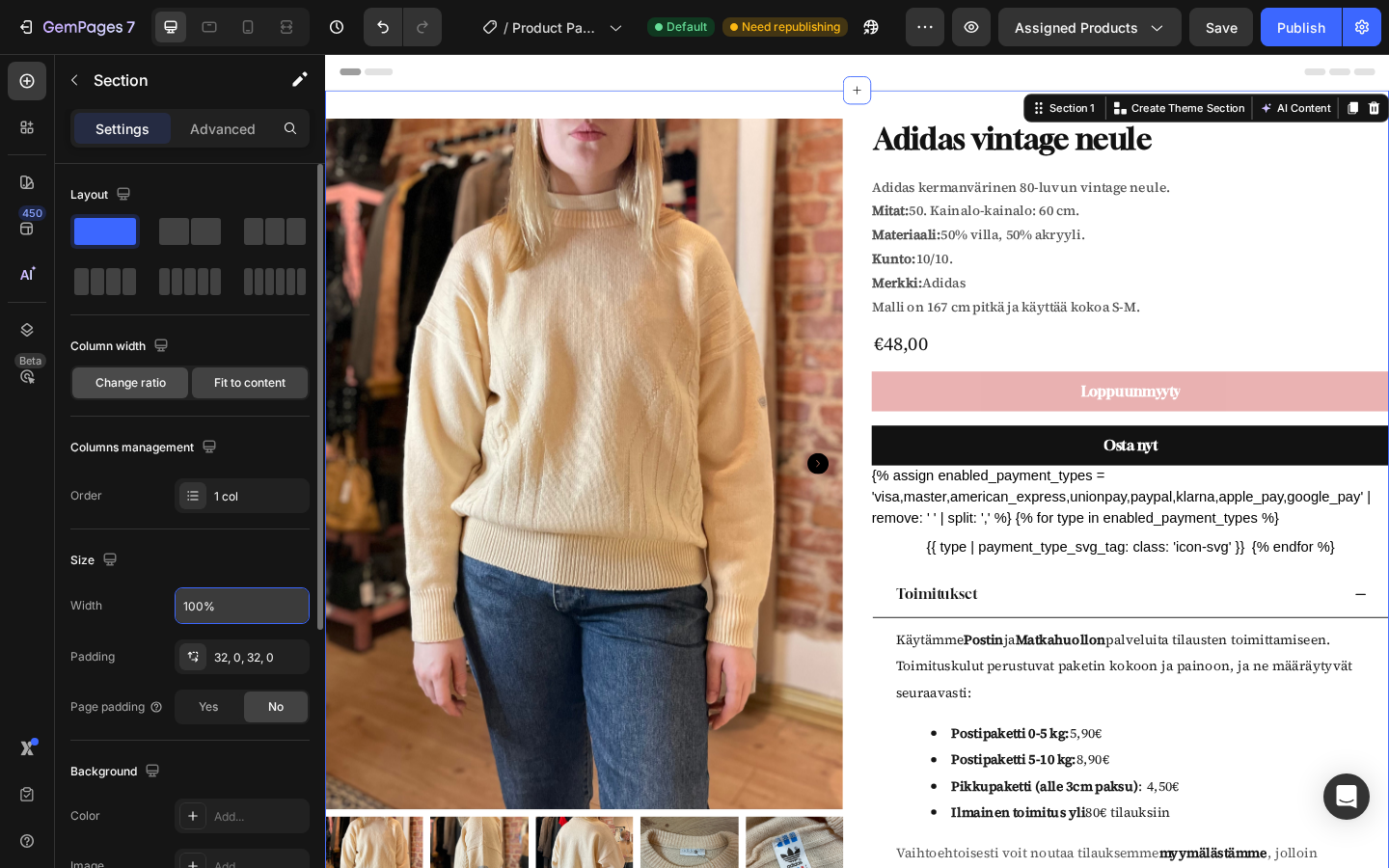
click at [135, 394] on div "Change ratio" at bounding box center [129, 382] width 115 height 31
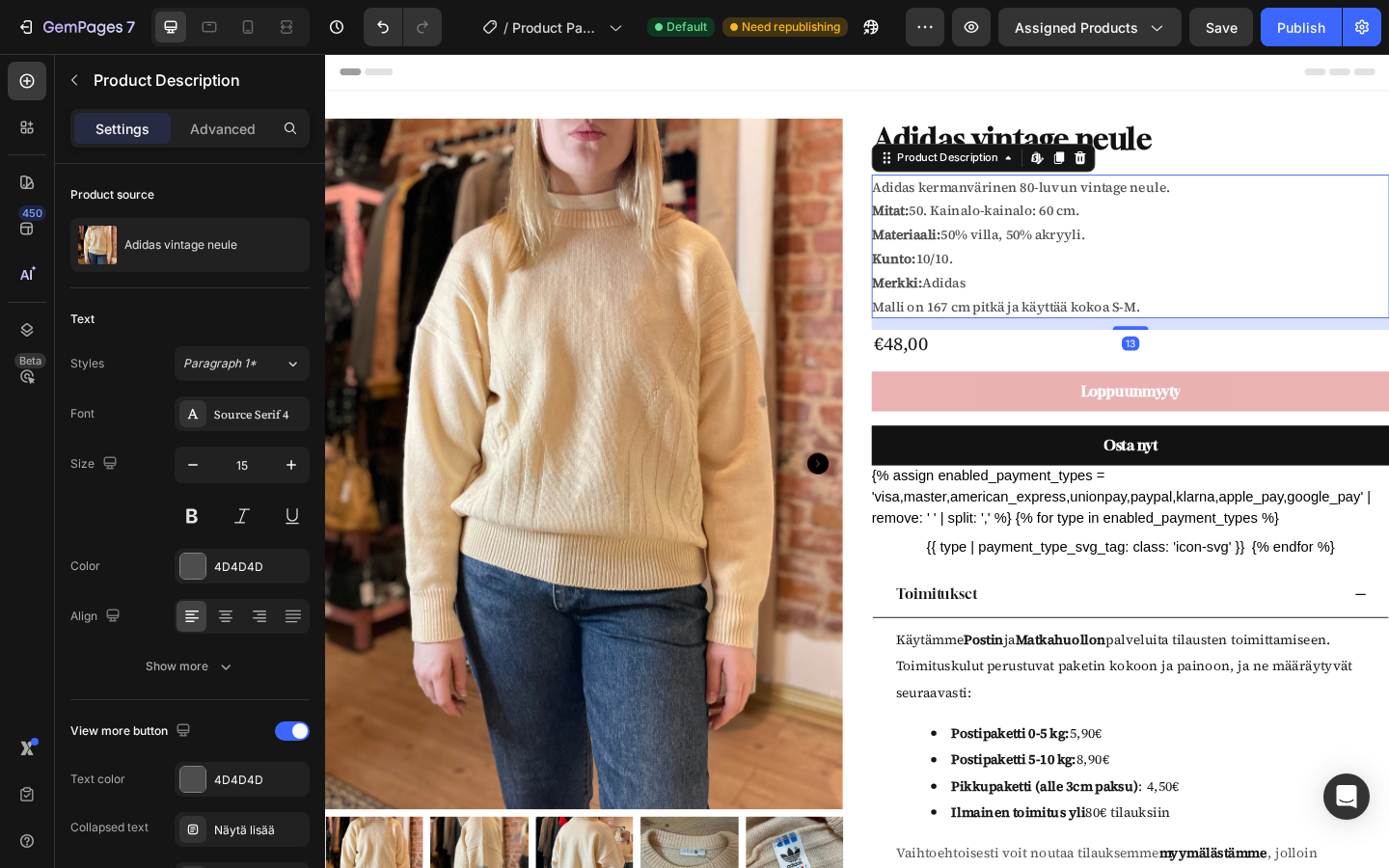
click at [1198, 311] on div "Adidas kermanvärinen 80-luvun vintage neule. Mitat: 50. Kainalo-kainalo: 60 cm.…" at bounding box center [1200, 263] width 563 height 156
click at [227, 121] on p "Advanced" at bounding box center [223, 128] width 66 height 21
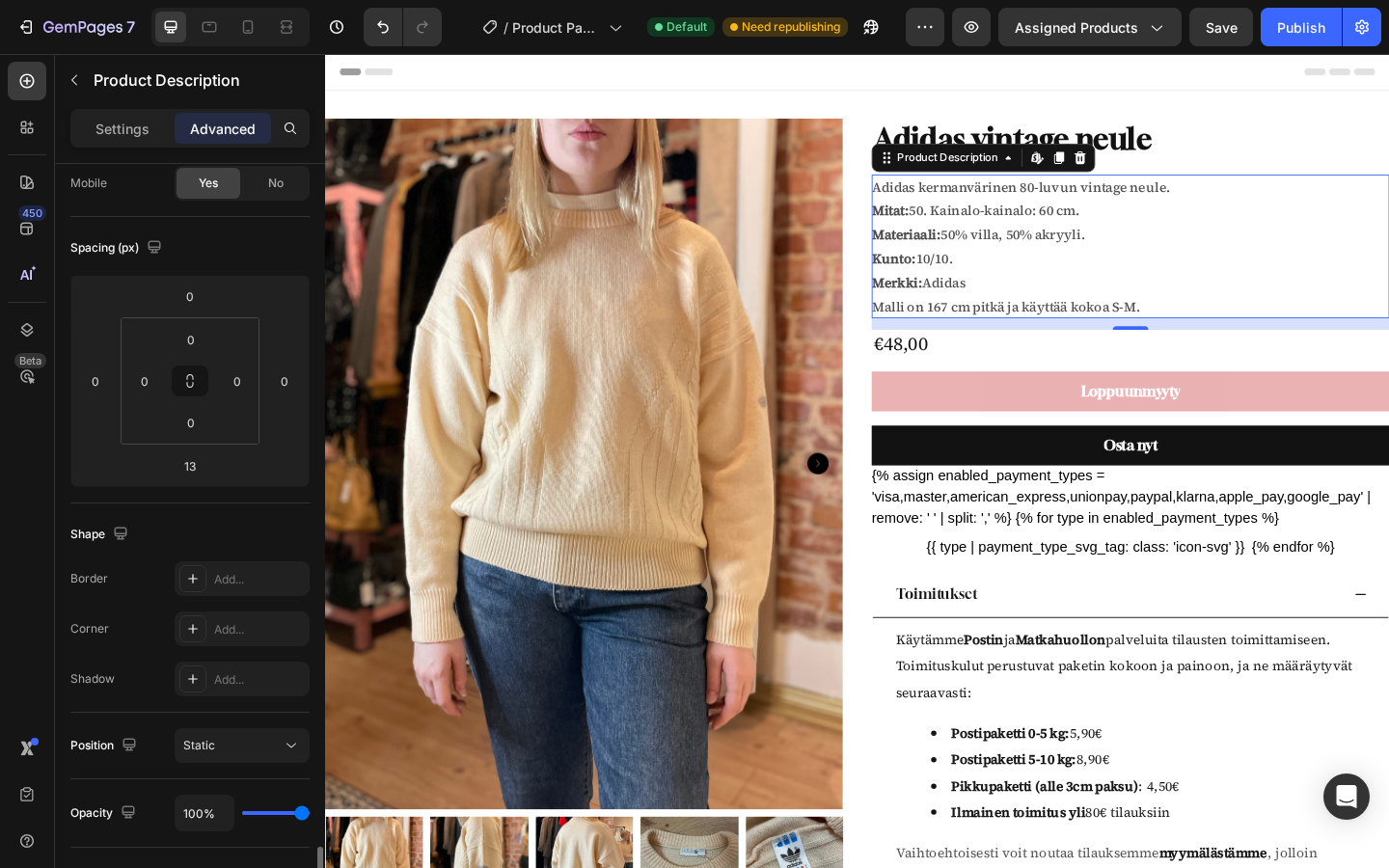
scroll to position [527, 0]
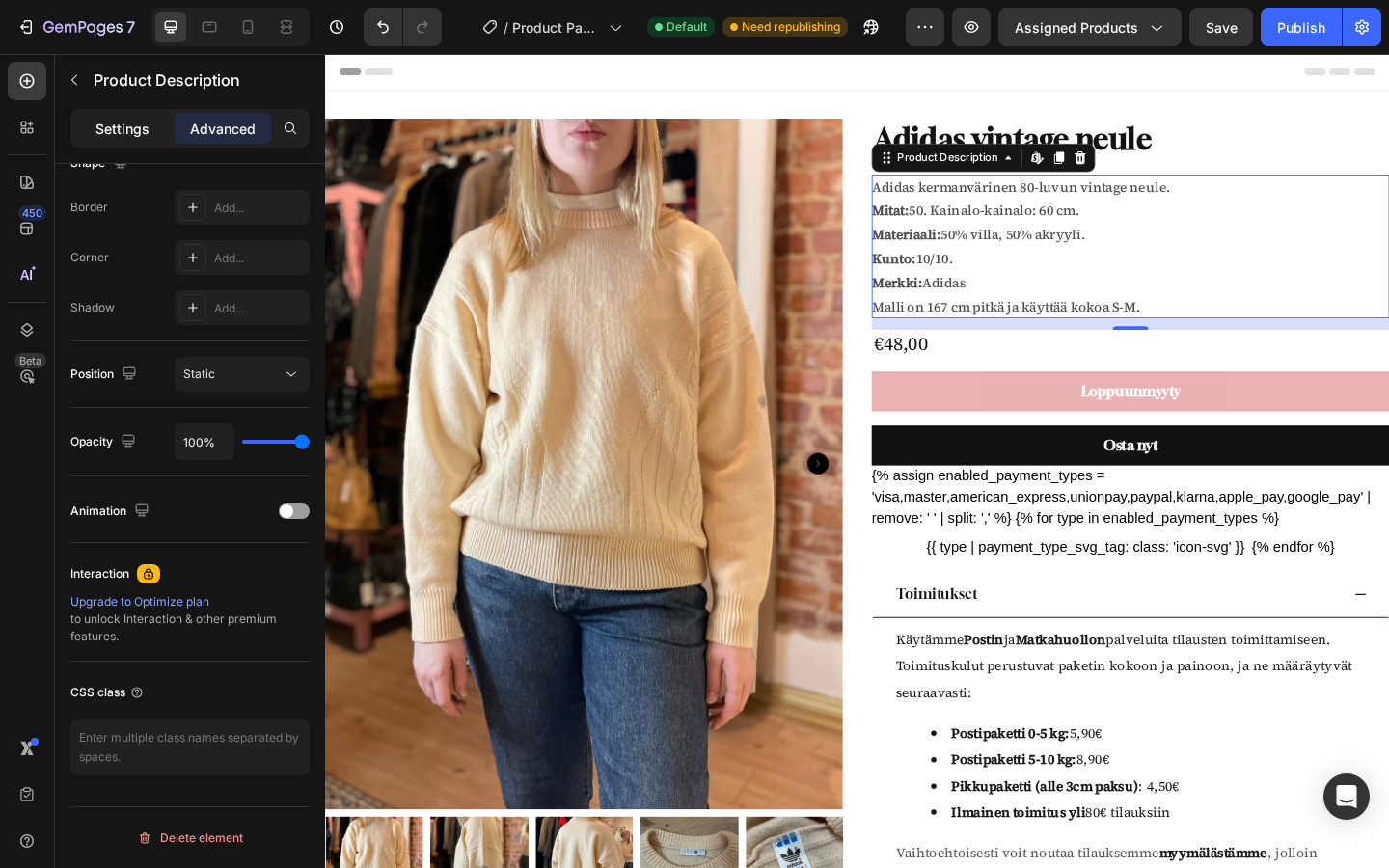
click at [114, 127] on p "Settings" at bounding box center [122, 128] width 54 height 21
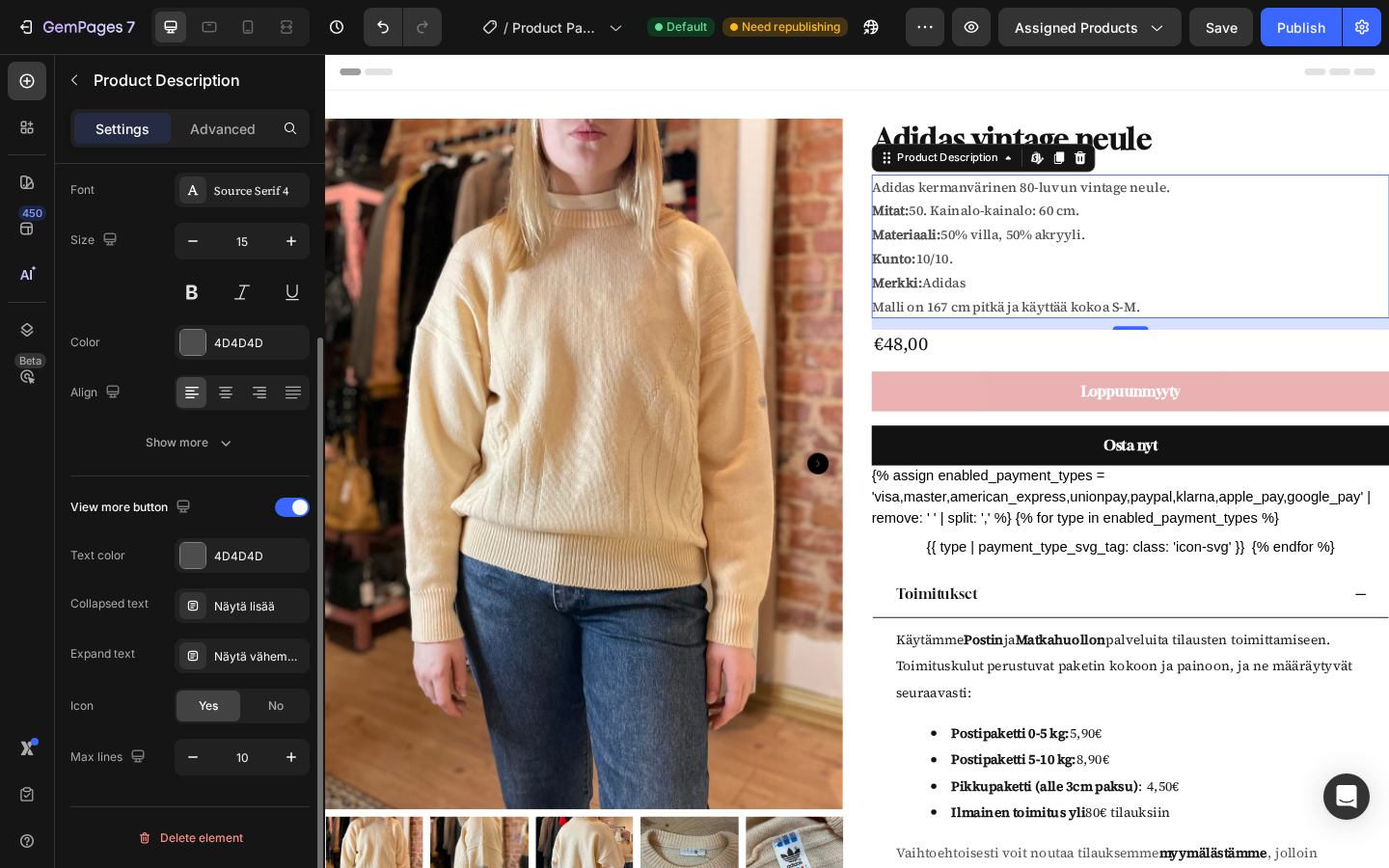
scroll to position [224, 0]
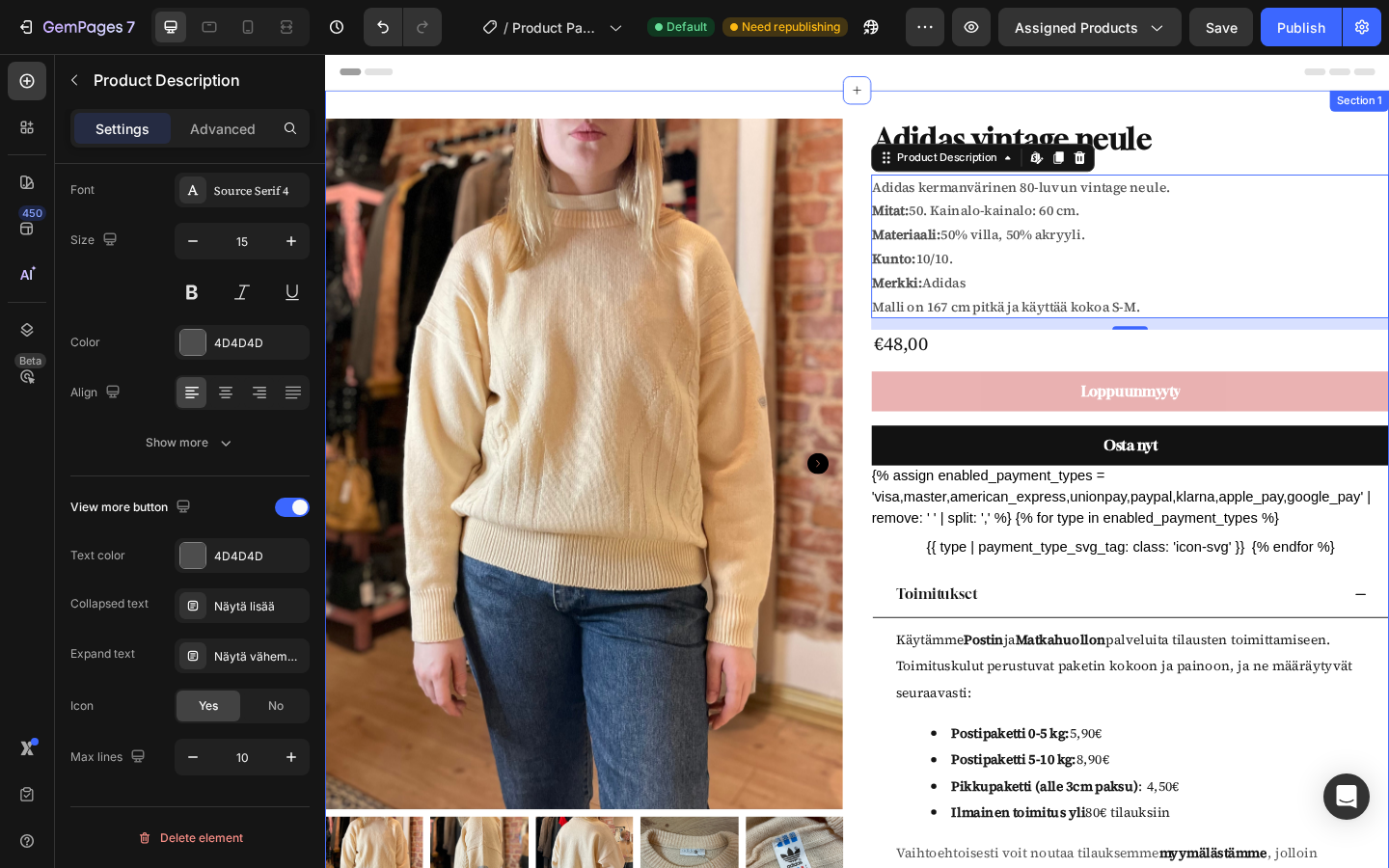
click at [603, 102] on div "Product Images Adidas vintage neule Product Title Adidas kermanvärinen 80-luvun…" at bounding box center [904, 694] width 1157 height 1200
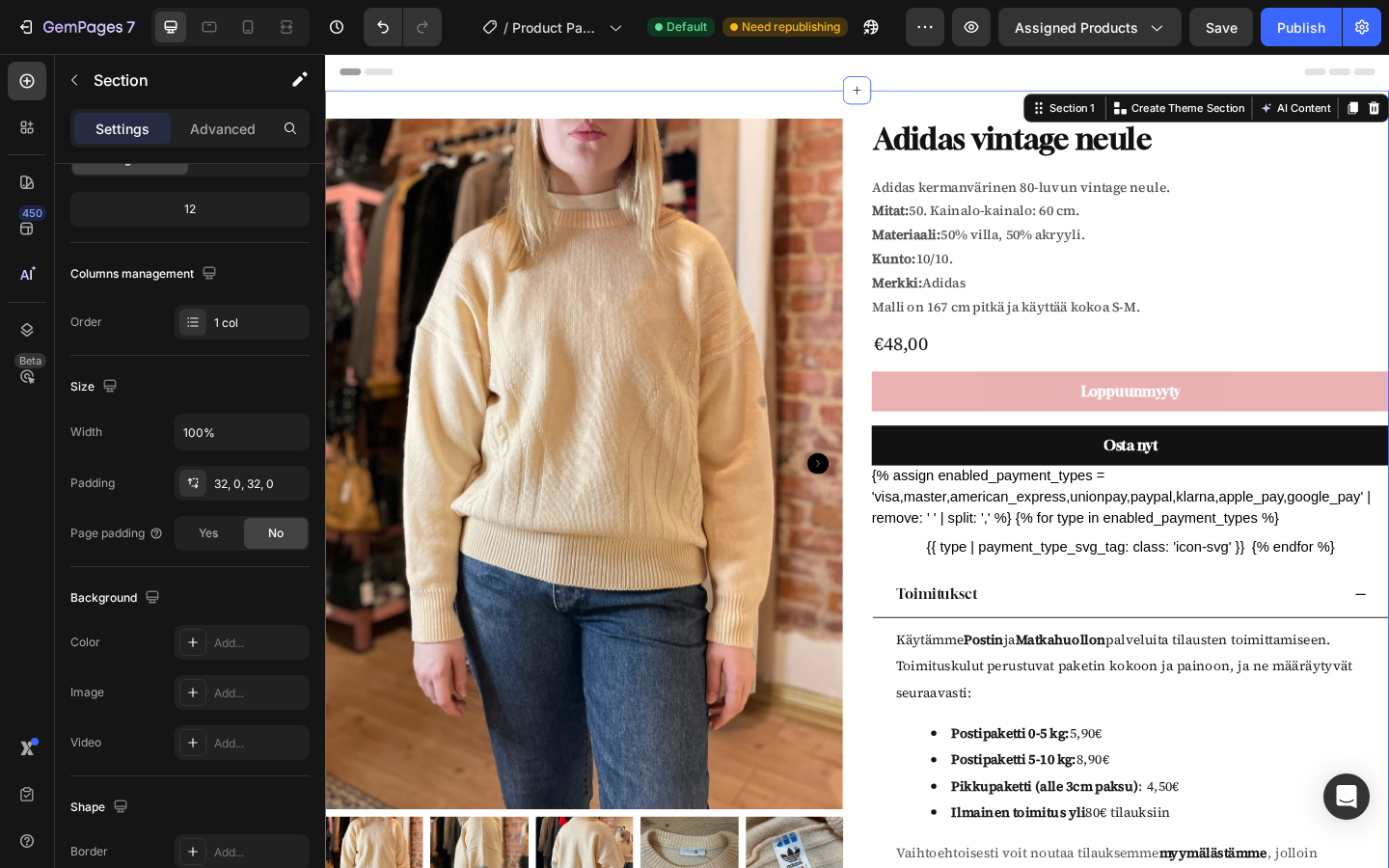
scroll to position [0, 0]
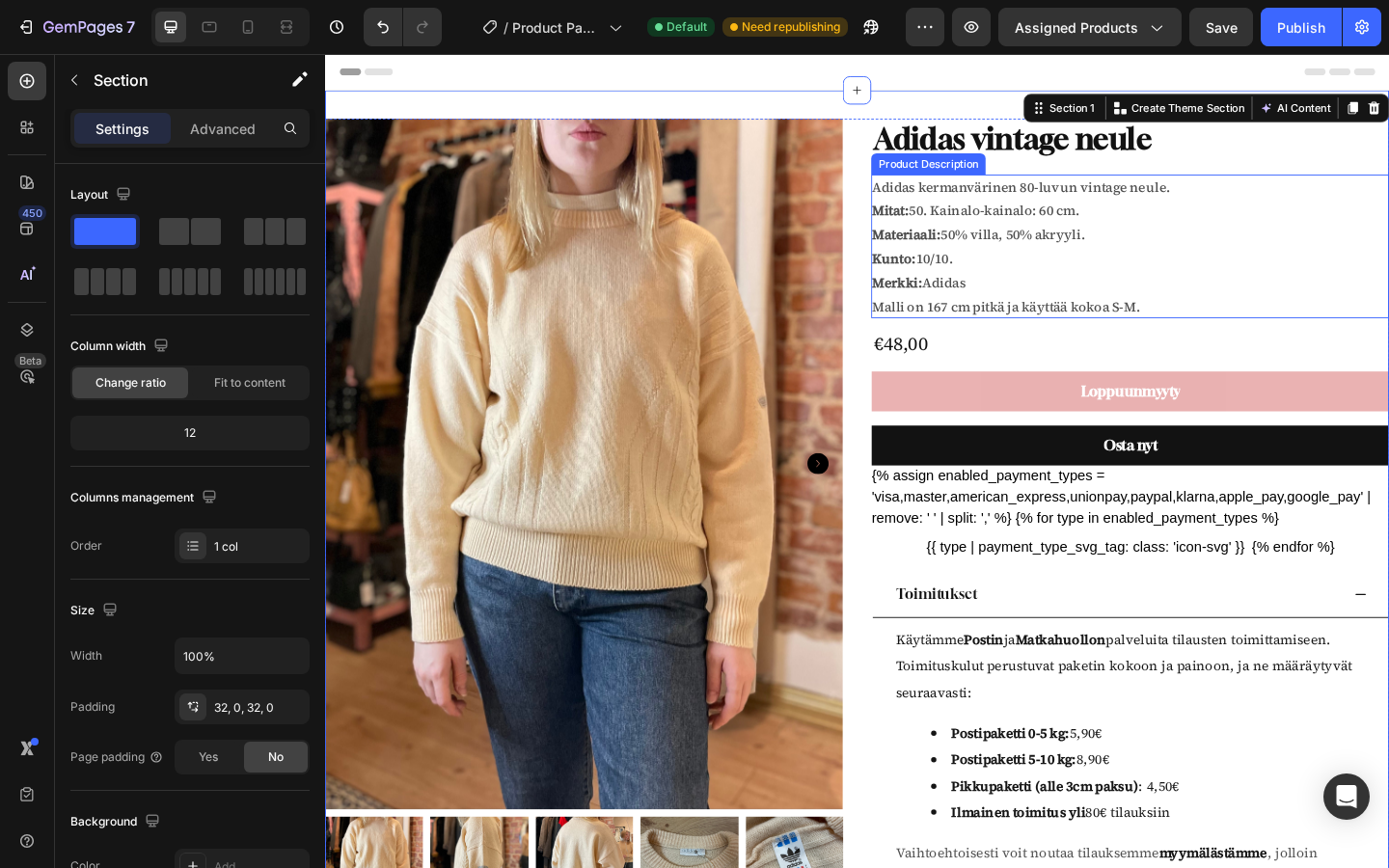
click at [1191, 320] on p "Malli on 167 cm pitkä ja käyttää kokoa S-M." at bounding box center [1065, 328] width 292 height 21
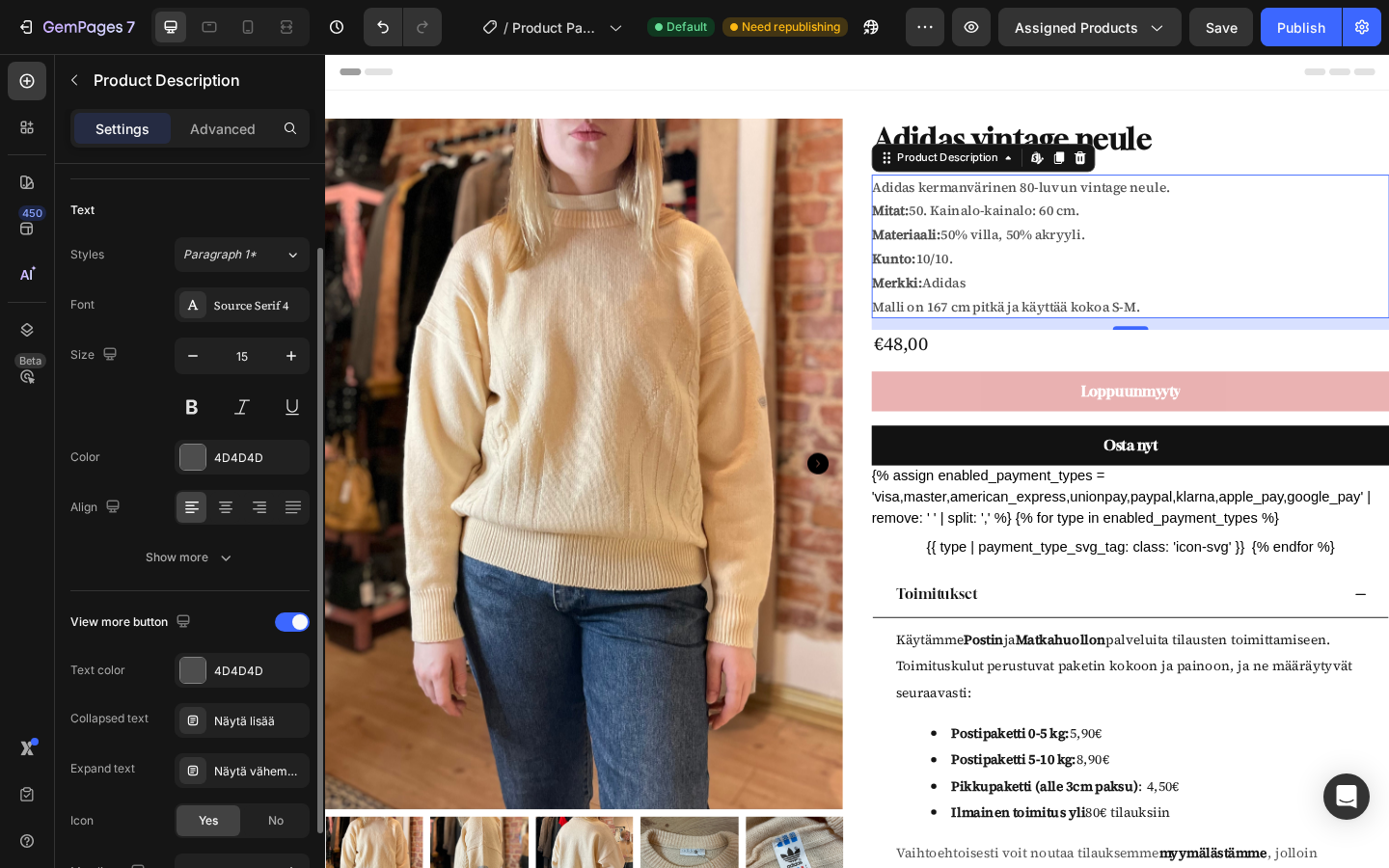
scroll to position [224, 0]
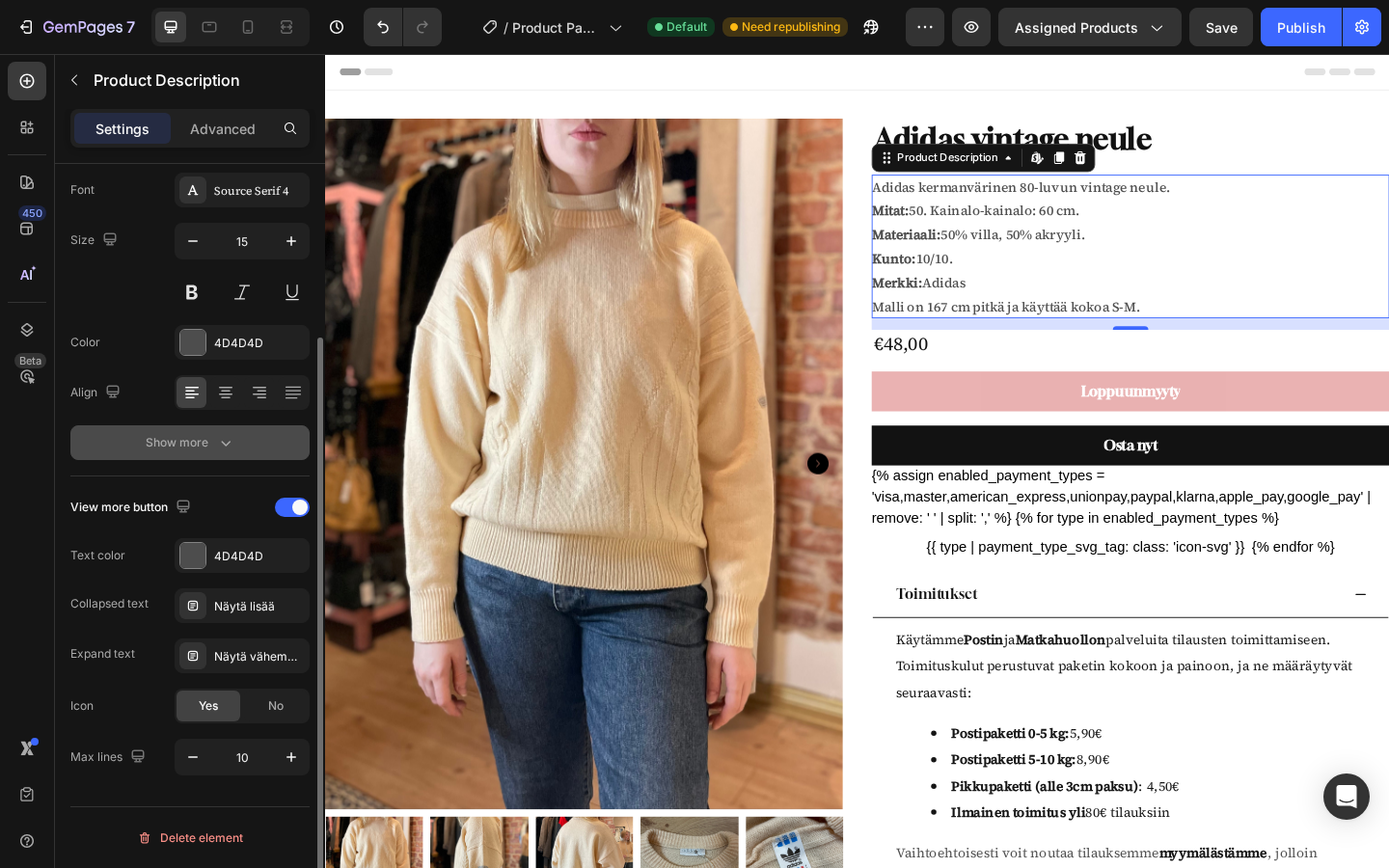
click at [181, 448] on div "Show more" at bounding box center [190, 442] width 90 height 20
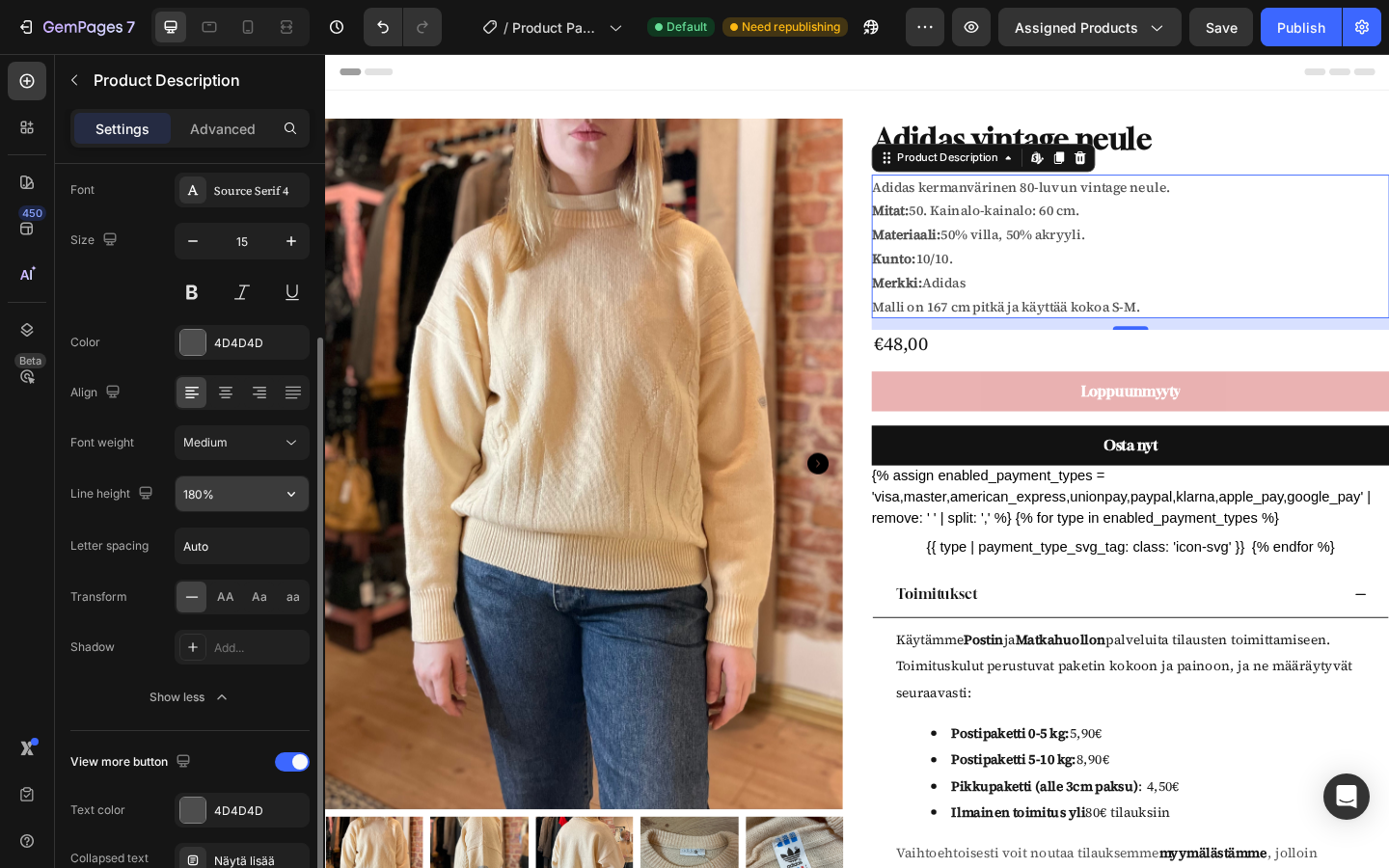
click at [202, 498] on input "180%" at bounding box center [242, 493] width 133 height 34
click at [292, 497] on icon "button" at bounding box center [292, 494] width 20 height 20
click at [250, 25] on icon at bounding box center [248, 28] width 11 height 14
type input "14"
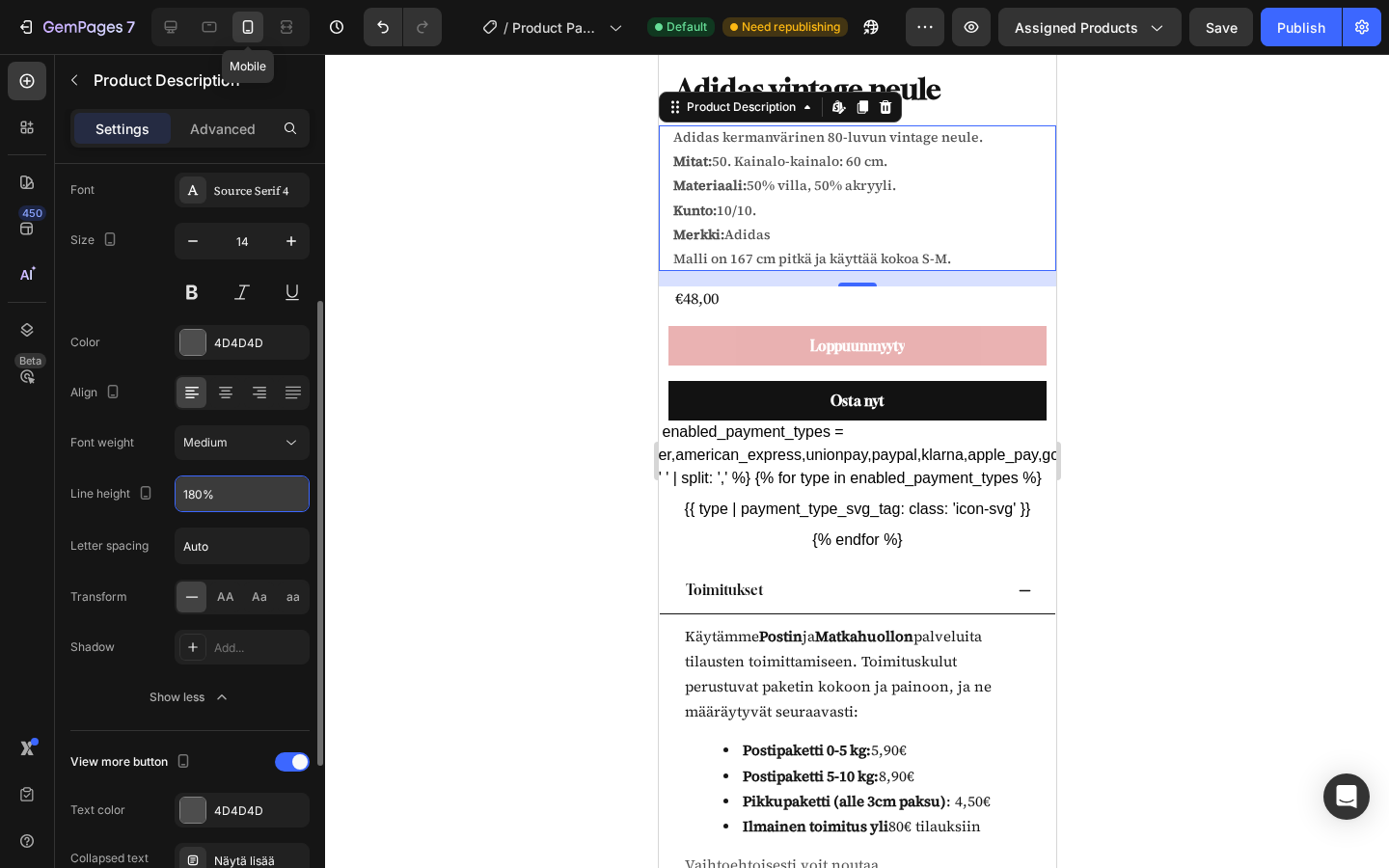
scroll to position [685, 0]
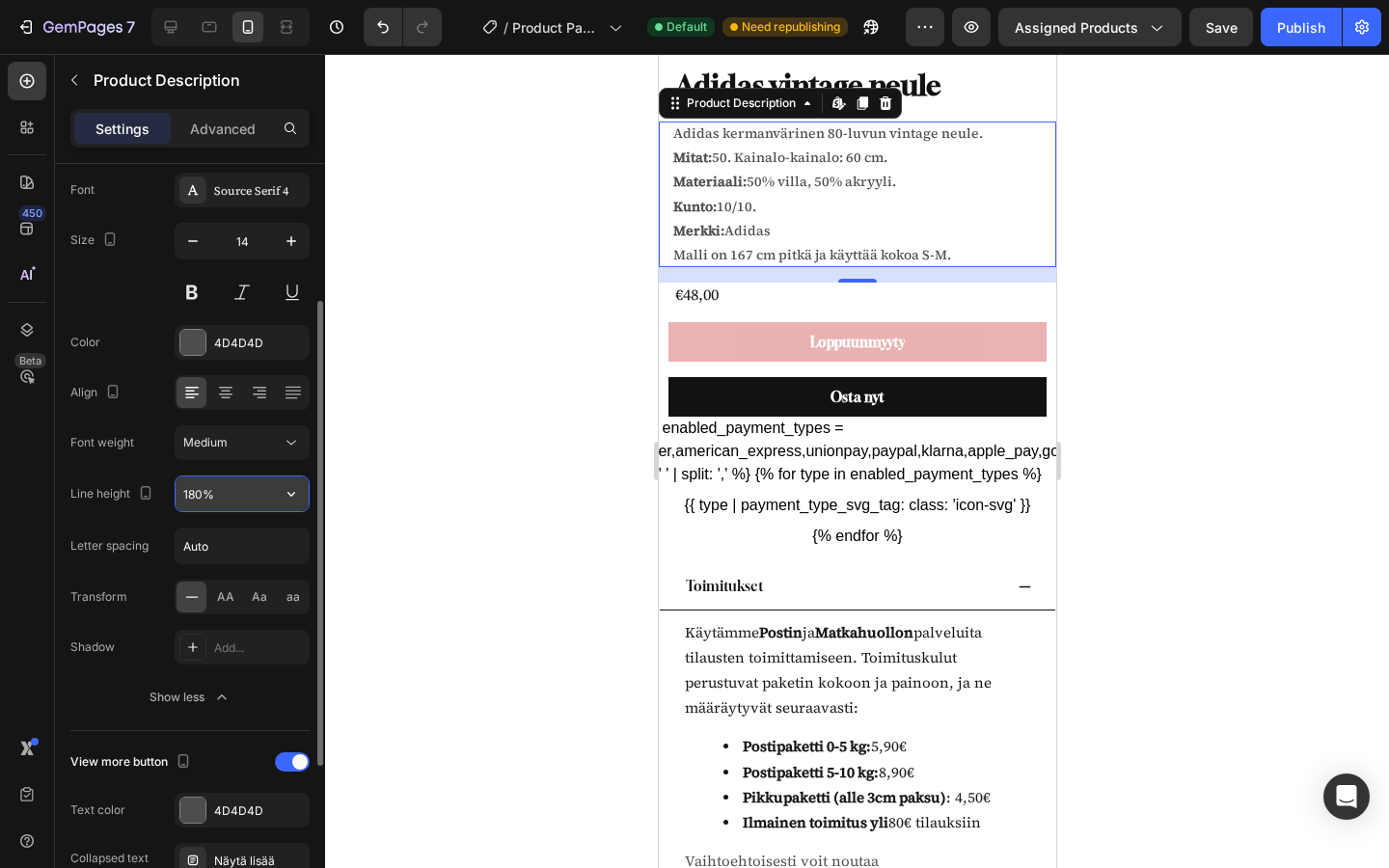
click at [232, 486] on input "180%" at bounding box center [242, 493] width 133 height 34
click at [296, 501] on icon "button" at bounding box center [292, 494] width 20 height 20
click at [286, 440] on icon at bounding box center [292, 442] width 20 height 20
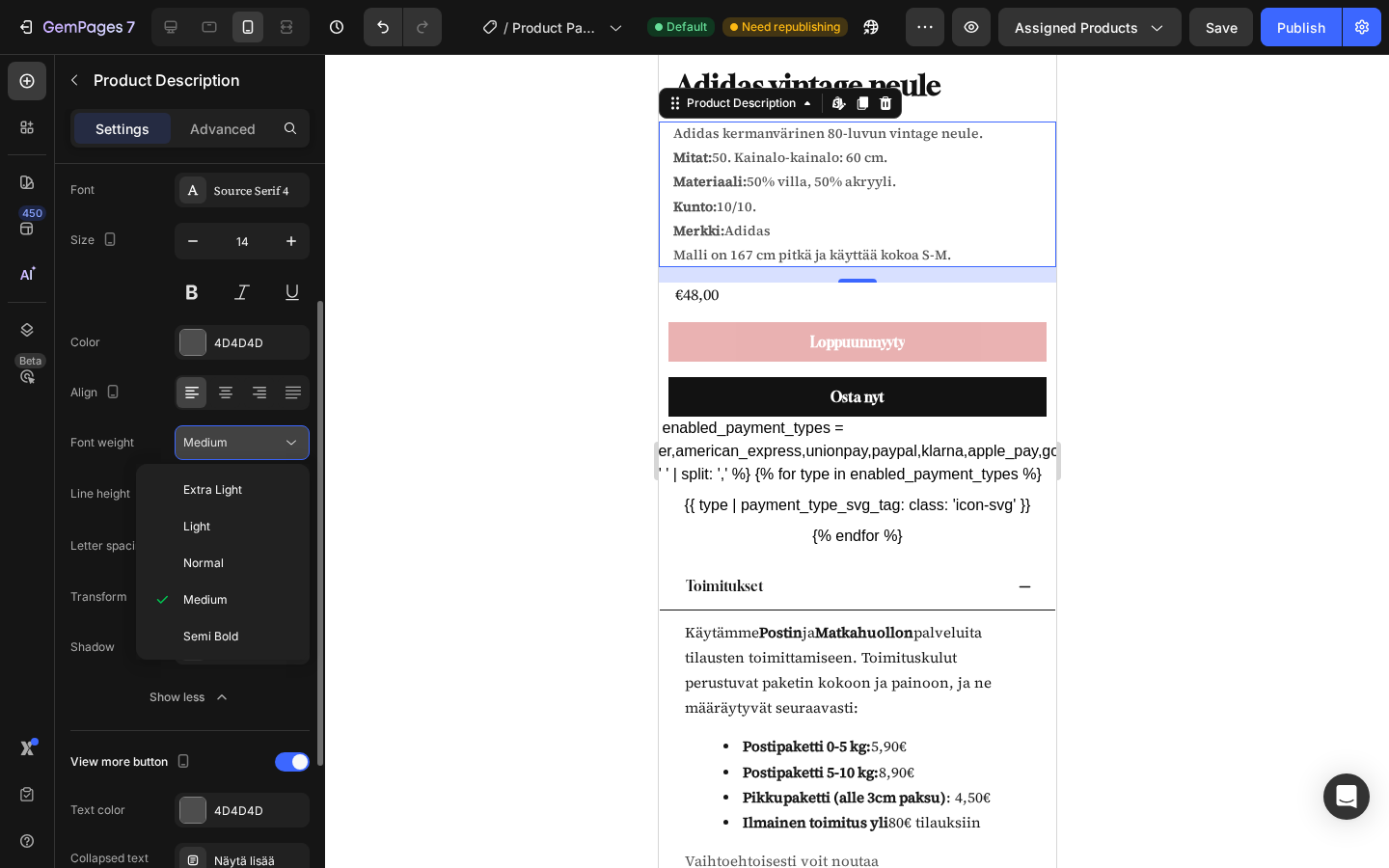
click at [286, 440] on icon at bounding box center [292, 442] width 20 height 20
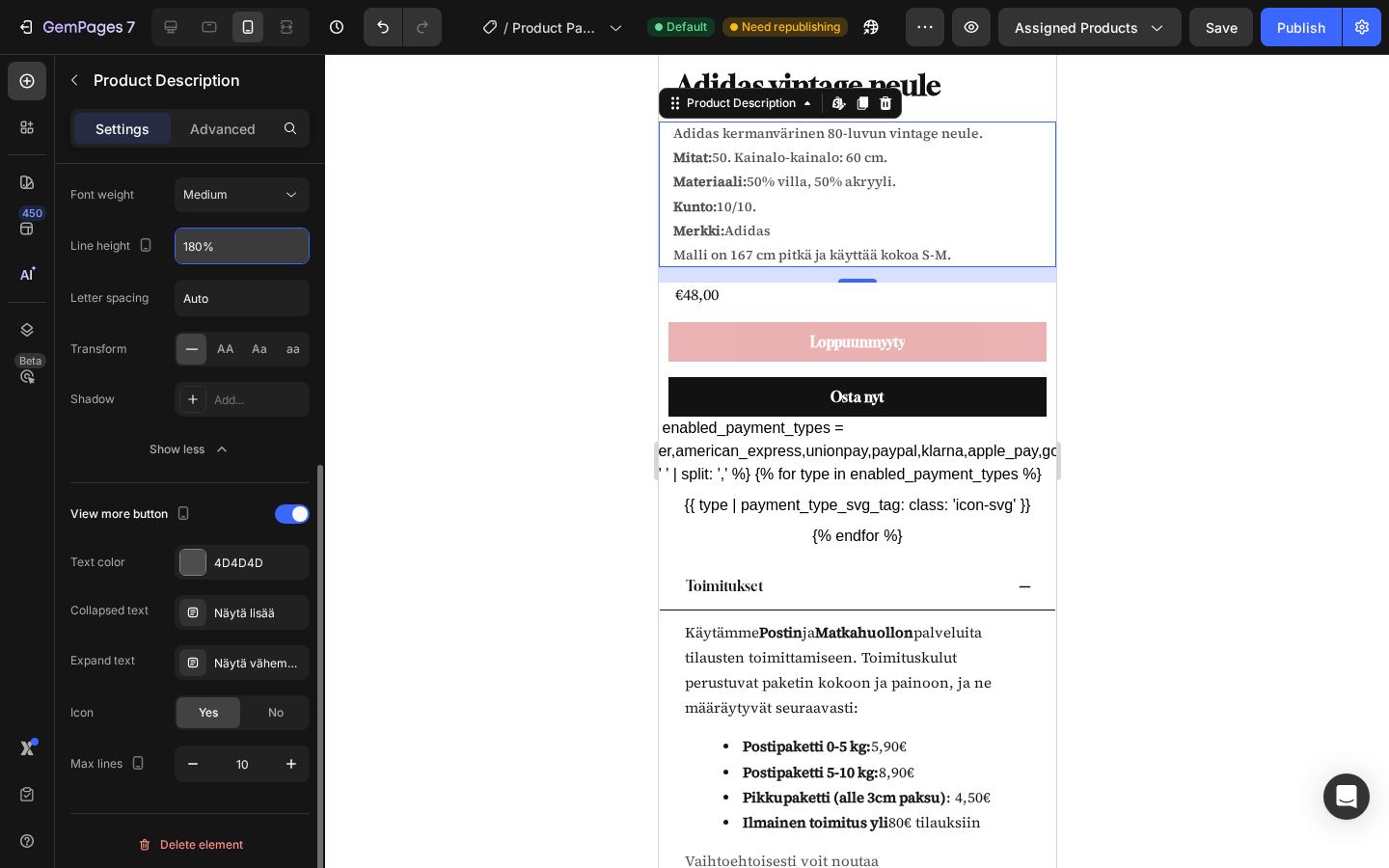
scroll to position [478, 0]
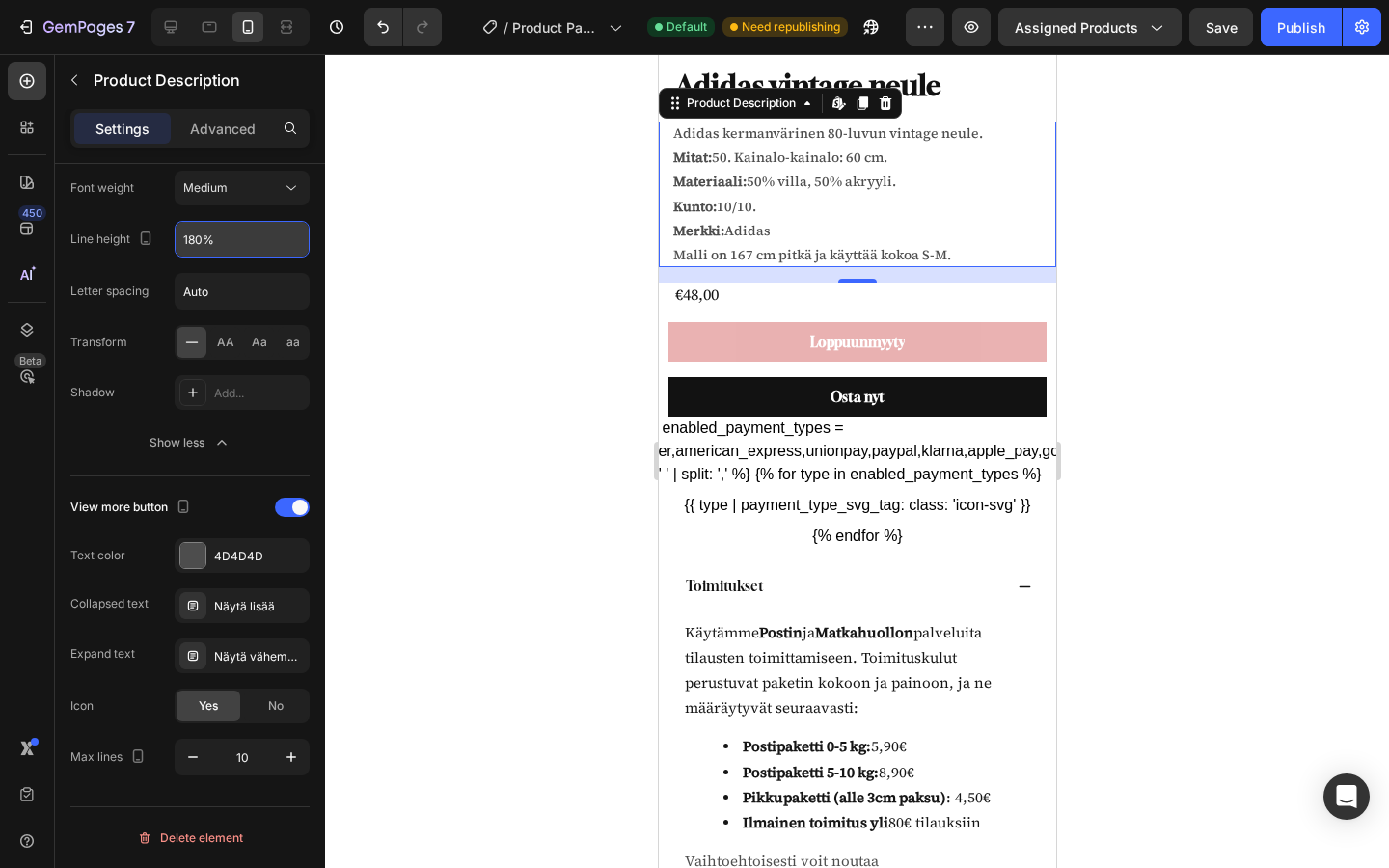
click at [253, 796] on div "Product source Adidas vintage neule Text Styles Paragraph 1* Font Source Serif …" at bounding box center [190, 303] width 270 height 1236
click at [290, 760] on icon "button" at bounding box center [292, 757] width 10 height 10
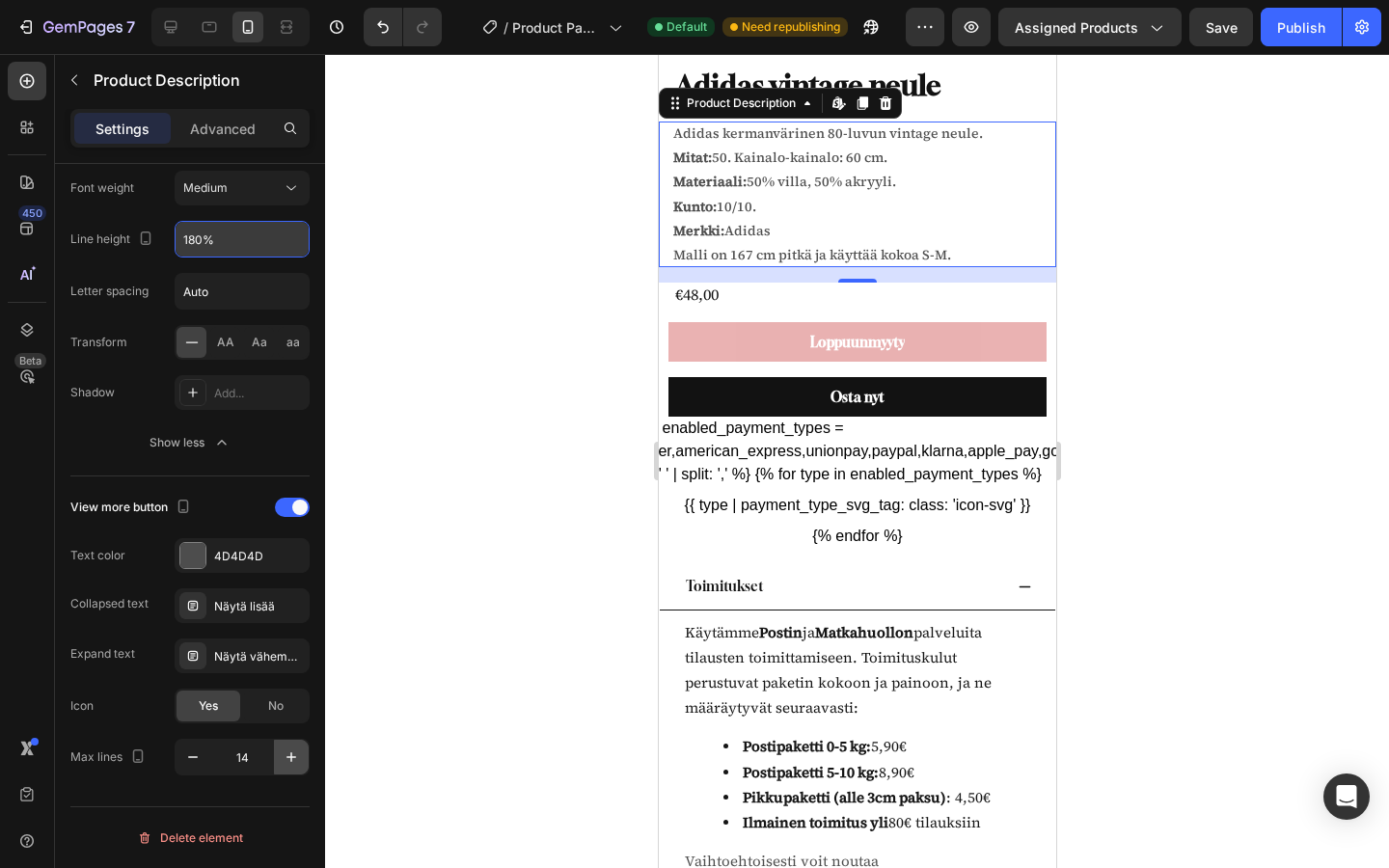
click at [290, 760] on icon "button" at bounding box center [292, 757] width 10 height 10
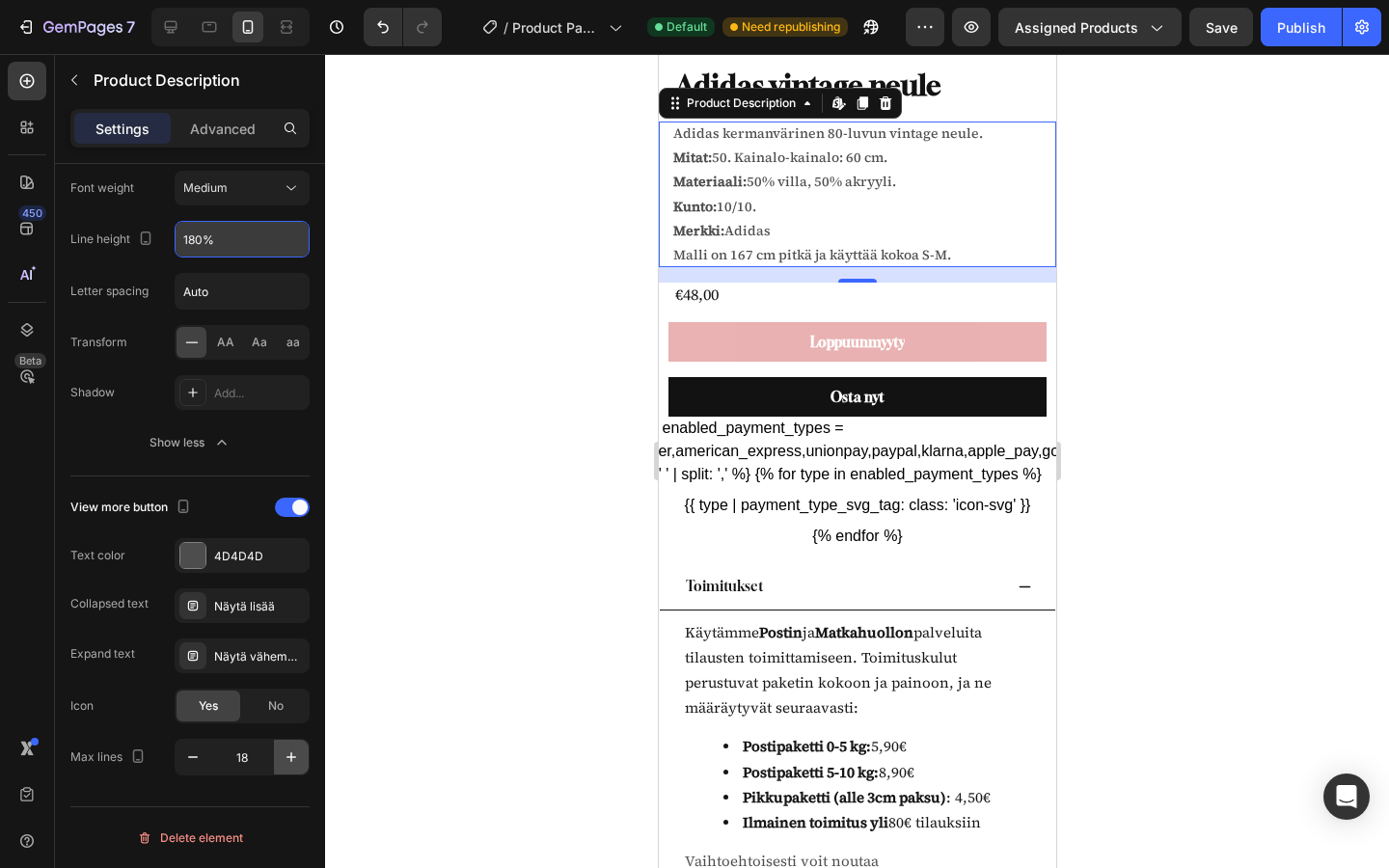
click at [290, 760] on icon "button" at bounding box center [292, 757] width 10 height 10
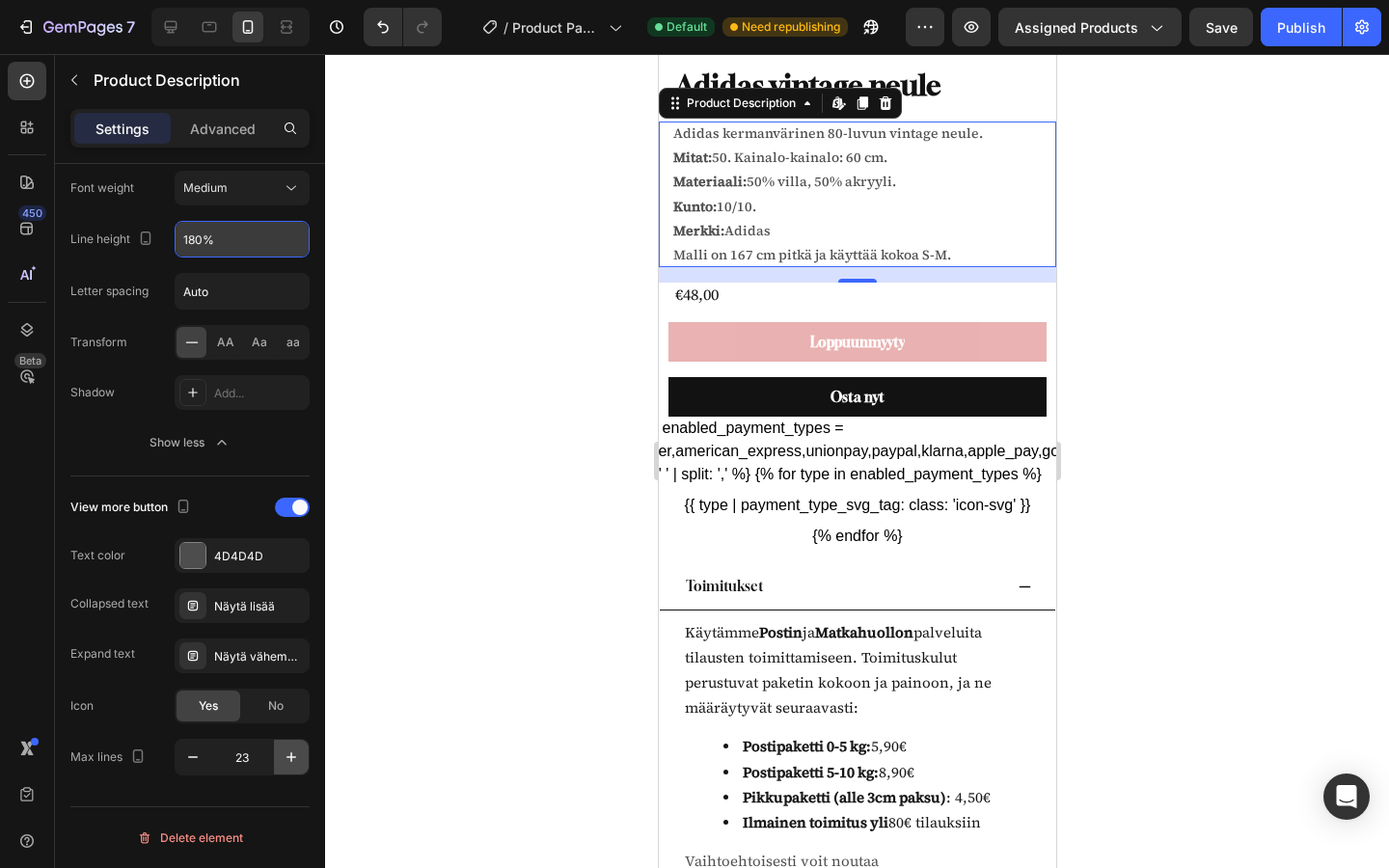
click at [290, 760] on icon "button" at bounding box center [292, 757] width 10 height 10
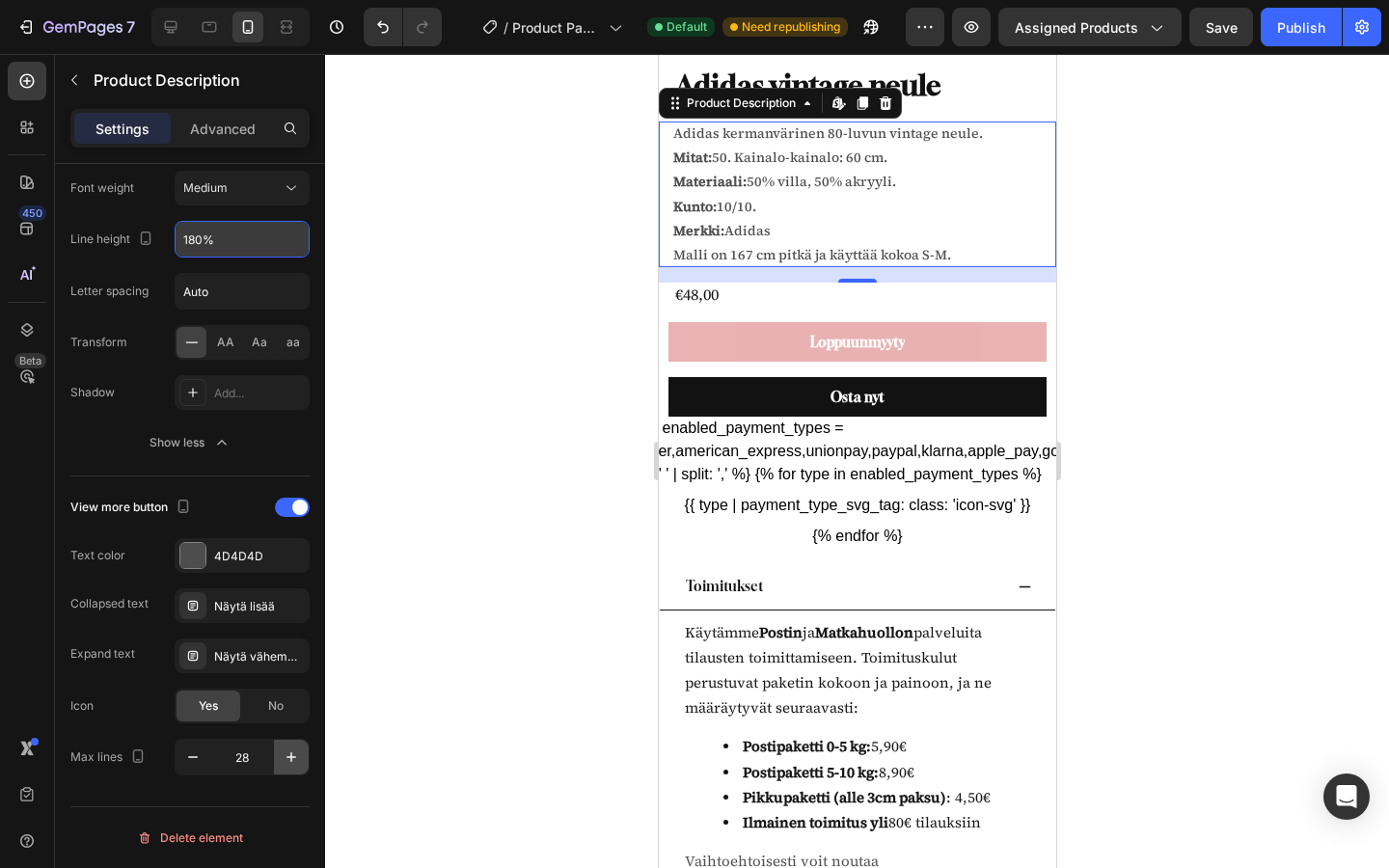
click at [290, 760] on icon "button" at bounding box center [292, 757] width 10 height 10
type input "30"
click at [1321, 11] on button "Publish" at bounding box center [1301, 27] width 81 height 38
